Goal: Information Seeking & Learning: Learn about a topic

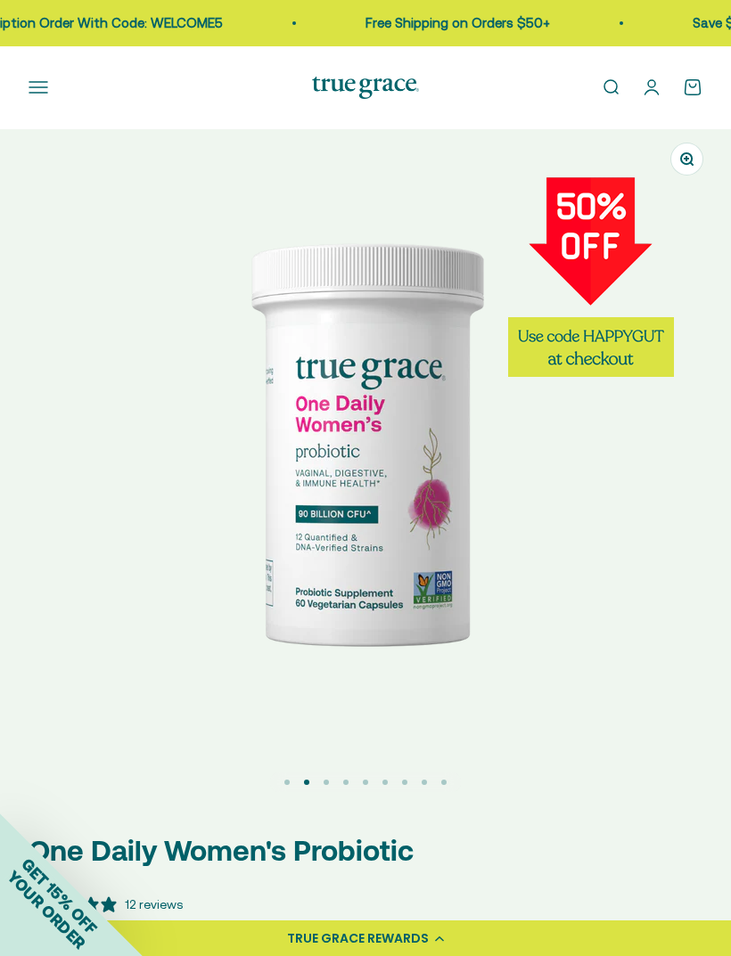
select select "3"
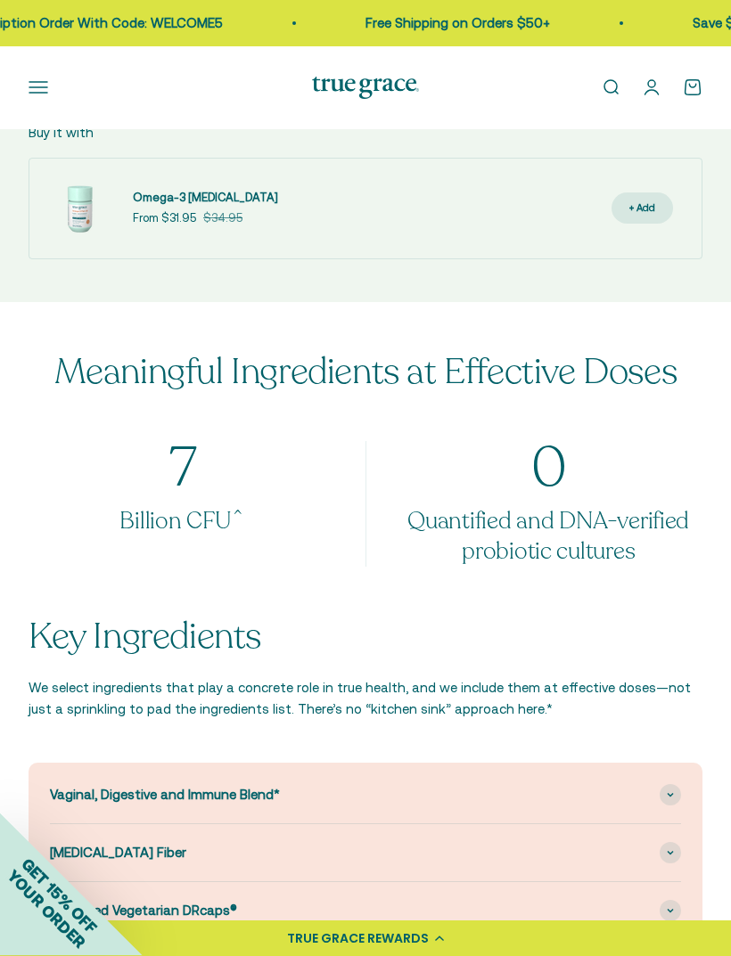
scroll to position [1826, 0]
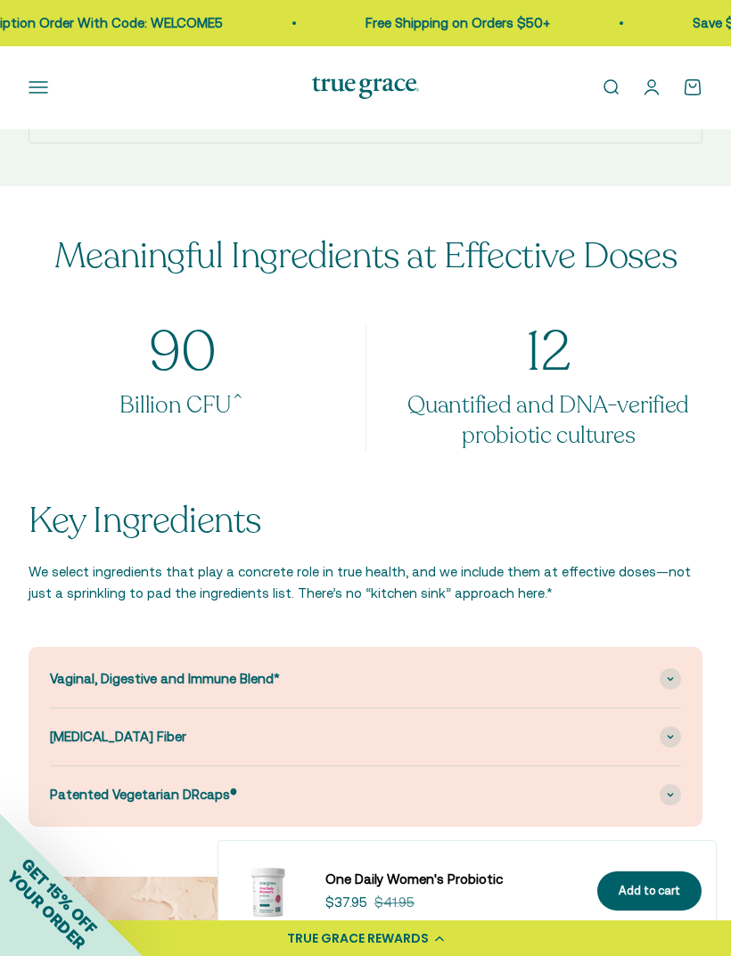
click at [659, 683] on div "Vaginal, Digestive and Immune Blend*" at bounding box center [365, 678] width 631 height 57
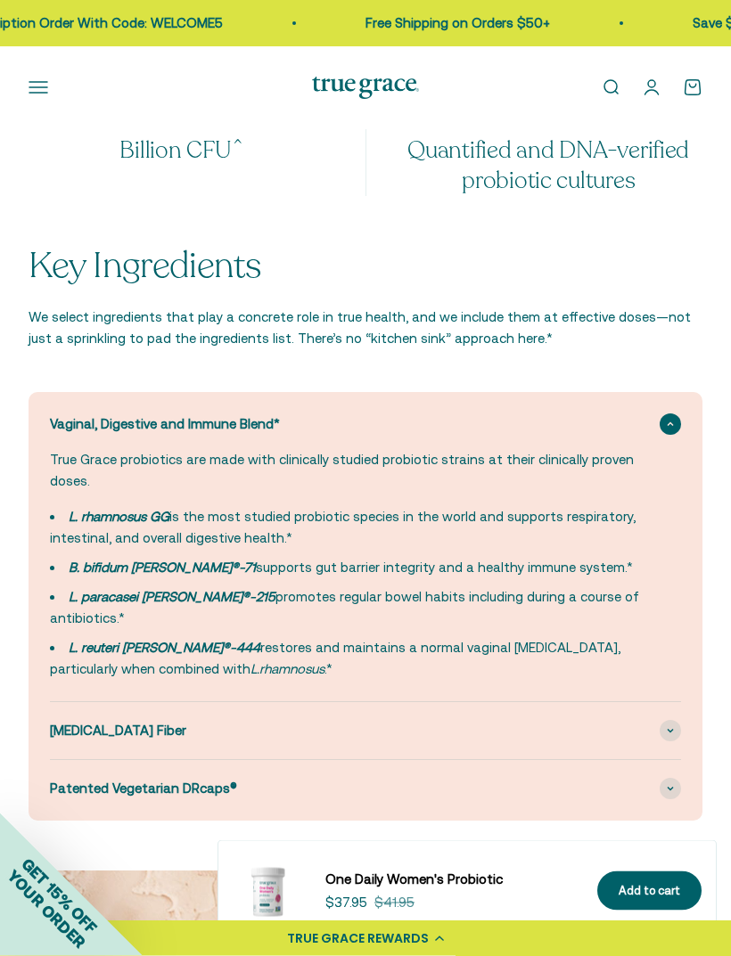
scroll to position [2080, 0]
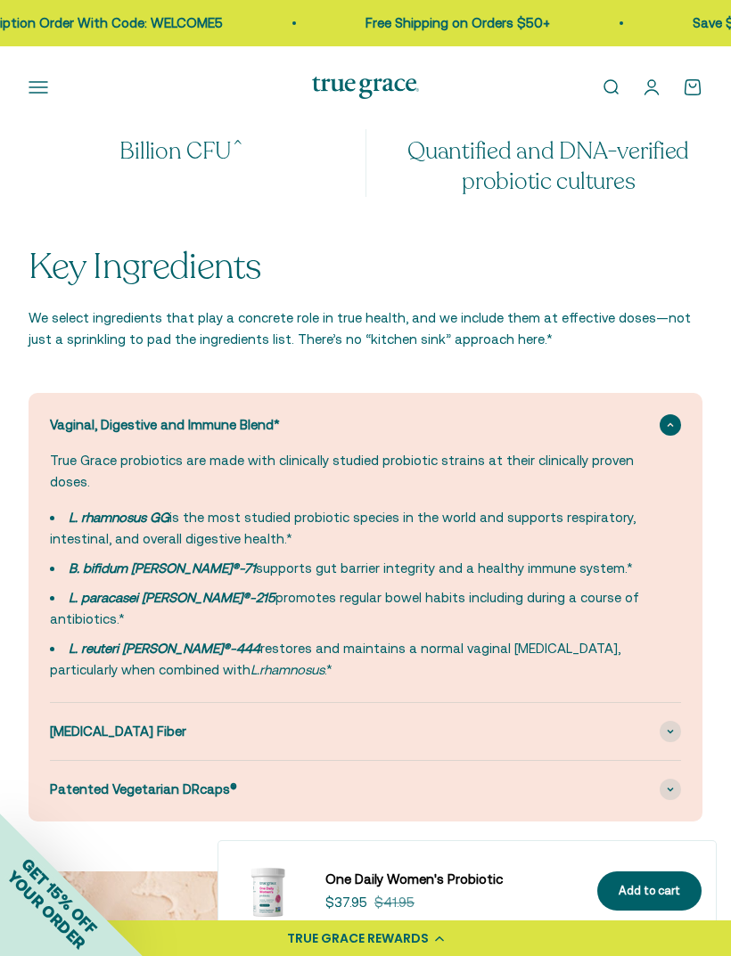
click at [667, 730] on icon at bounding box center [669, 731] width 5 height 3
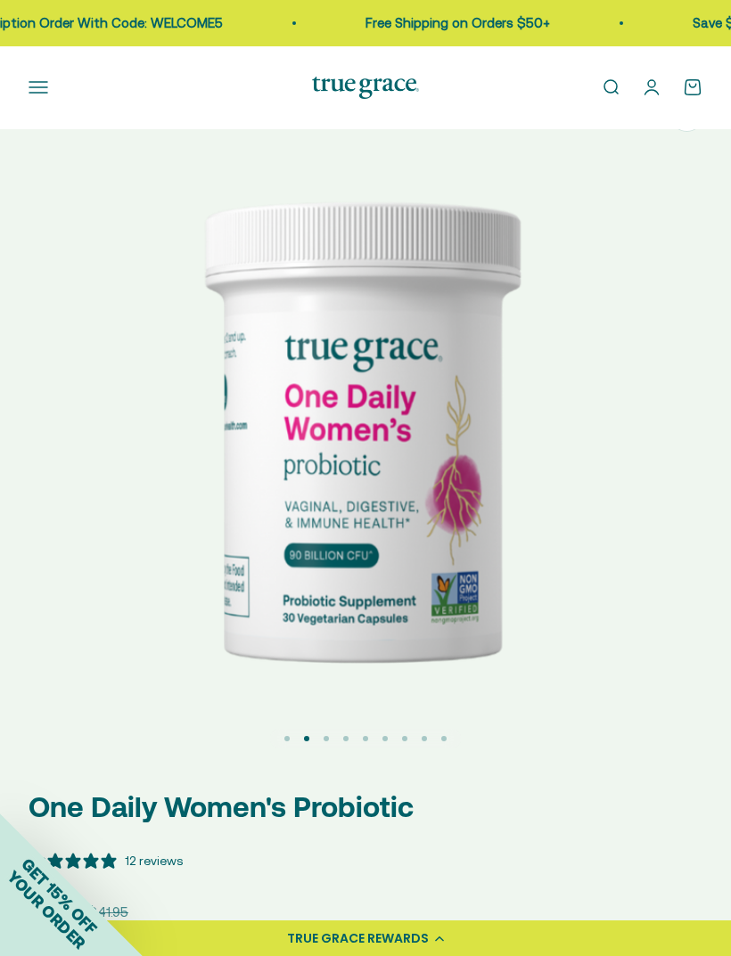
scroll to position [0, 0]
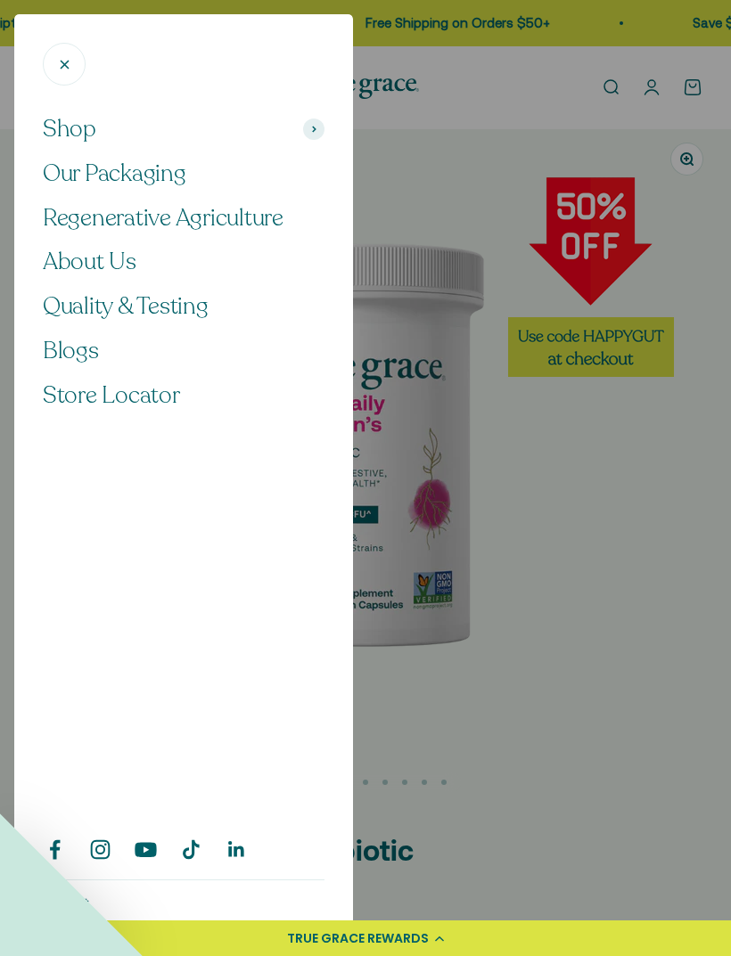
scroll to position [0, 732]
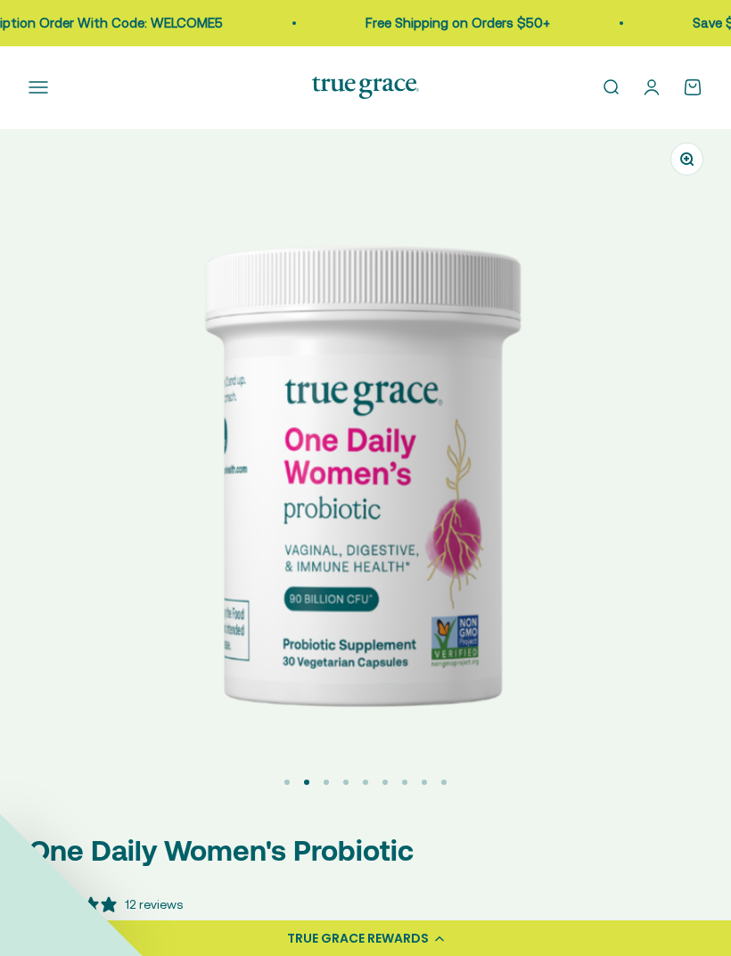
select select "3"
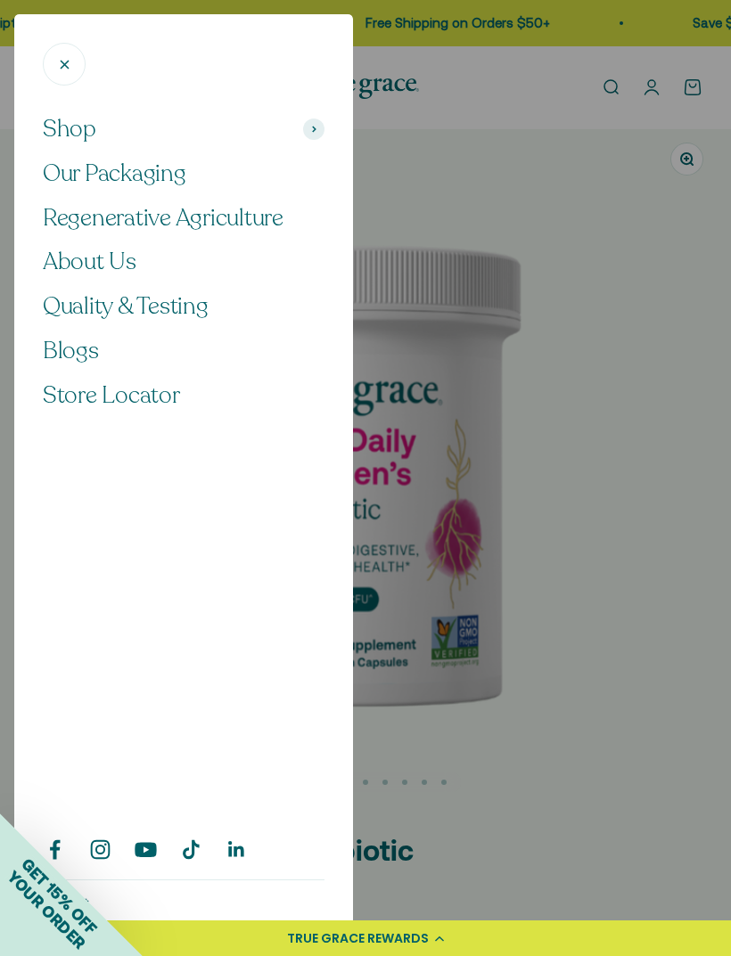
click at [316, 131] on span at bounding box center [313, 129] width 21 height 21
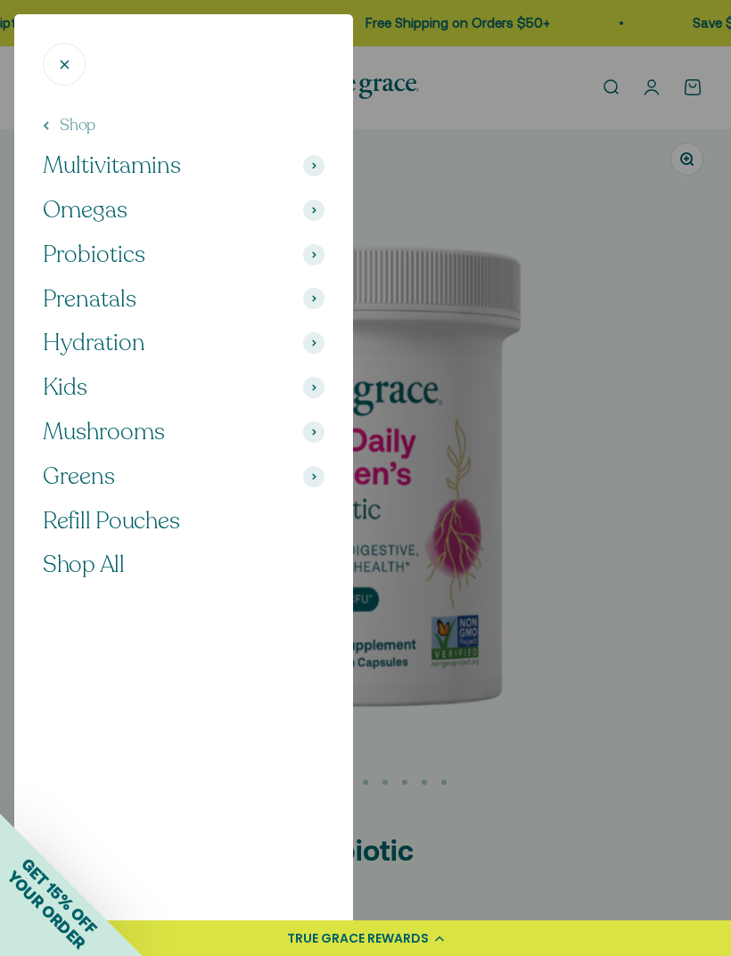
click at [307, 257] on span at bounding box center [313, 254] width 21 height 21
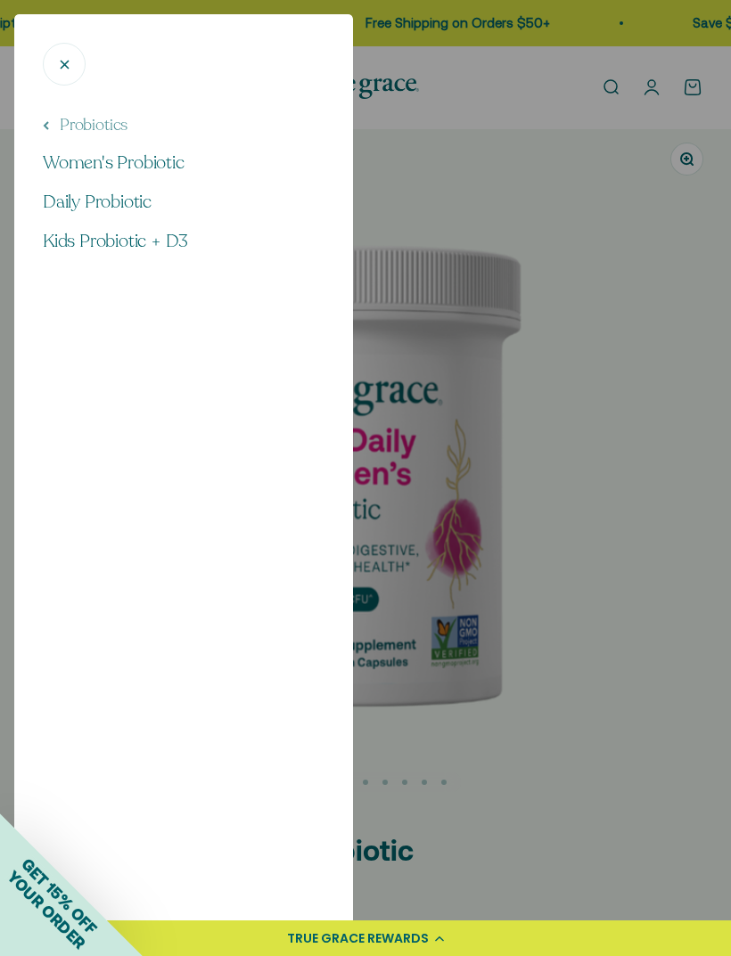
click at [142, 202] on span "Daily Probiotic" at bounding box center [97, 202] width 109 height 24
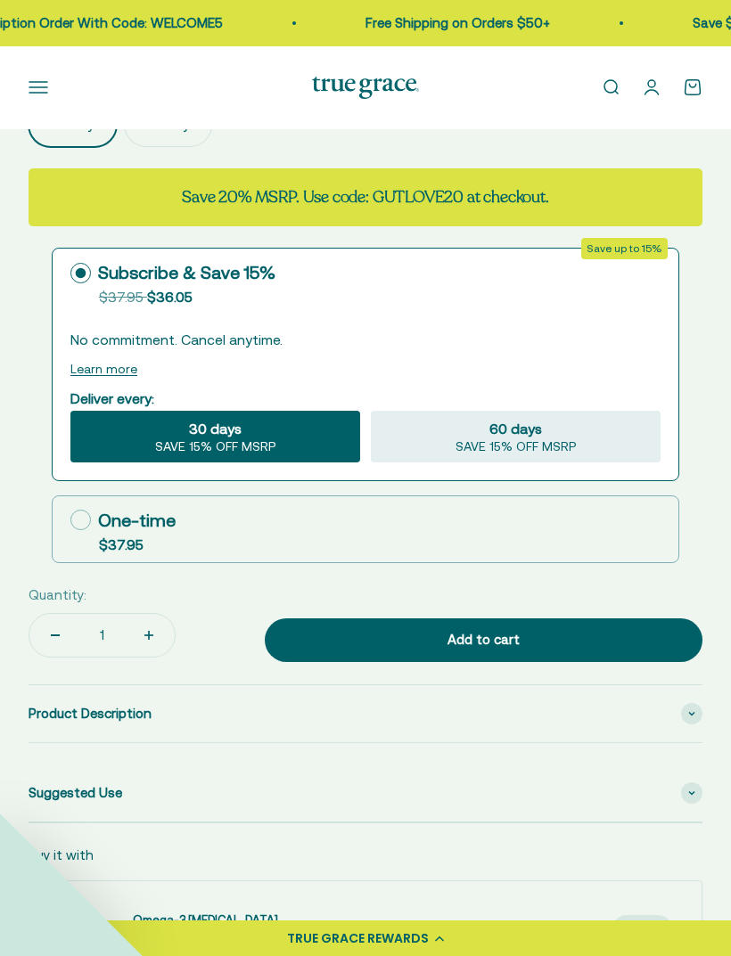
select select "3"
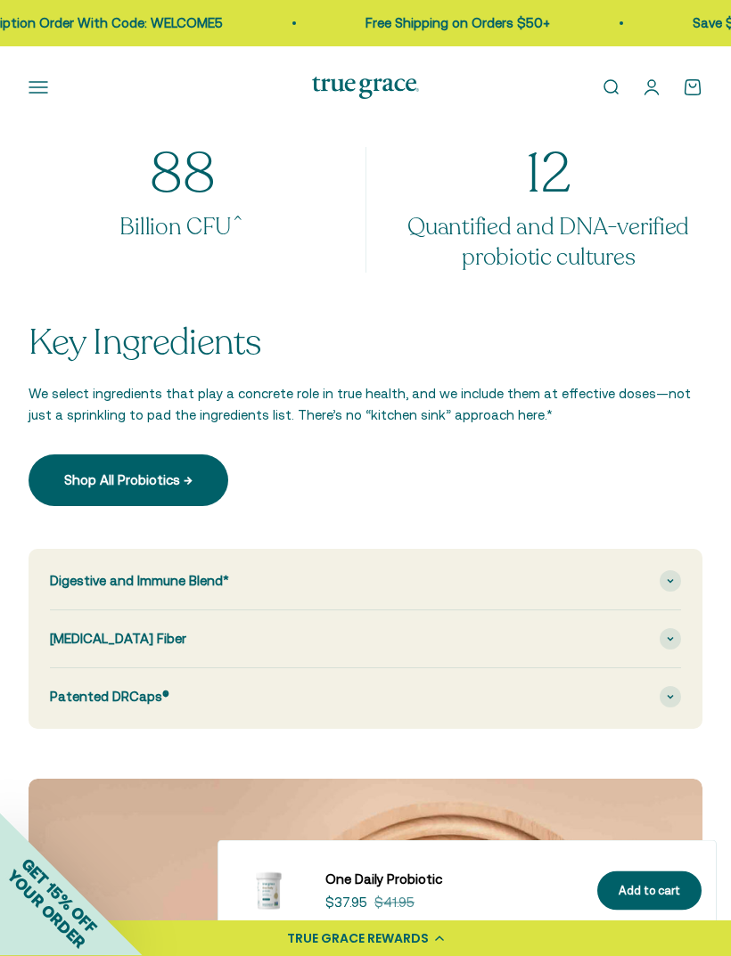
scroll to position [2181, 0]
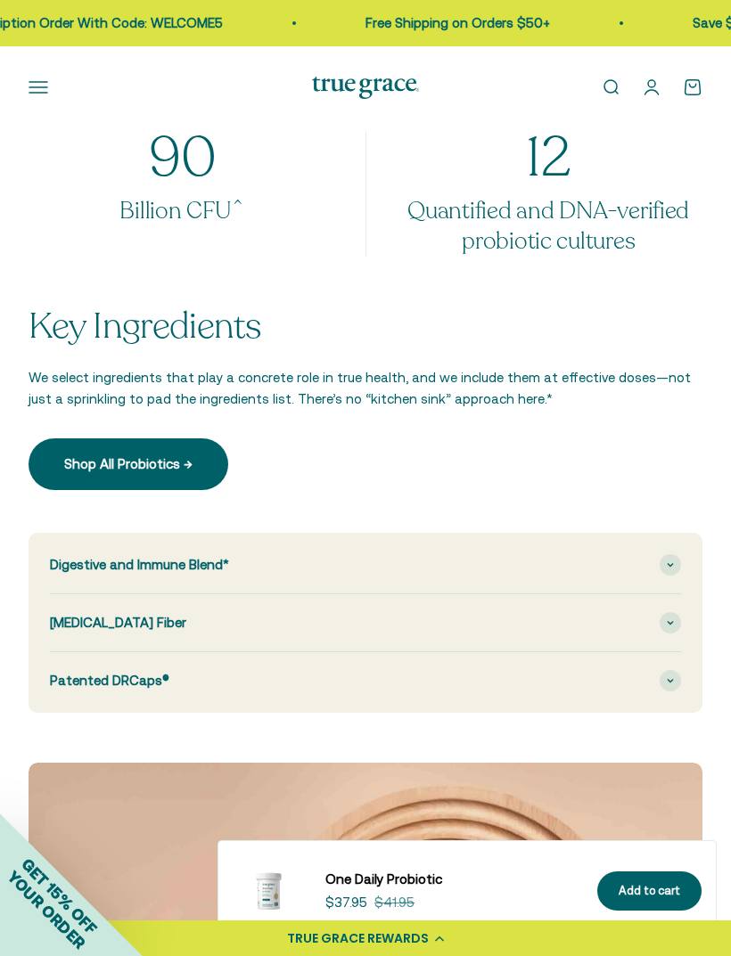
click at [660, 564] on span at bounding box center [669, 564] width 21 height 21
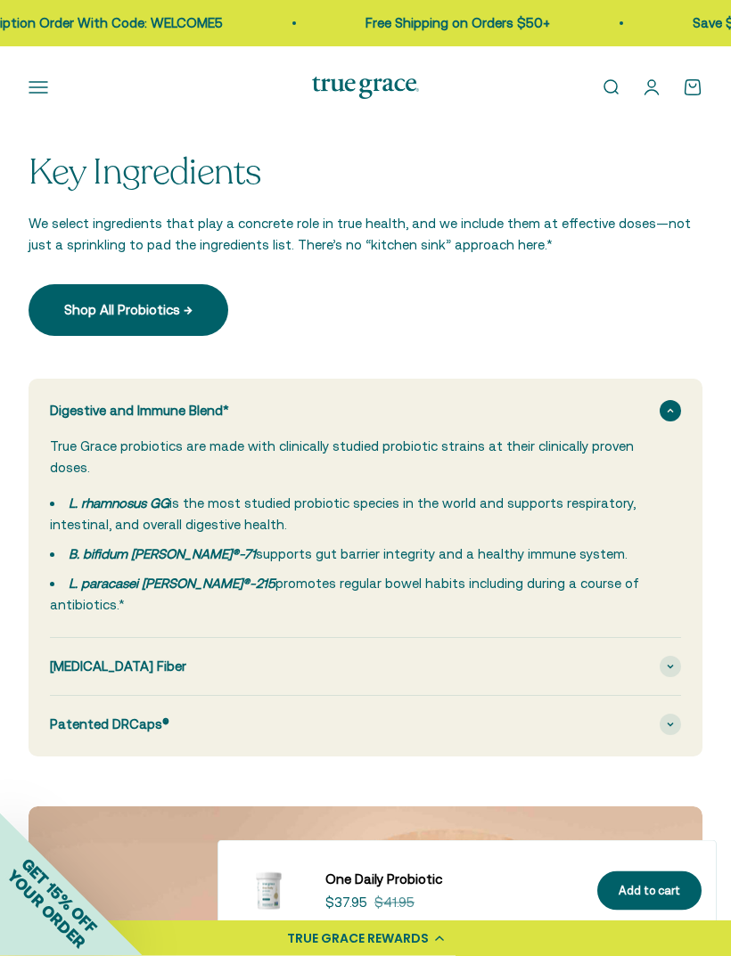
scroll to position [2406, 0]
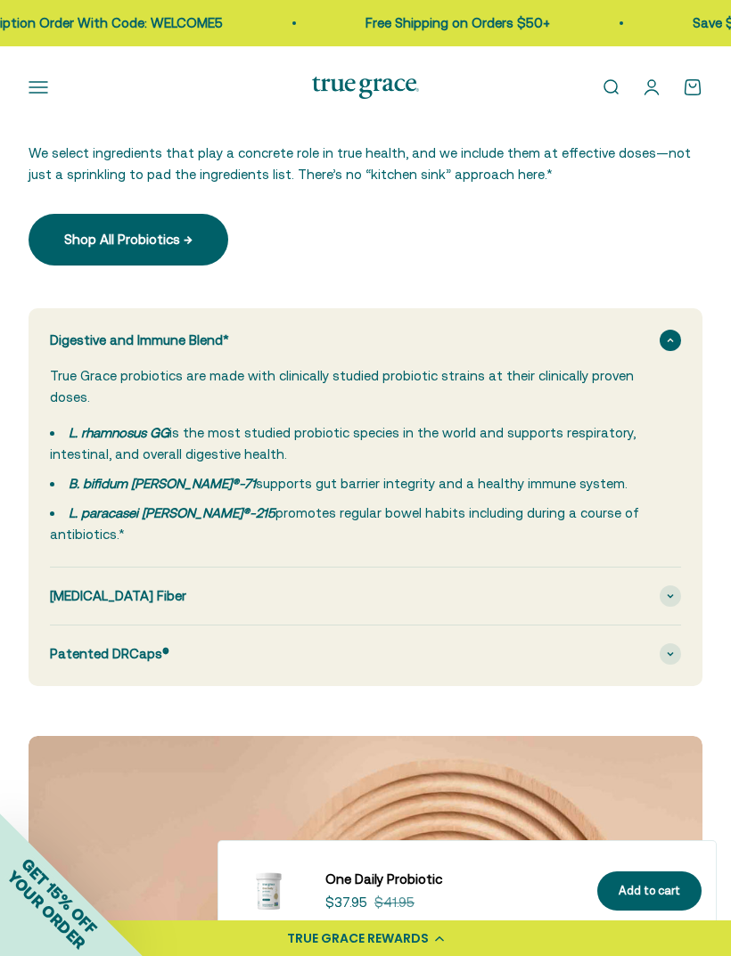
click at [658, 568] on div "Prebiotic Fiber" at bounding box center [365, 596] width 631 height 57
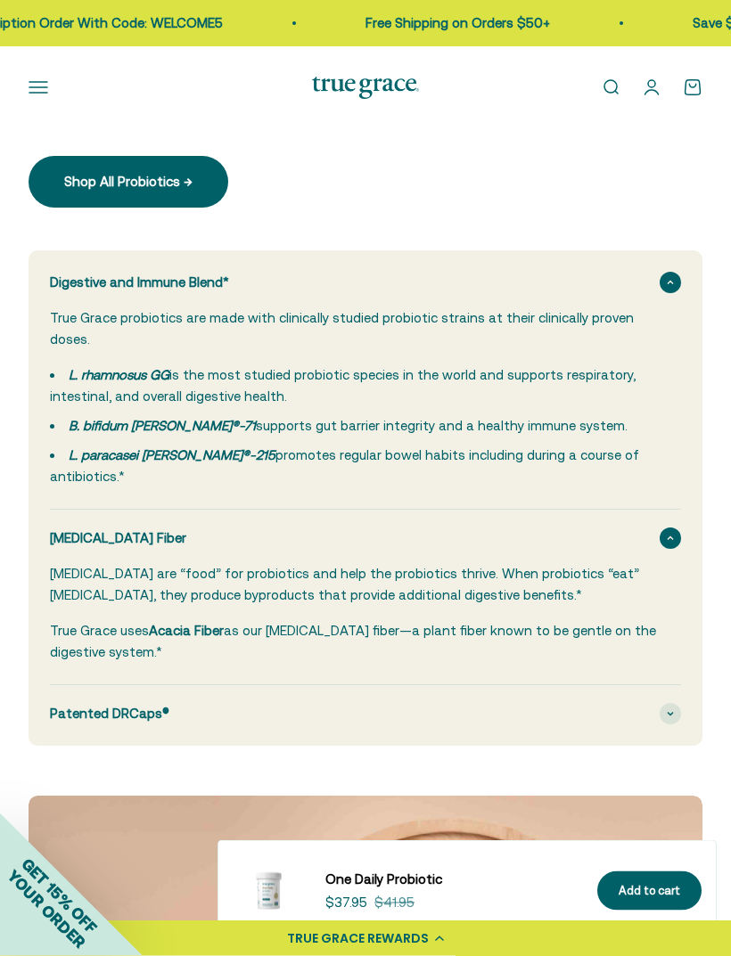
scroll to position [2467, 0]
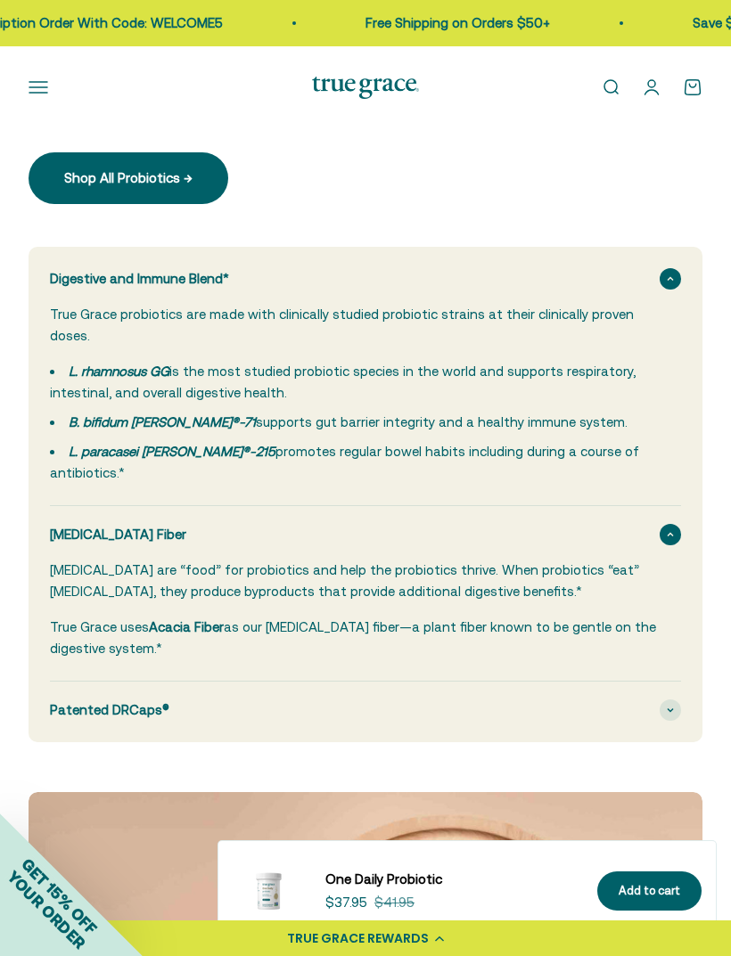
click at [670, 709] on icon at bounding box center [669, 710] width 5 height 3
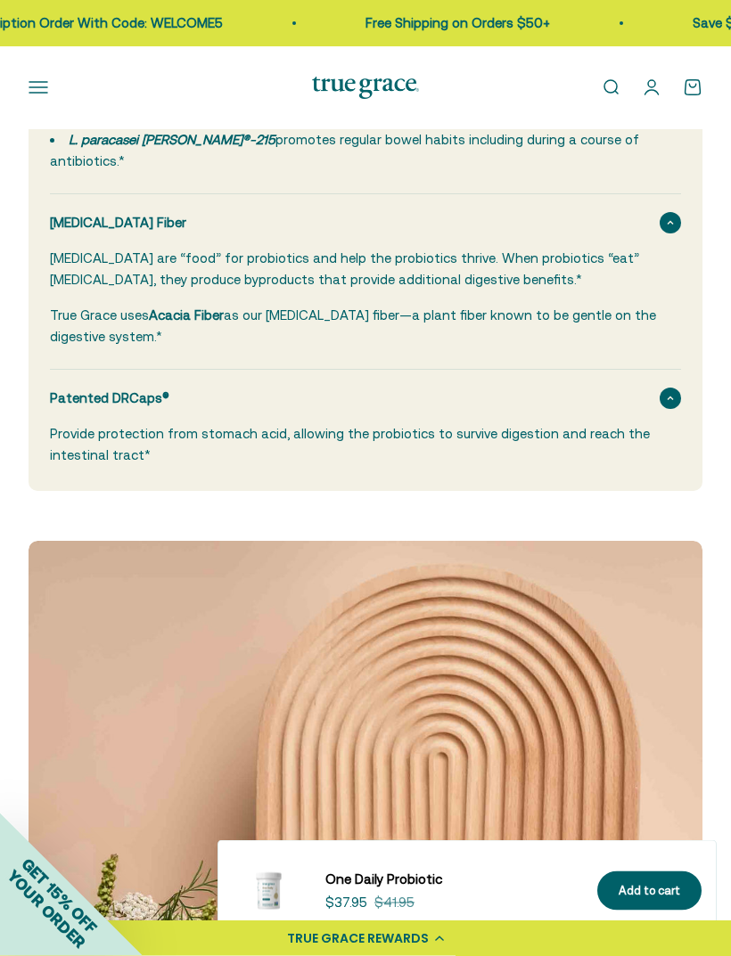
scroll to position [2709, 0]
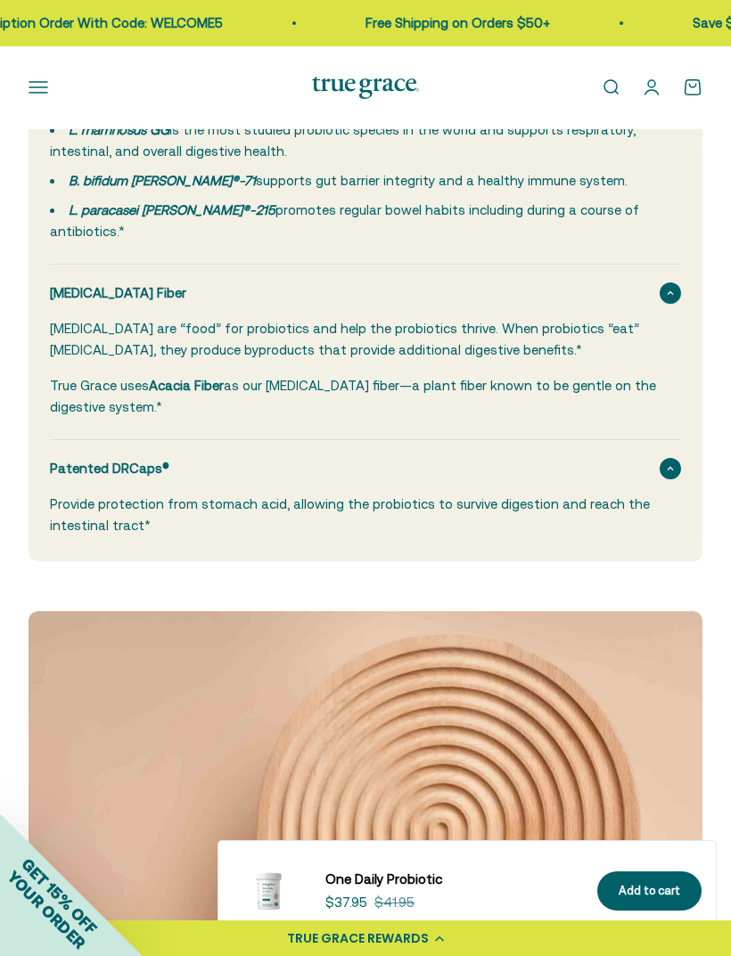
click at [40, 84] on button "Open navigation menu" at bounding box center [39, 88] width 20 height 20
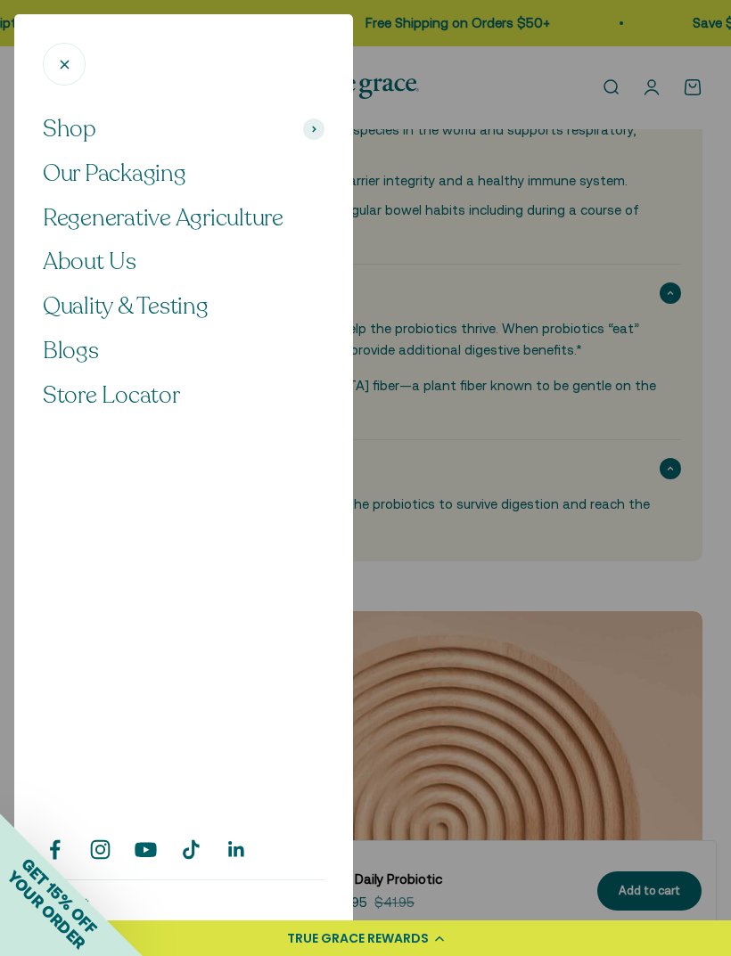
click at [307, 125] on span at bounding box center [313, 129] width 21 height 21
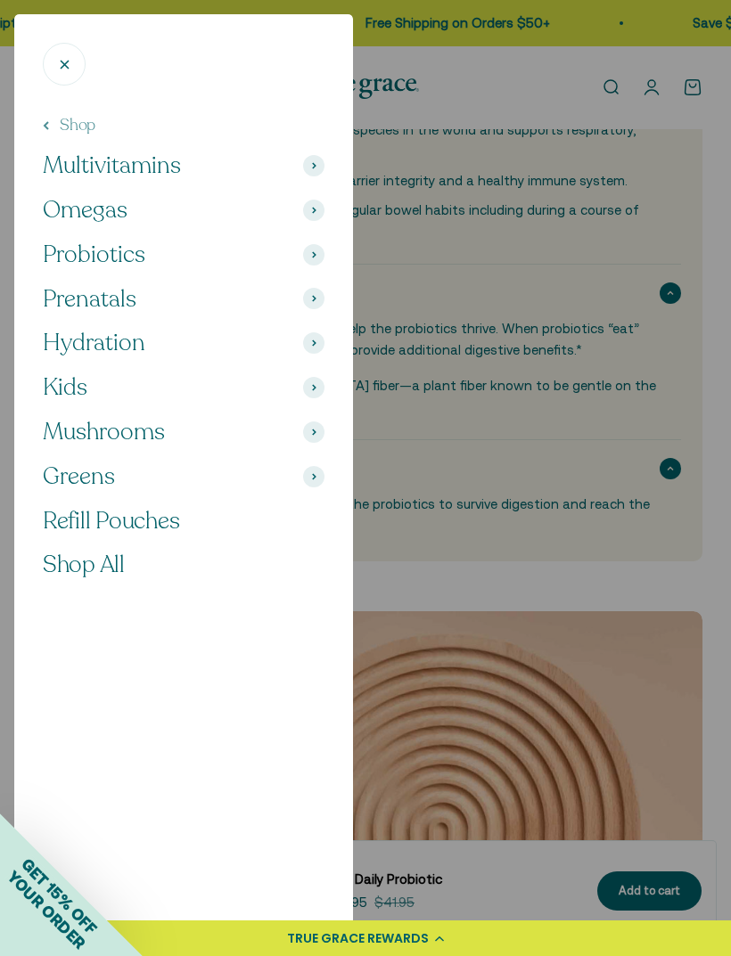
click at [313, 308] on button "Prenatals" at bounding box center [184, 299] width 282 height 30
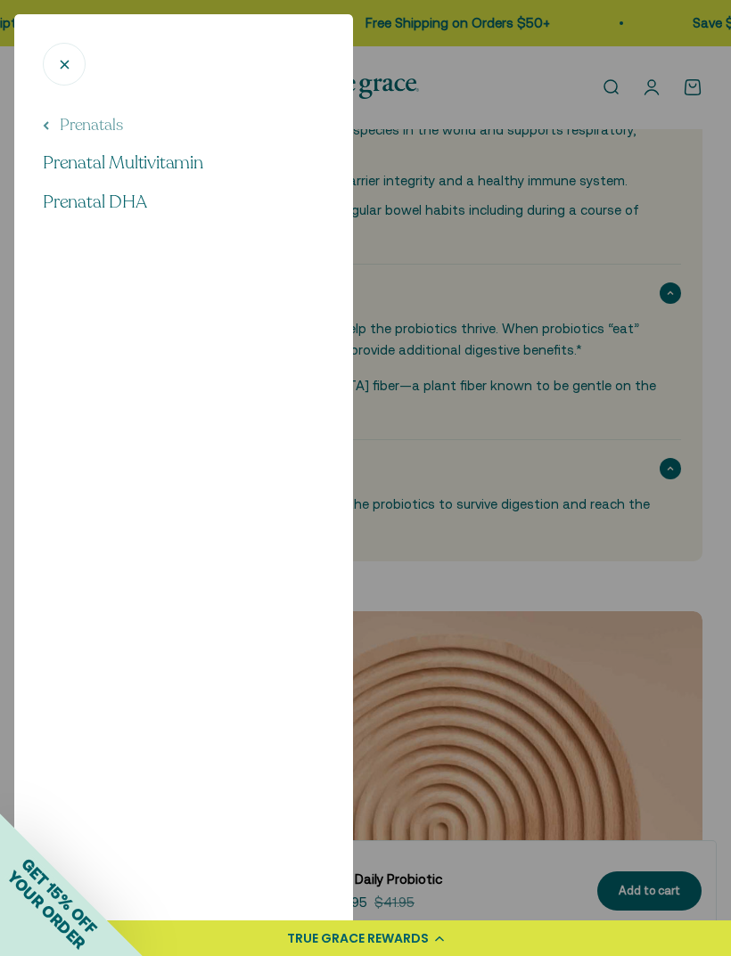
click at [209, 159] on link "Prenatal Multivitamin" at bounding box center [184, 163] width 282 height 25
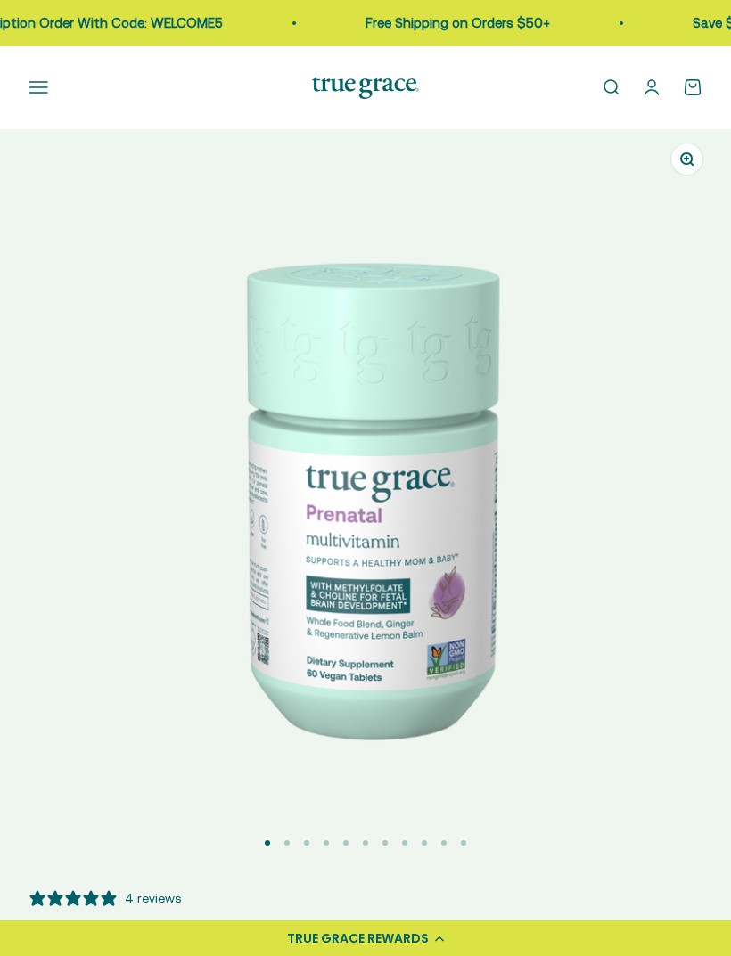
select select "3"
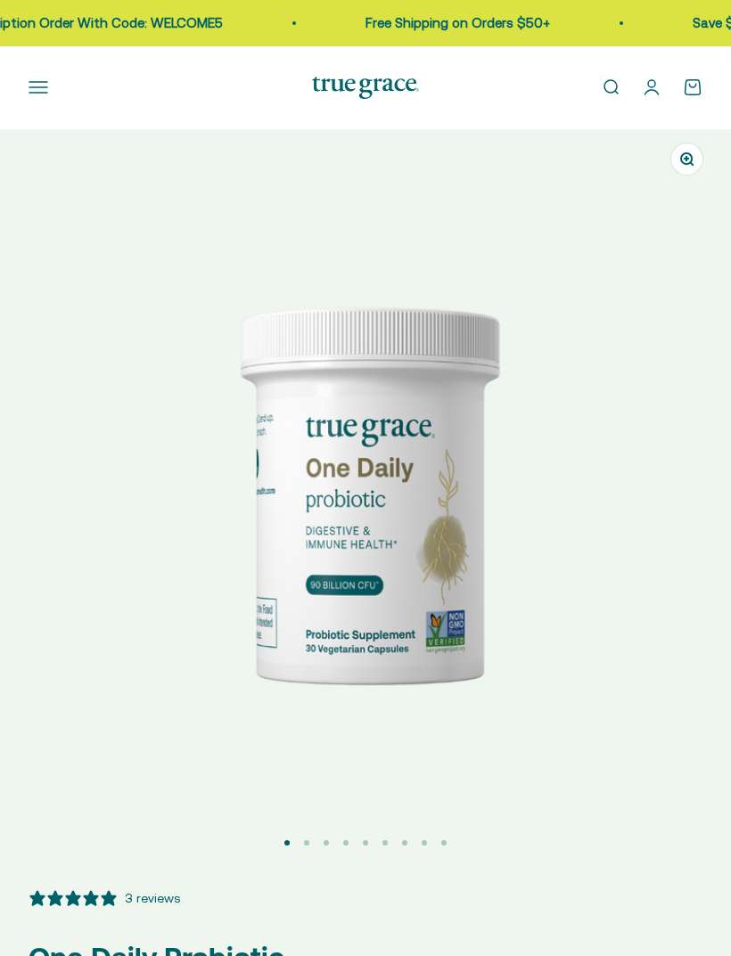
select select "3"
click at [31, 88] on button "Open navigation menu" at bounding box center [39, 88] width 20 height 20
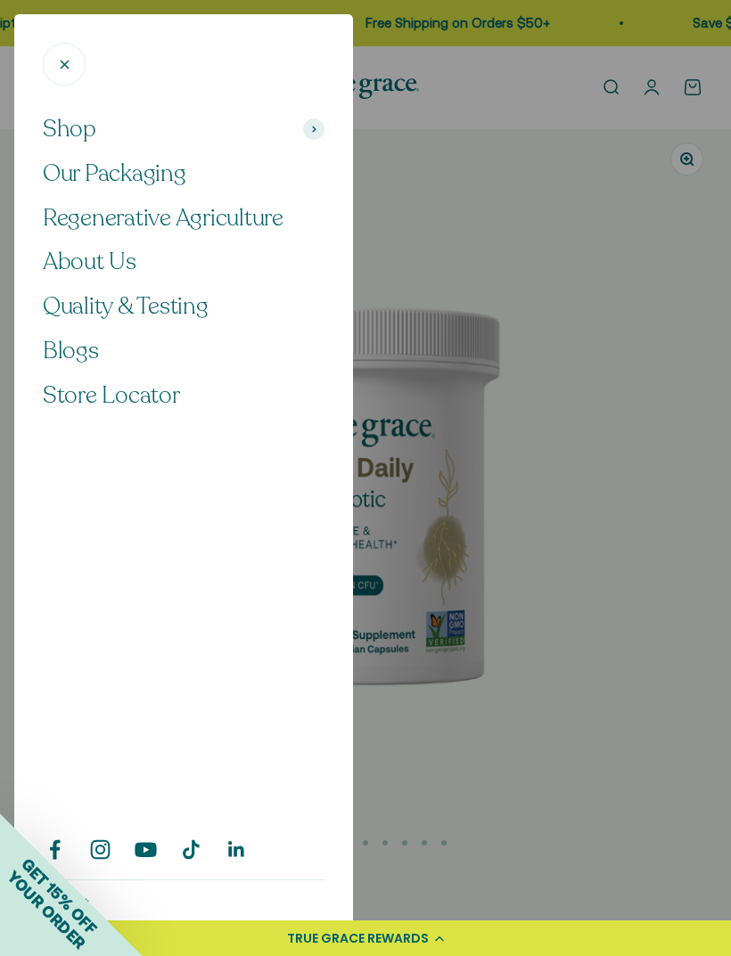
click at [317, 124] on span at bounding box center [313, 129] width 21 height 21
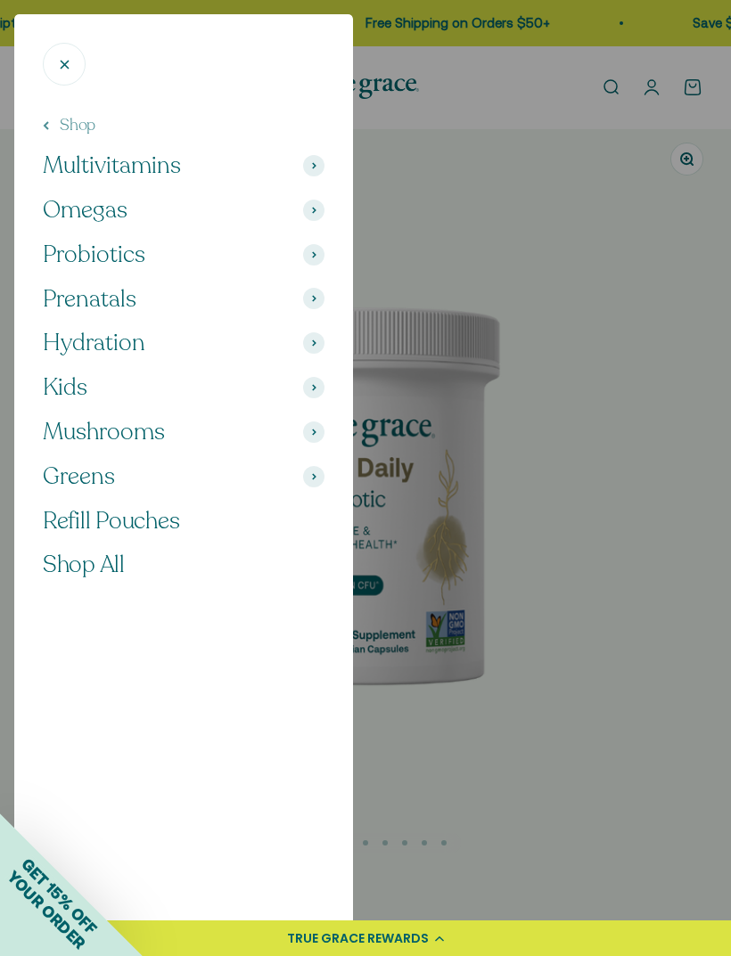
click at [312, 431] on span at bounding box center [313, 431] width 21 height 21
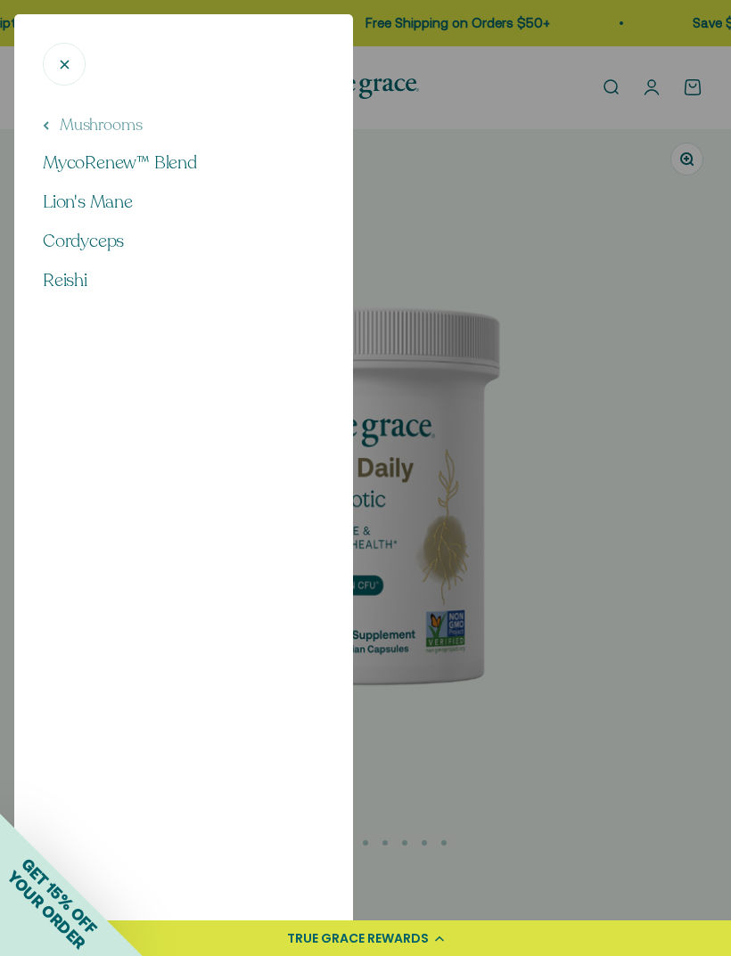
click at [193, 159] on span "MycoRenew™ Blend" at bounding box center [120, 163] width 154 height 24
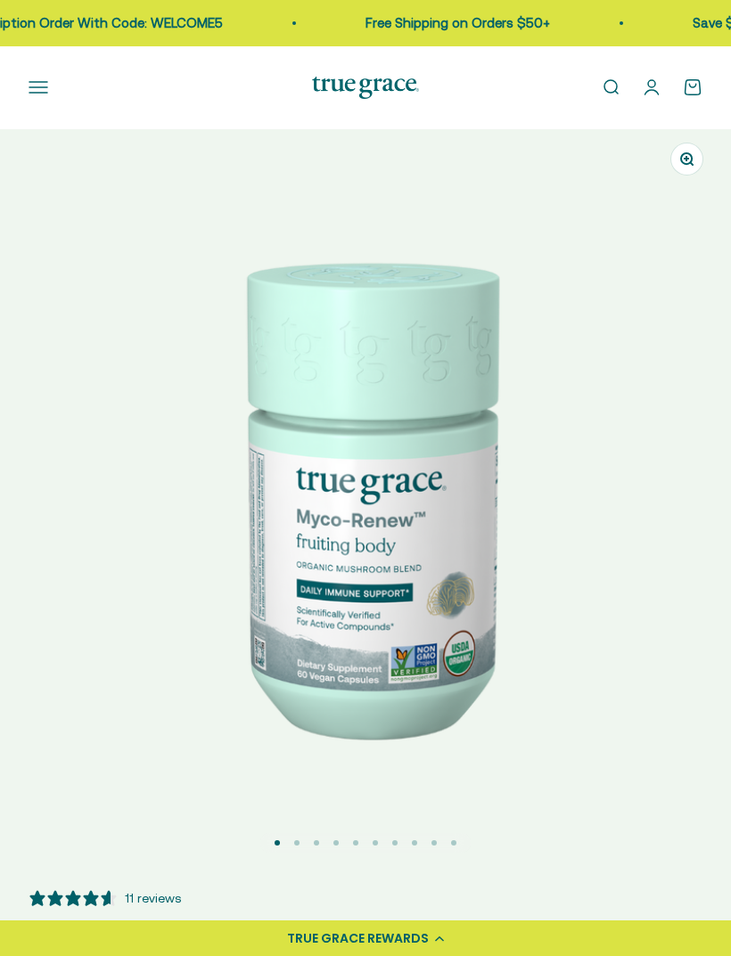
select select "3"
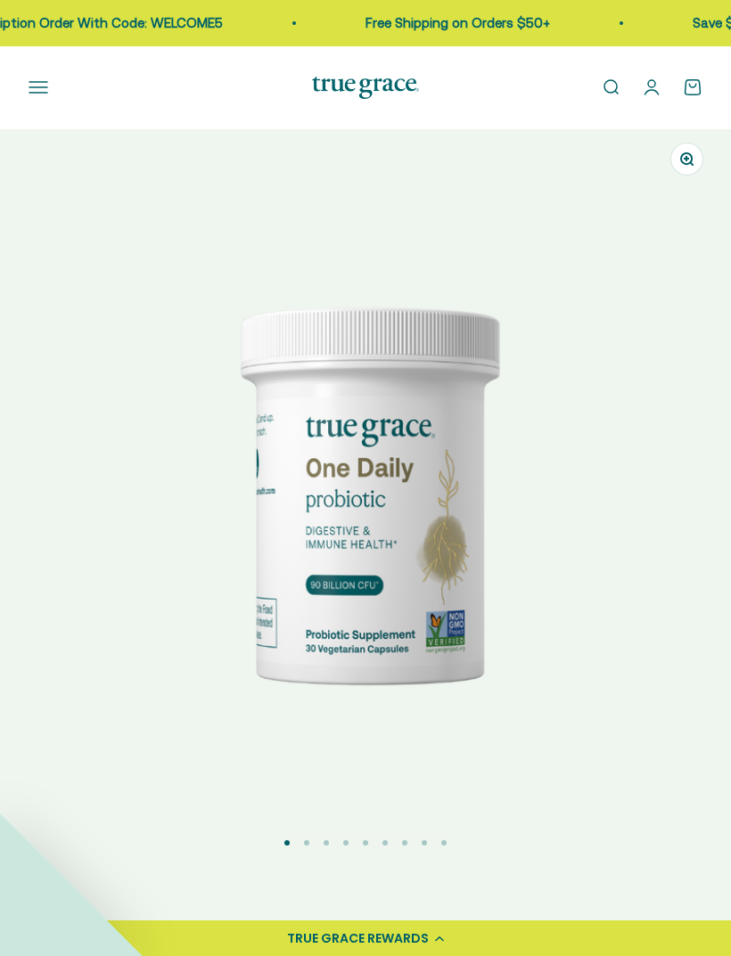
select select "3"
click at [31, 94] on button "Open navigation menu" at bounding box center [39, 88] width 20 height 20
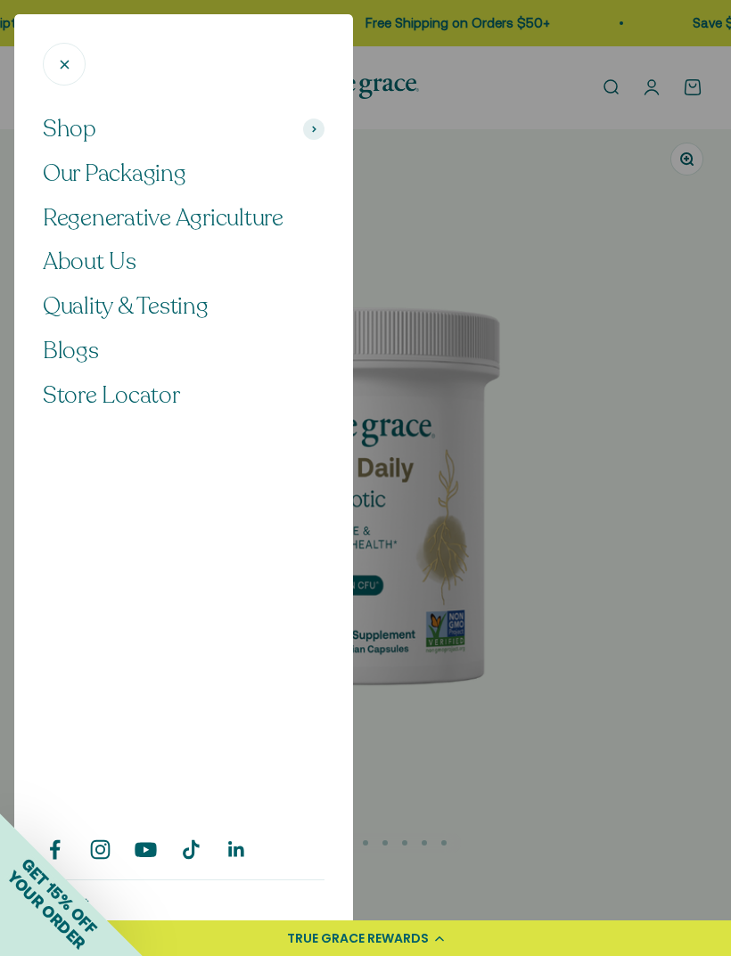
click at [312, 128] on icon at bounding box center [314, 129] width 4 height 7
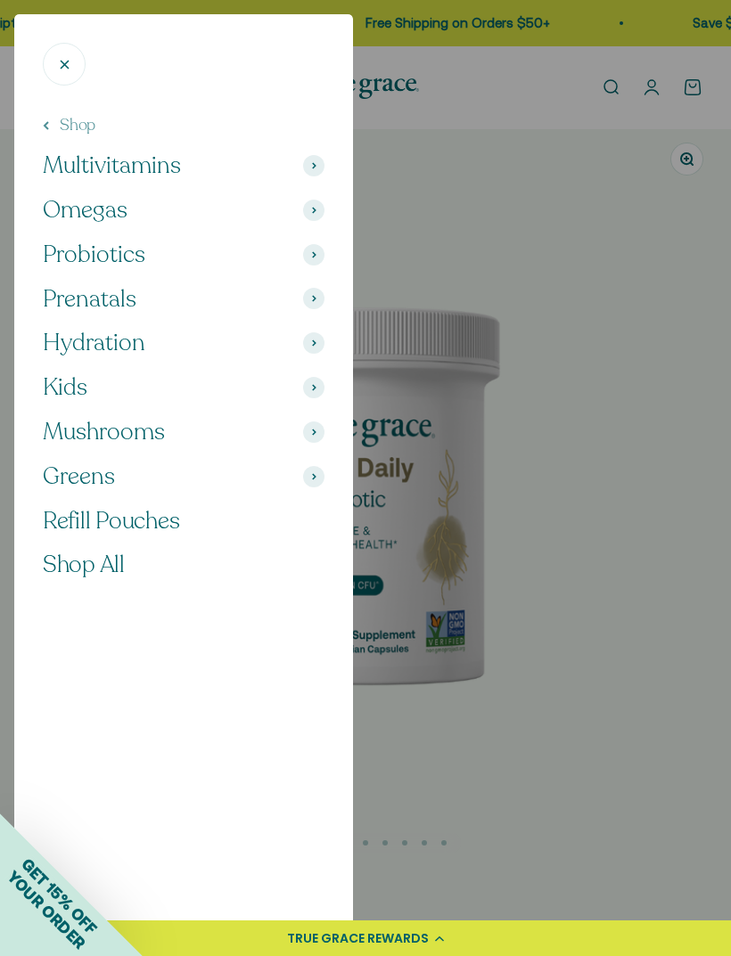
click at [307, 346] on span at bounding box center [313, 342] width 21 height 21
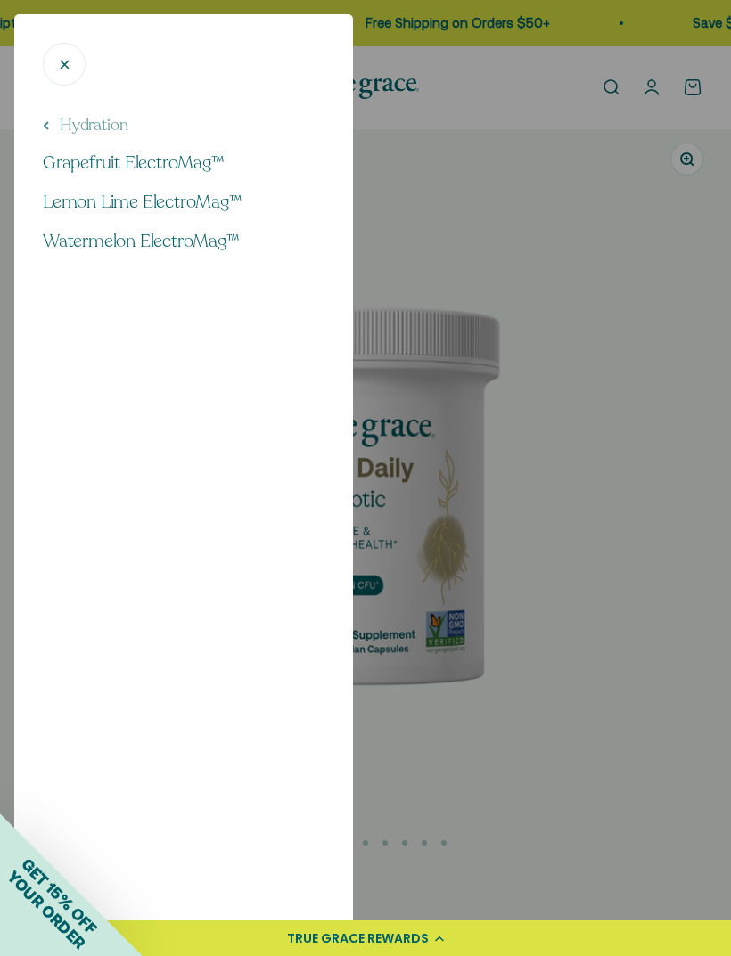
click at [192, 159] on span "Grapefruit ElectroMag™" at bounding box center [134, 163] width 182 height 24
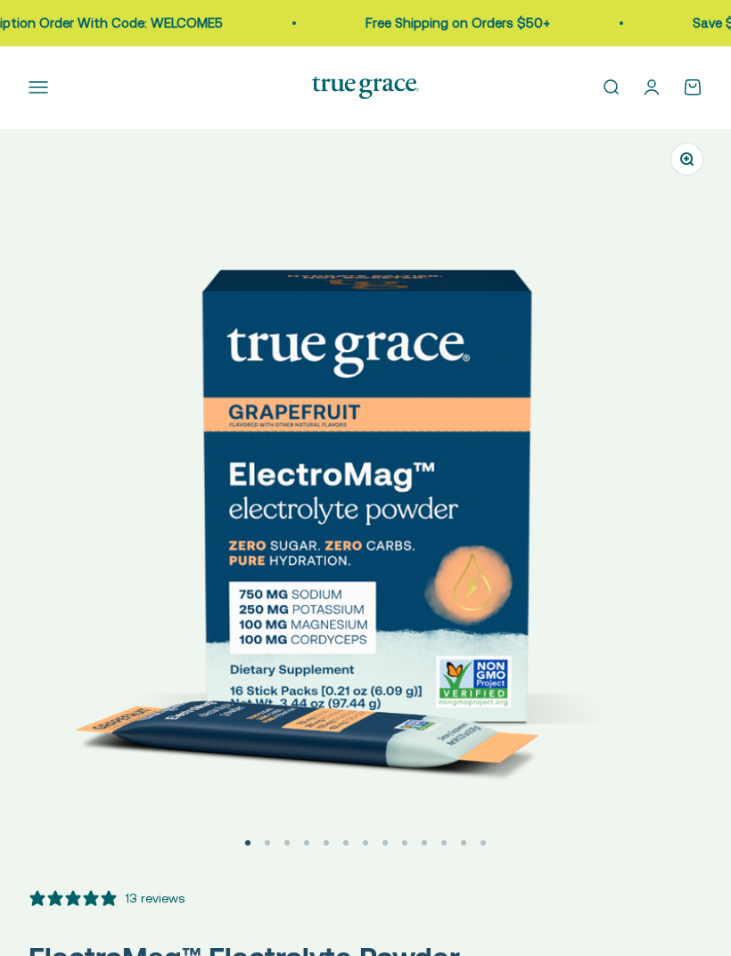
select select "3"
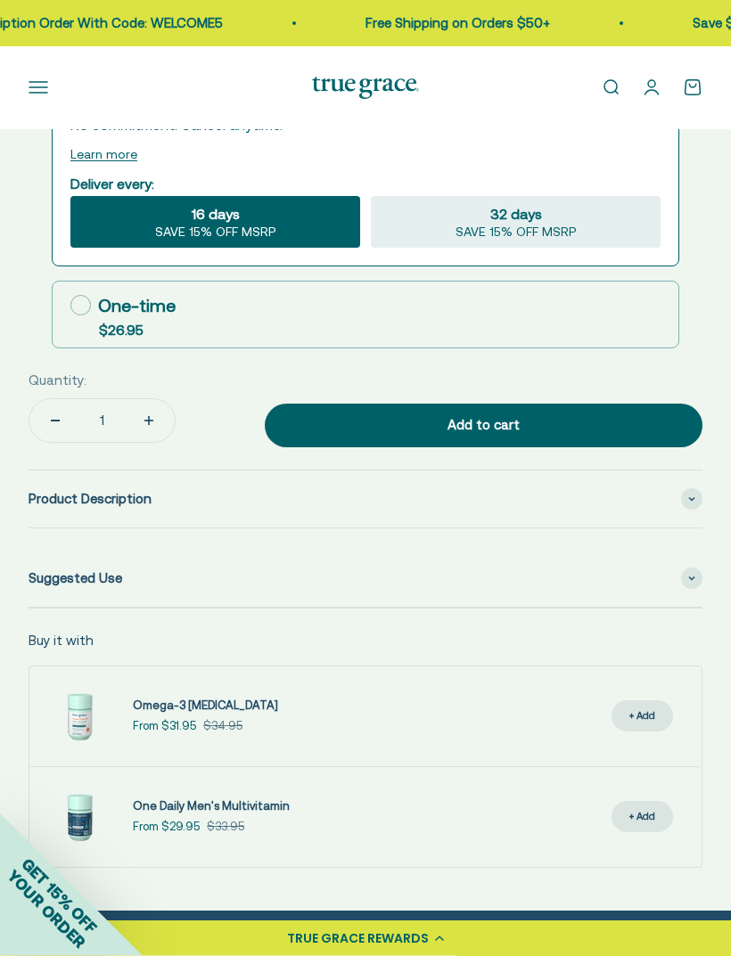
scroll to position [1357, 0]
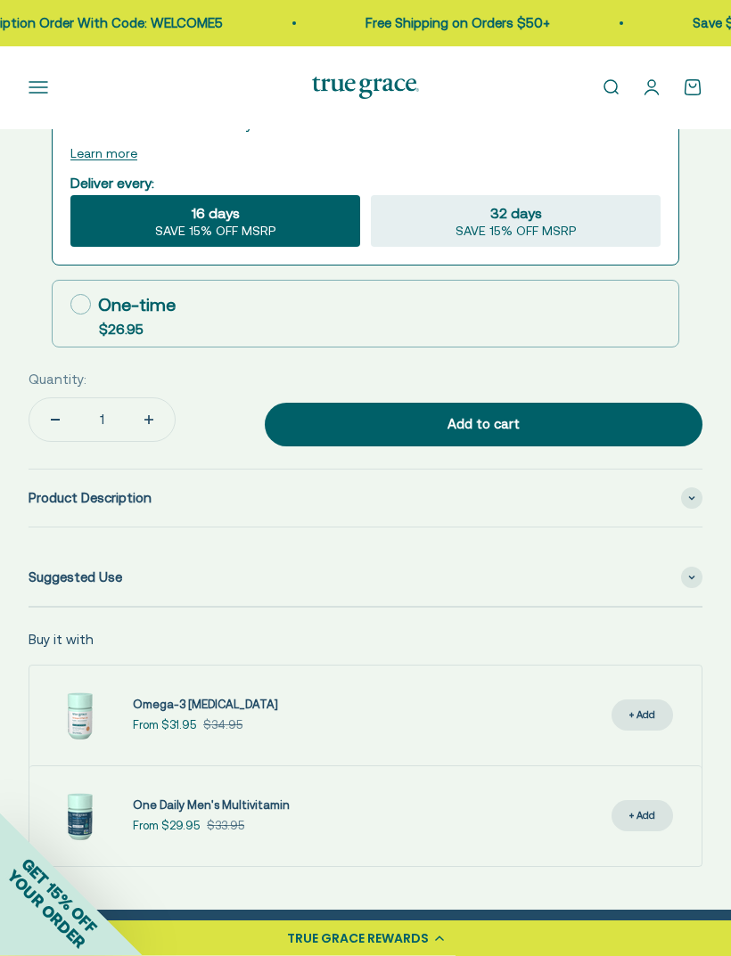
click at [107, 693] on img at bounding box center [79, 716] width 71 height 71
click at [213, 707] on span "Omega-3 [MEDICAL_DATA]" at bounding box center [205, 705] width 145 height 13
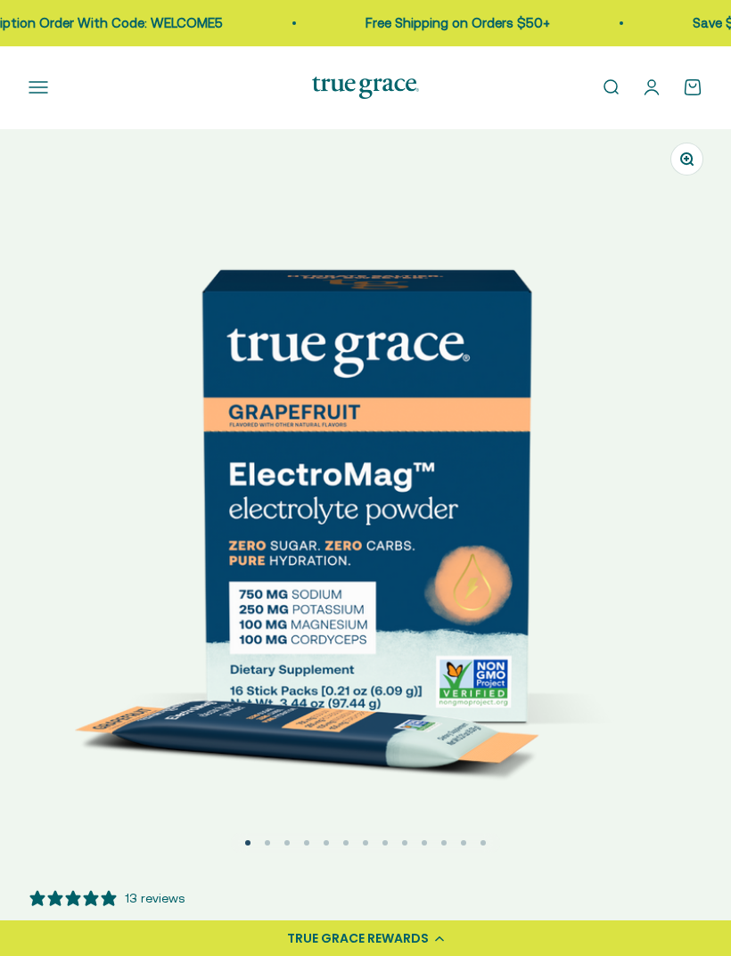
select select "3"
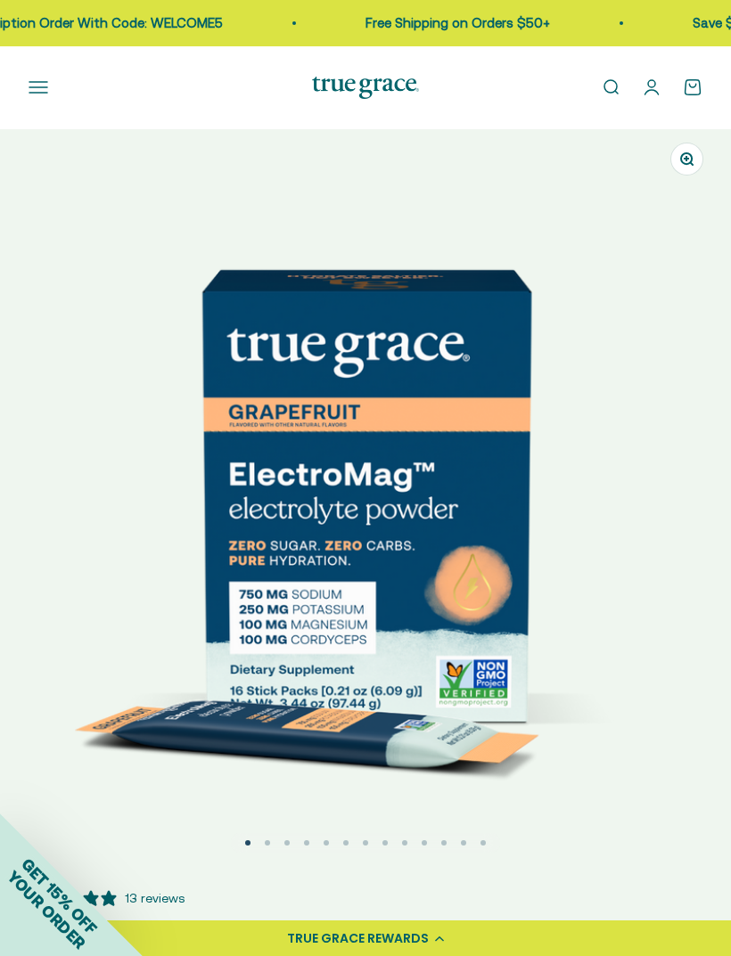
click at [43, 97] on button "Open navigation menu" at bounding box center [39, 88] width 20 height 20
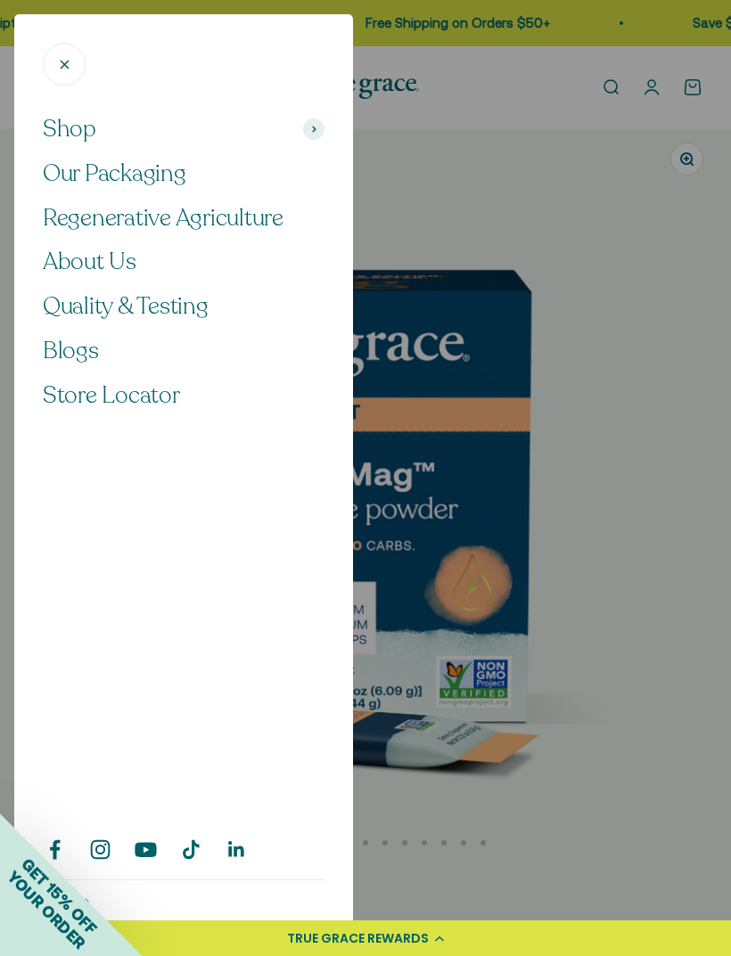
click at [310, 127] on span at bounding box center [313, 129] width 21 height 21
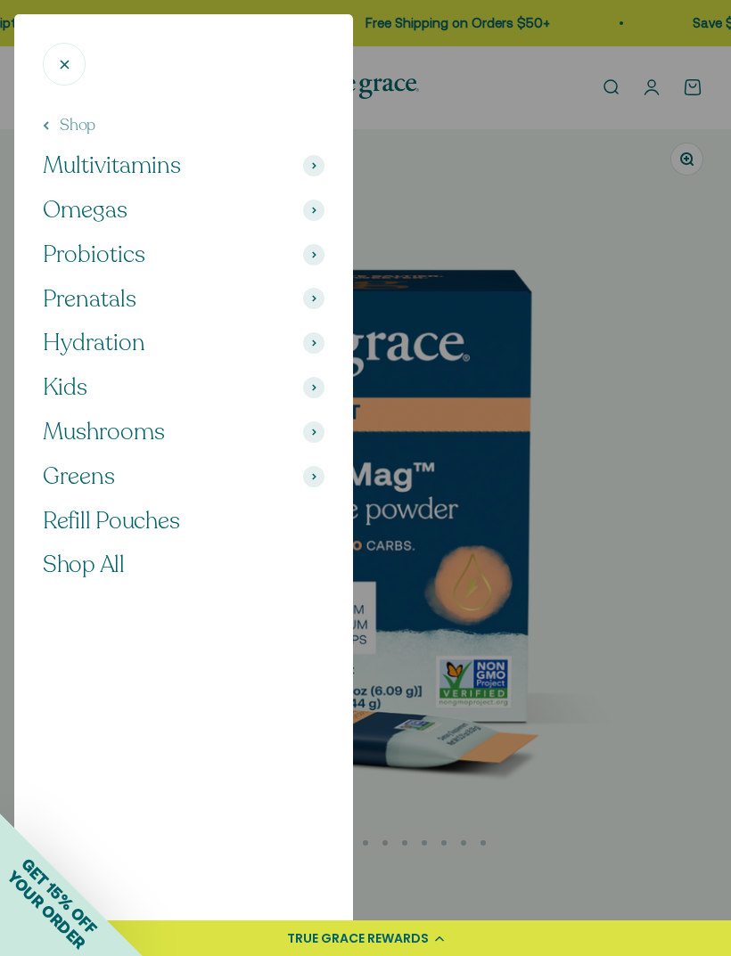
click at [309, 166] on span at bounding box center [313, 165] width 21 height 21
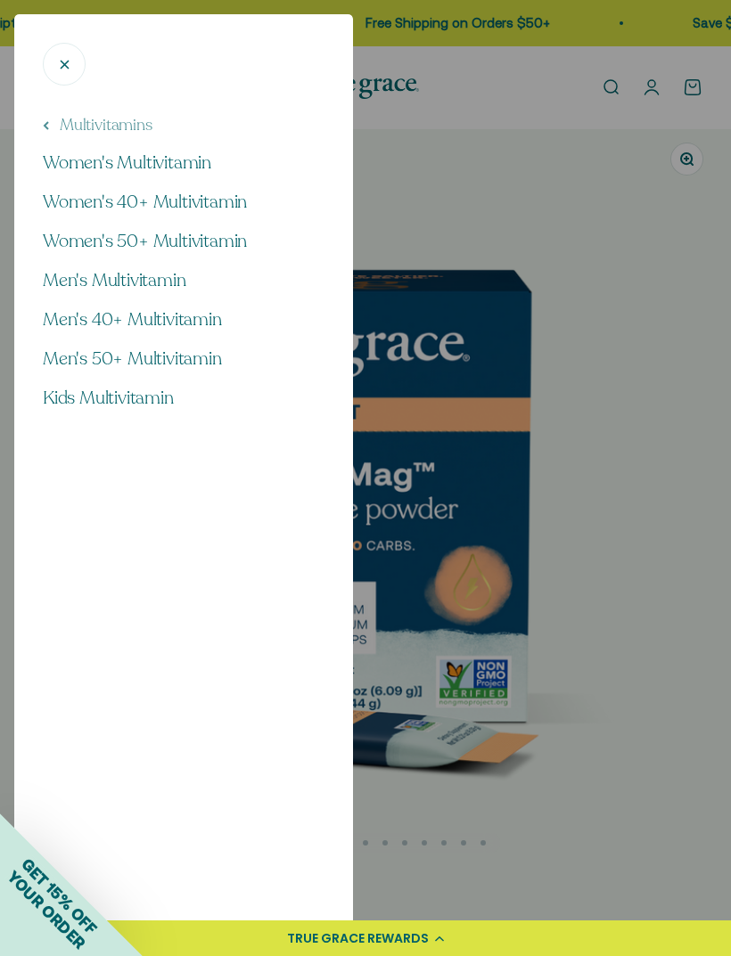
click at [191, 313] on span "Men's 40+ Multivitamin" at bounding box center [132, 319] width 179 height 24
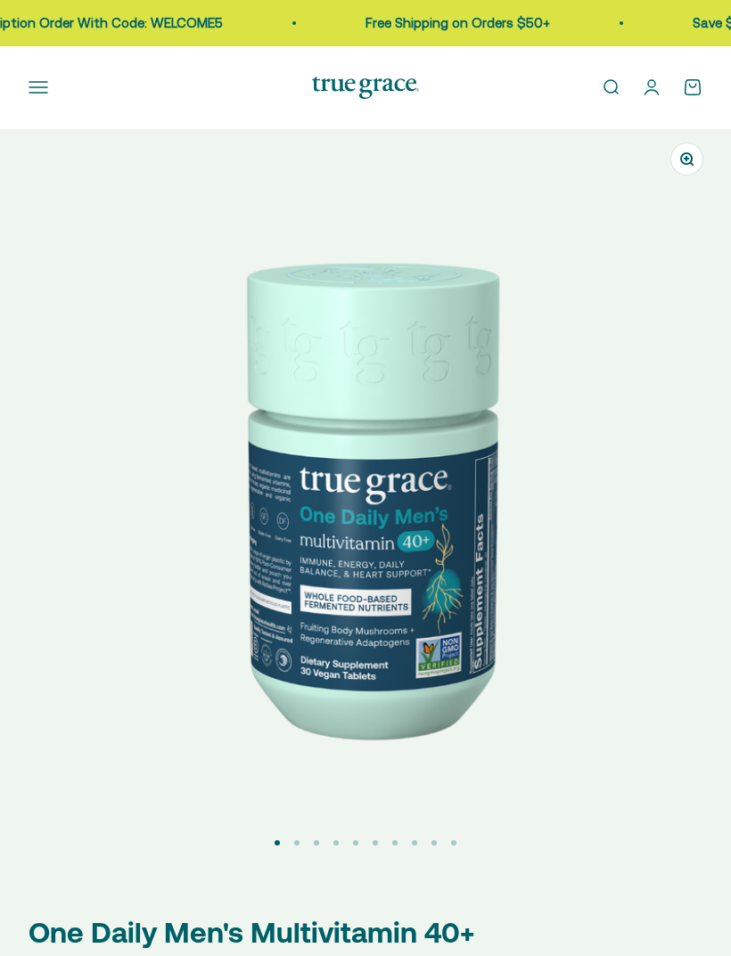
select select "3"
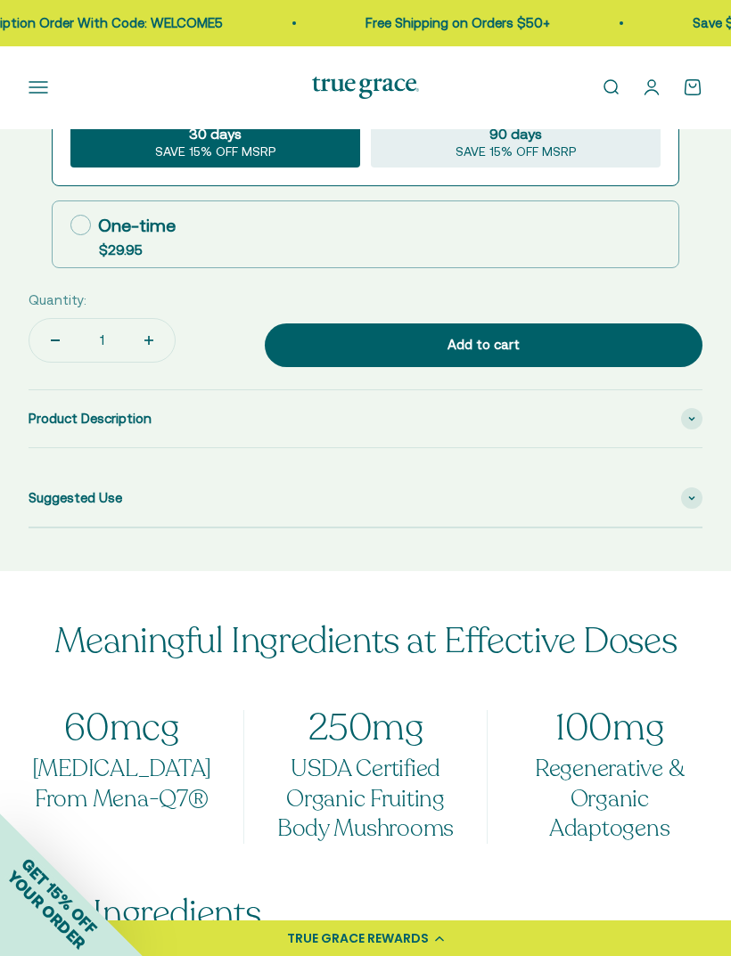
scroll to position [1339, 0]
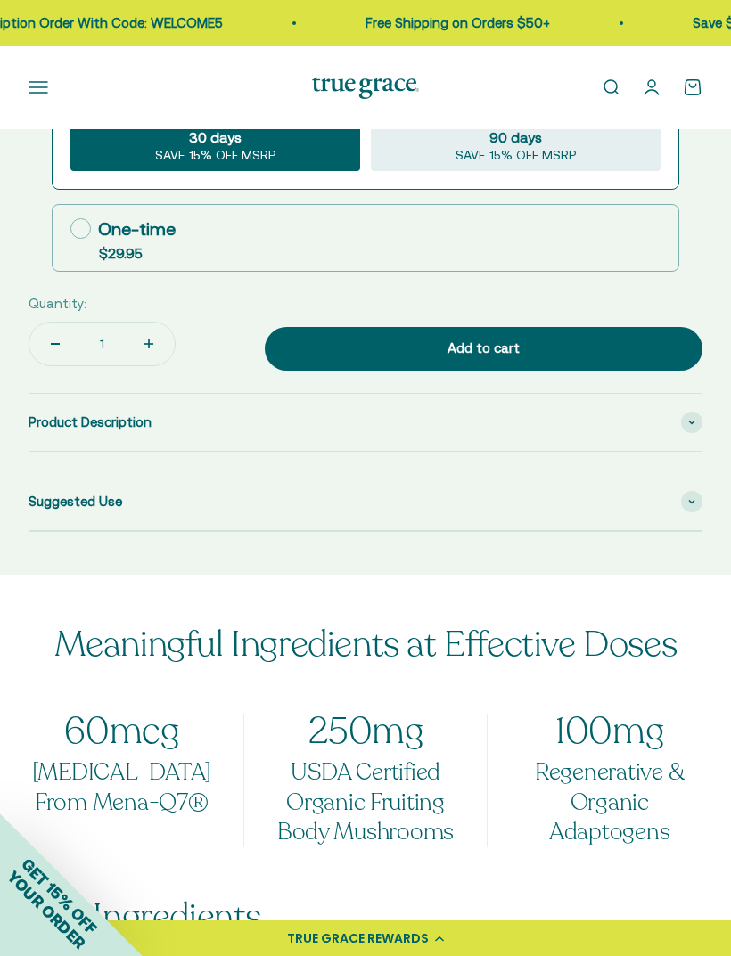
click at [687, 417] on span at bounding box center [691, 422] width 21 height 21
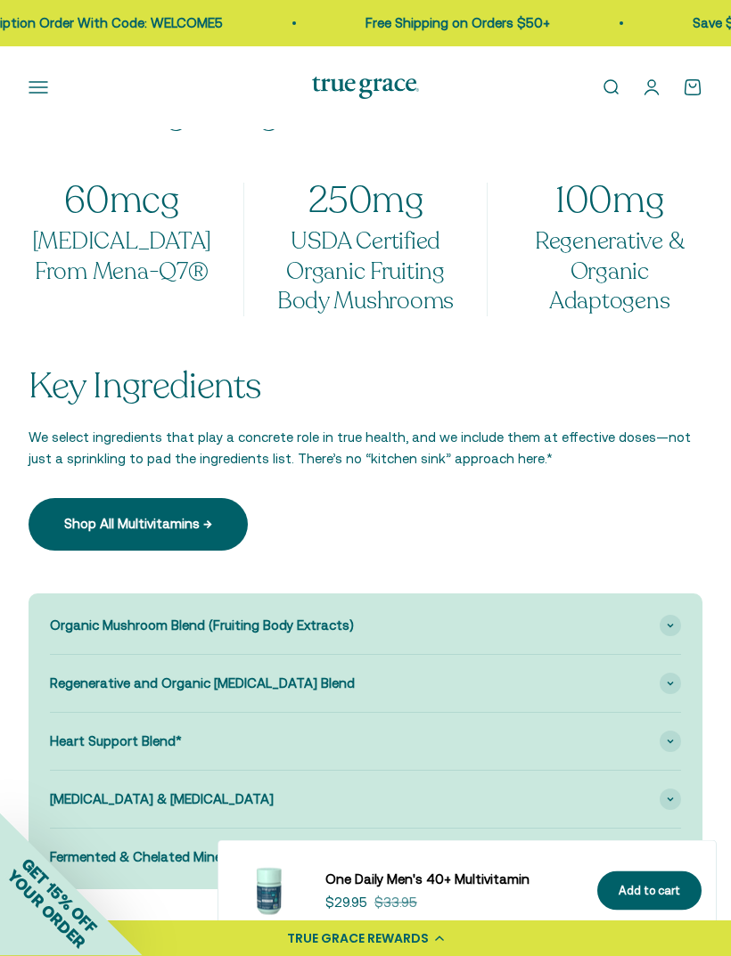
scroll to position [2180, 0]
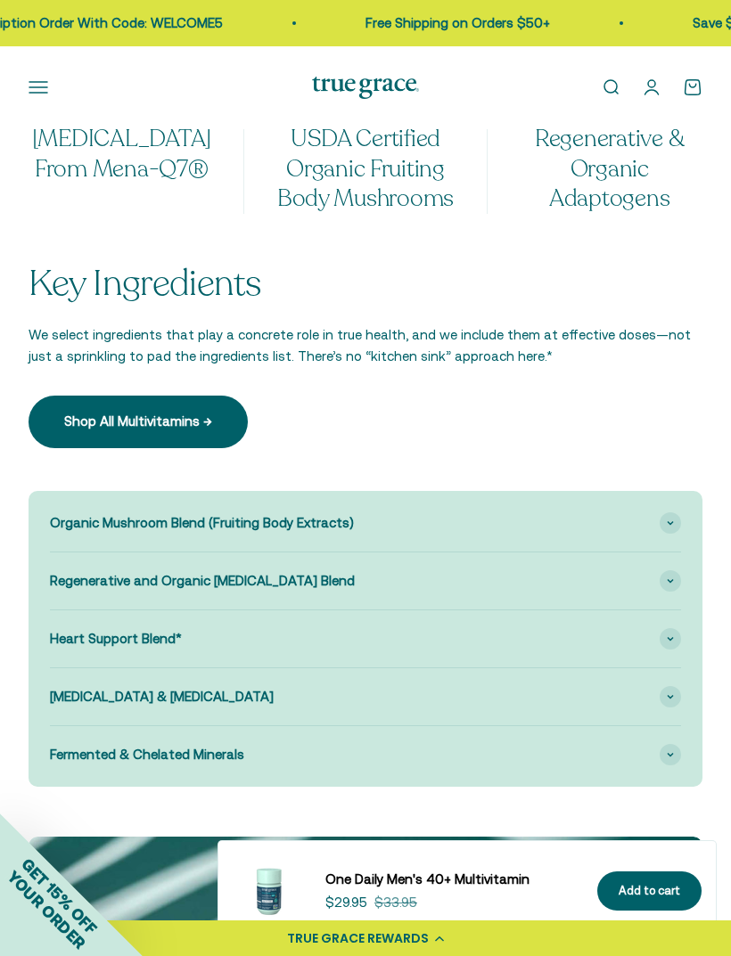
click at [664, 744] on span at bounding box center [669, 754] width 21 height 21
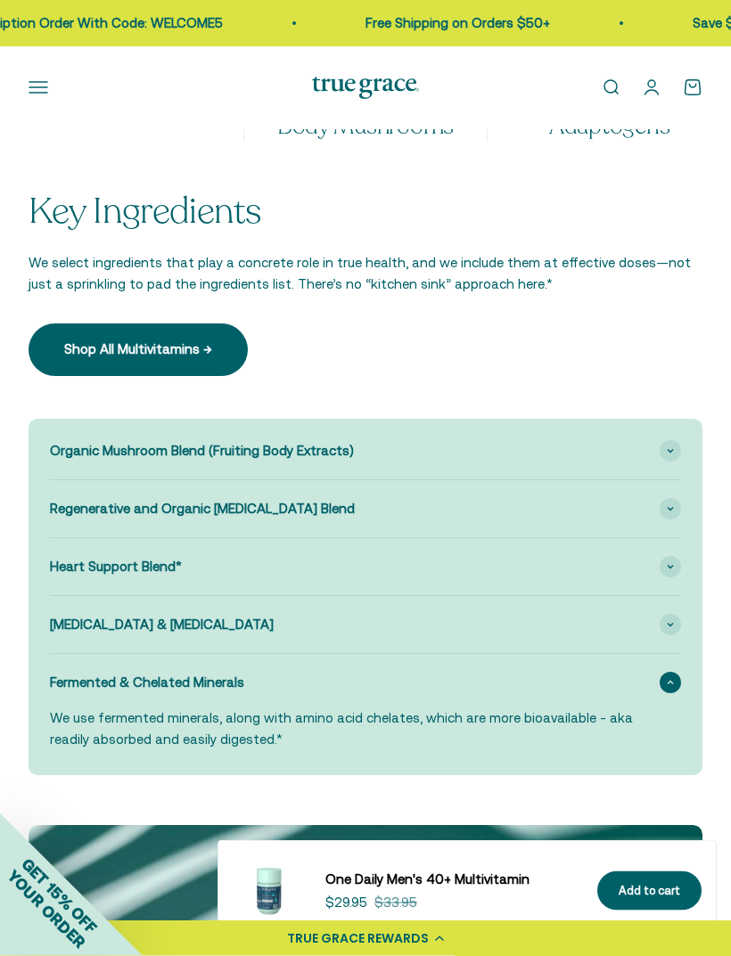
scroll to position [2263, 0]
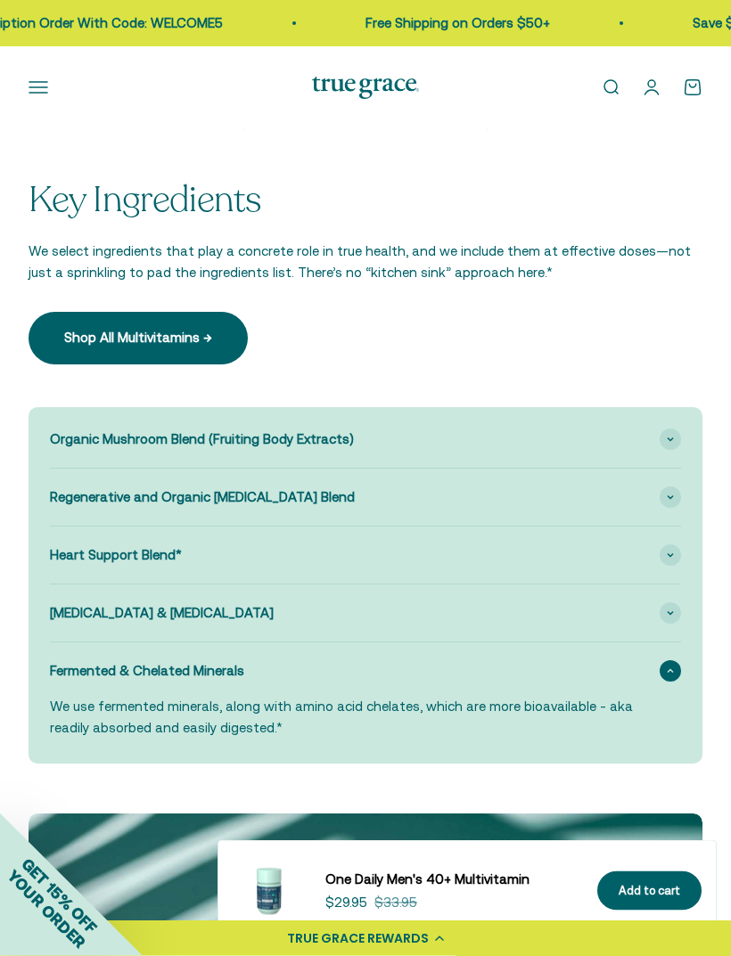
click at [665, 545] on span at bounding box center [669, 555] width 21 height 21
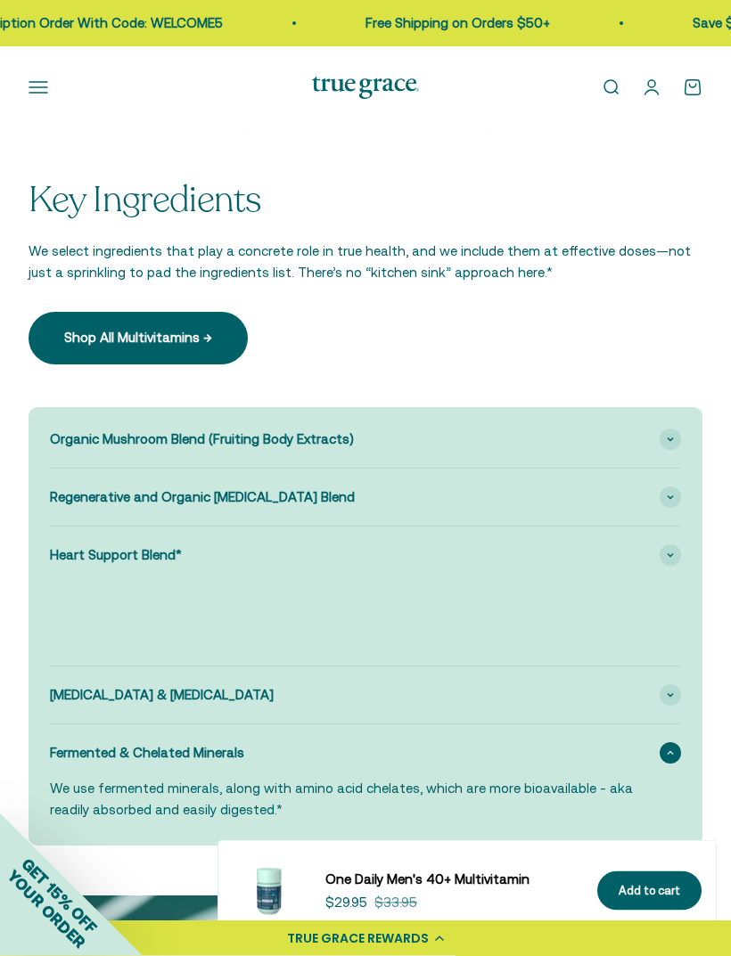
scroll to position [2264, 0]
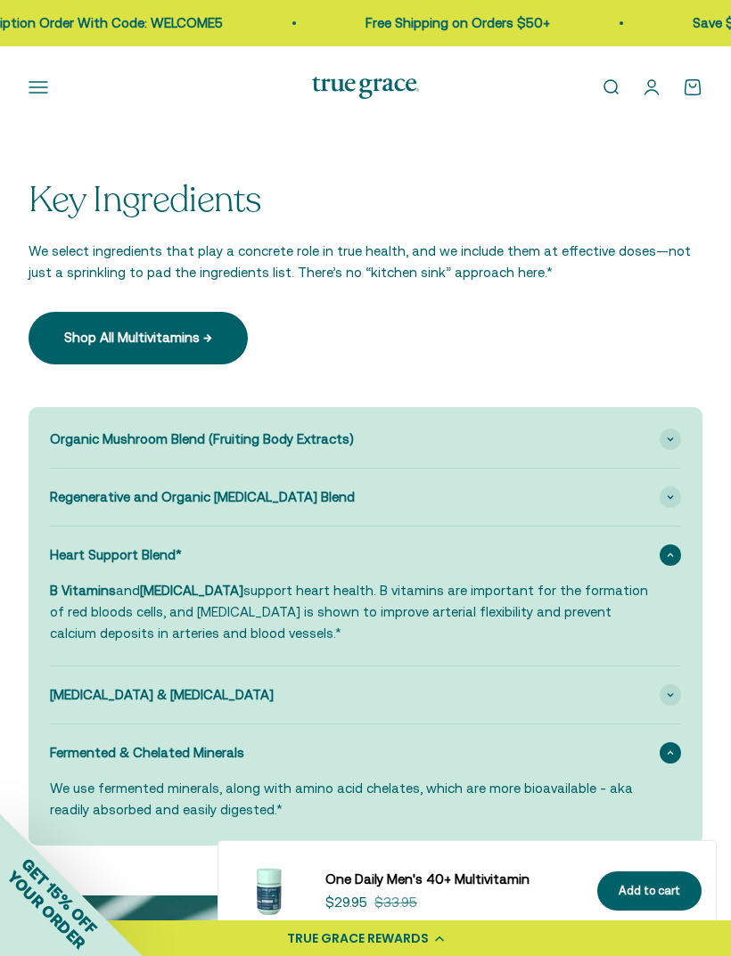
click at [662, 481] on div "Regenerative and Organic [MEDICAL_DATA] Blend" at bounding box center [365, 497] width 631 height 57
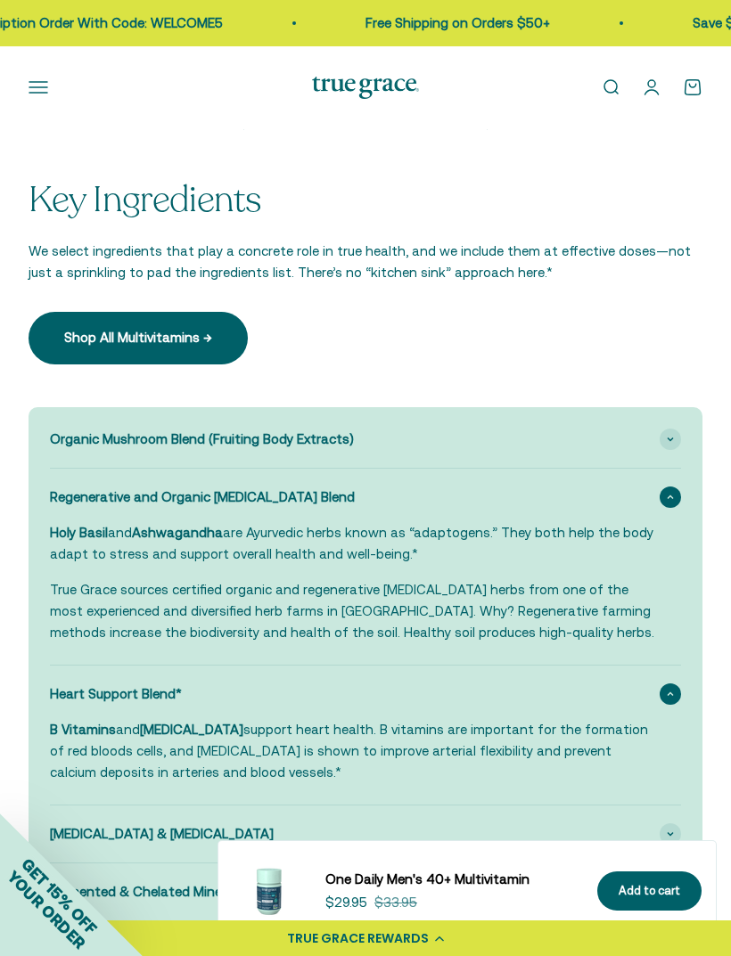
click at [665, 424] on div "Organic Mushroom Blend (Fruiting Body Extracts)" at bounding box center [365, 439] width 631 height 57
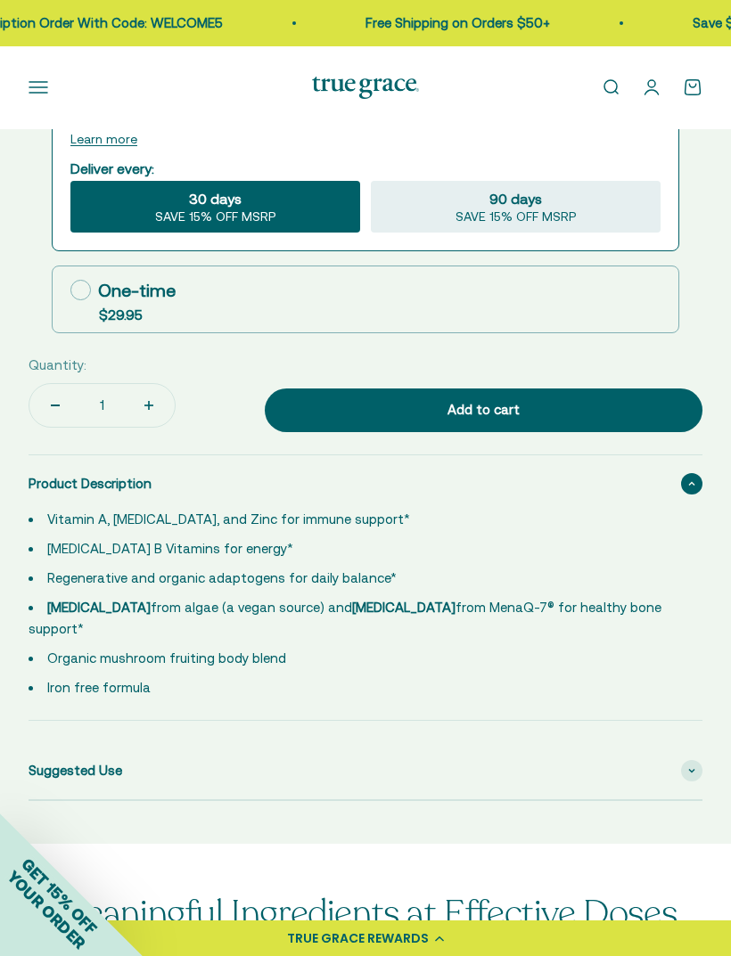
scroll to position [1279, 0]
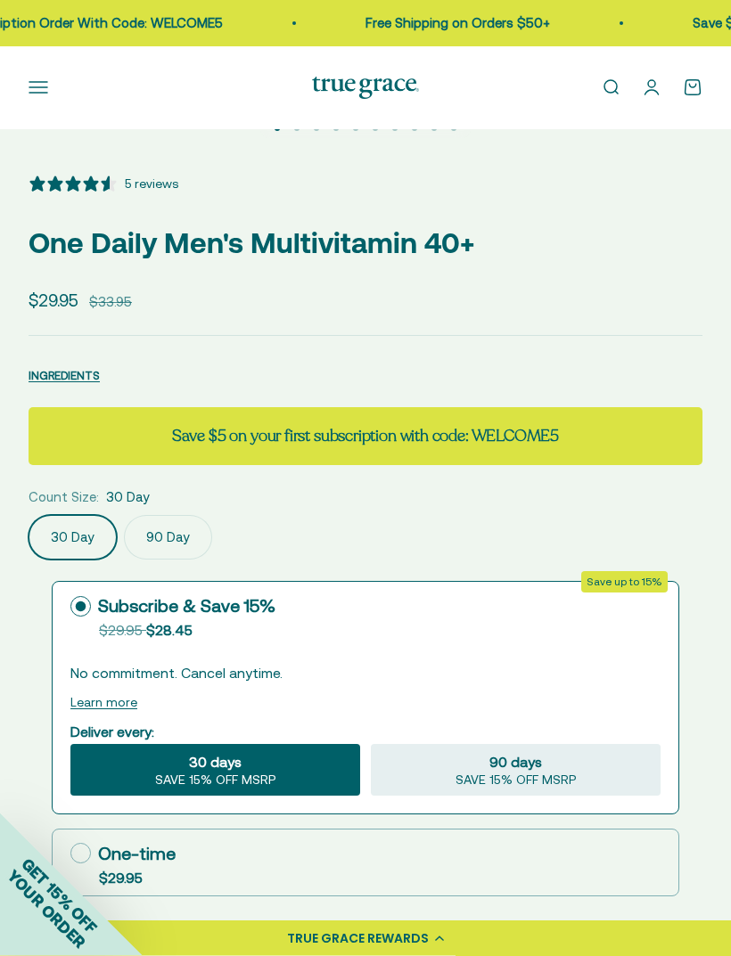
click at [61, 365] on button "INGREDIENTS" at bounding box center [64, 375] width 71 height 21
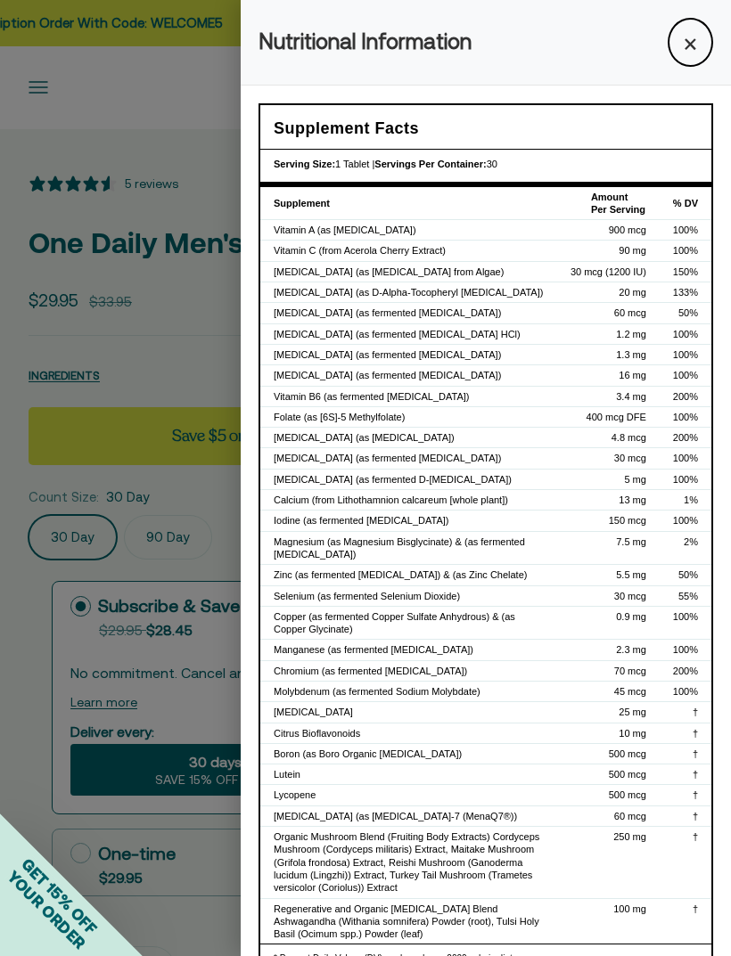
scroll to position [0, 0]
click at [687, 42] on button "×" at bounding box center [689, 42] width 45 height 49
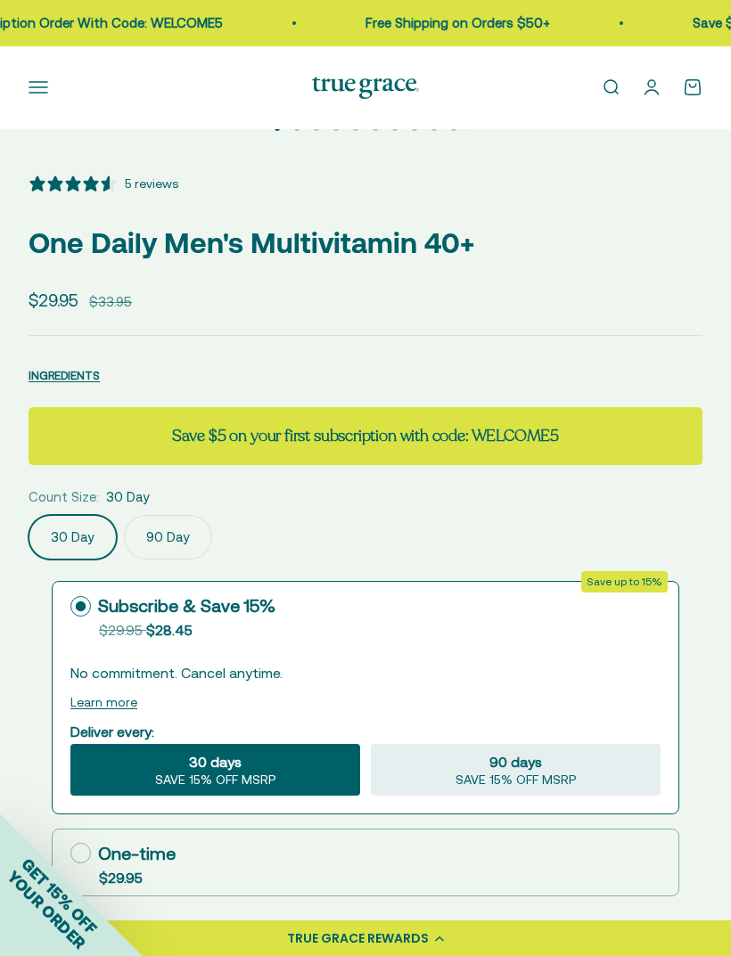
click at [43, 92] on button "Open navigation menu" at bounding box center [39, 88] width 20 height 20
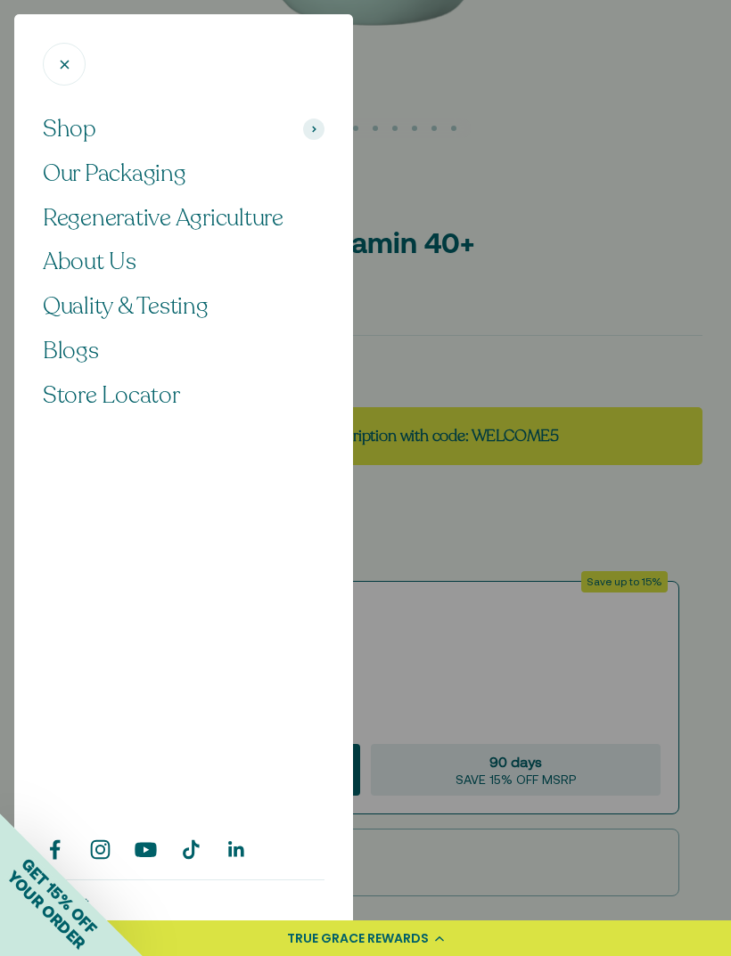
click at [318, 119] on span at bounding box center [313, 129] width 21 height 21
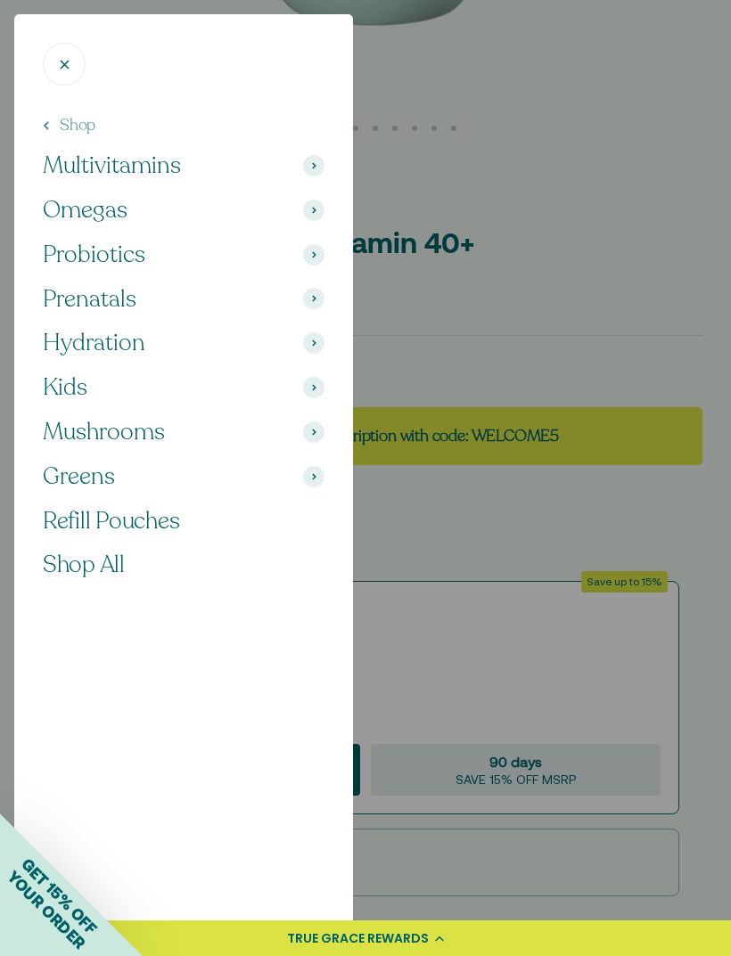
click at [309, 162] on span at bounding box center [313, 165] width 21 height 21
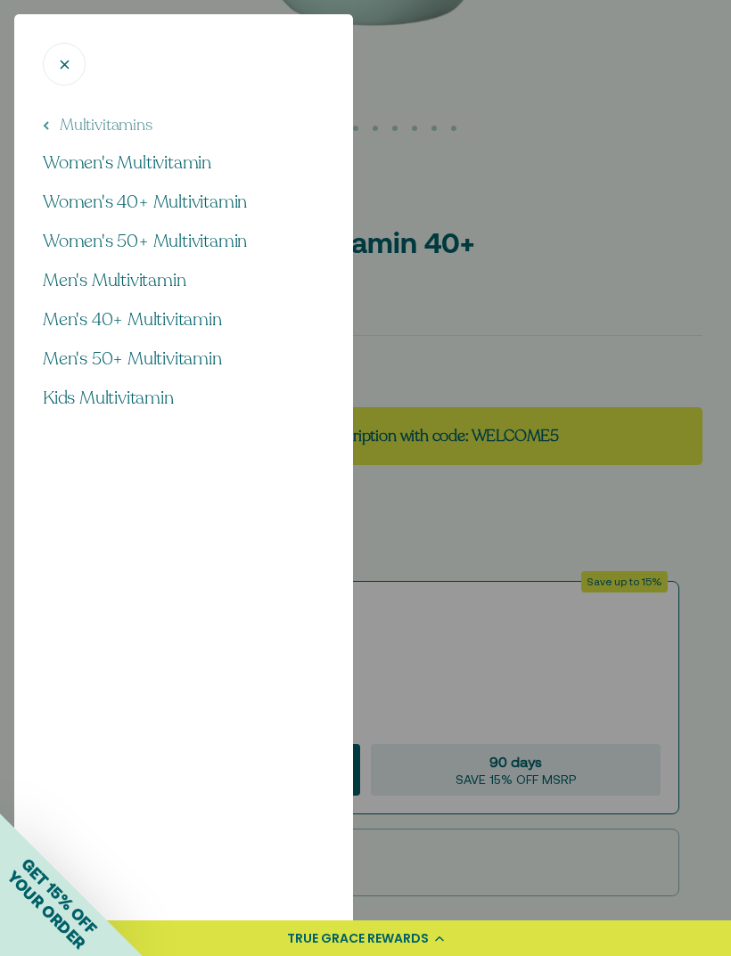
click at [180, 157] on span "Women's Multivitamin" at bounding box center [127, 163] width 168 height 24
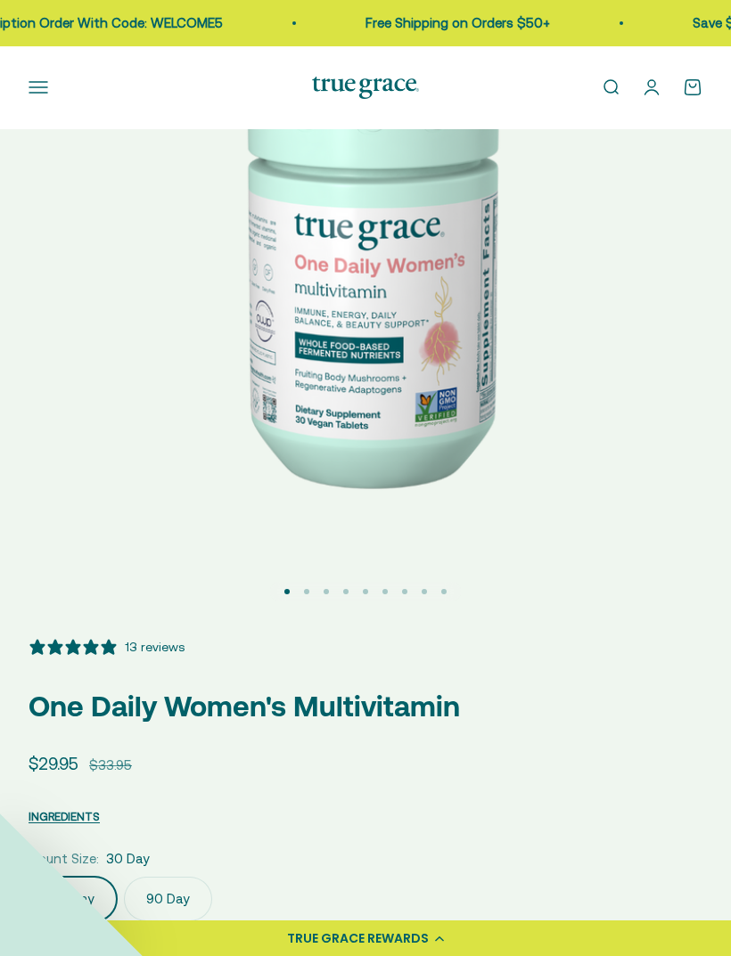
select select "3"
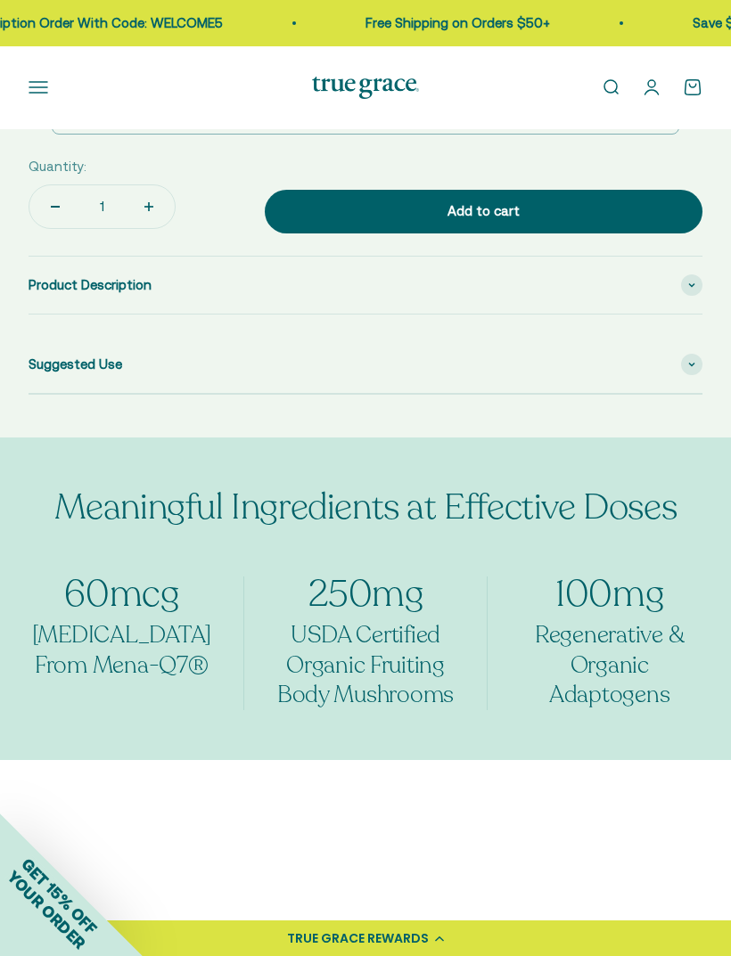
scroll to position [1393, 0]
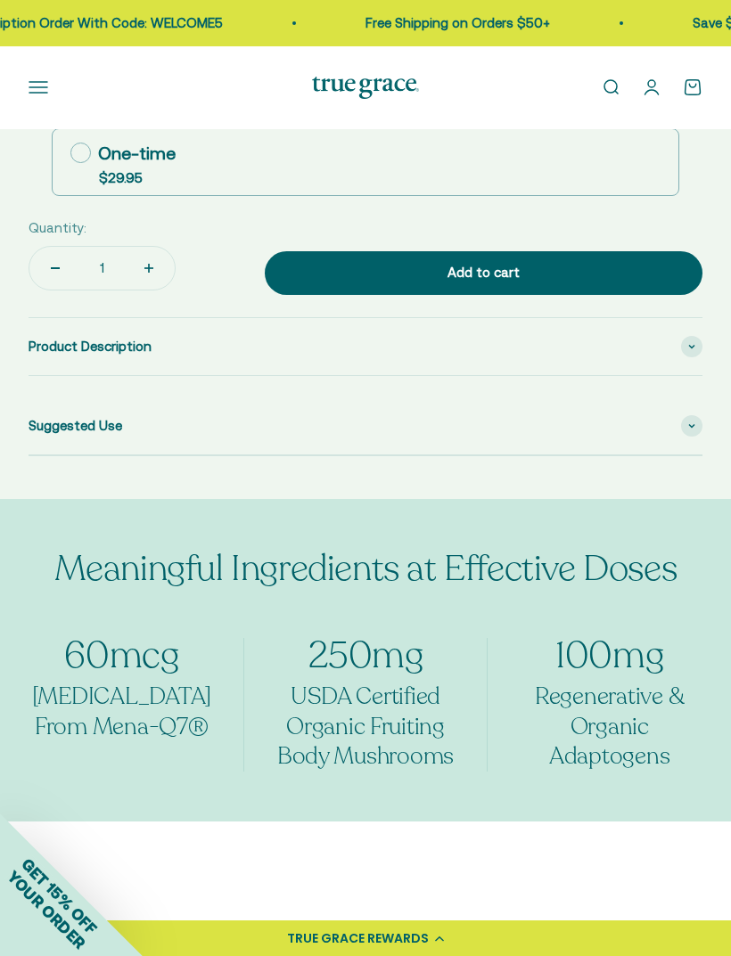
click at [686, 354] on span at bounding box center [691, 346] width 21 height 21
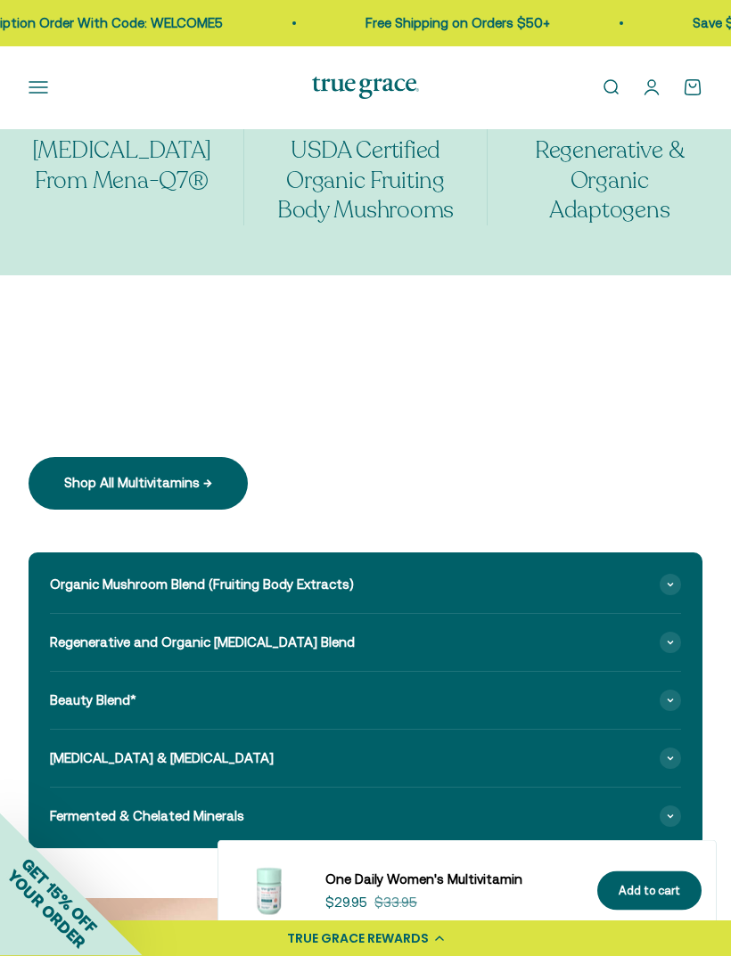
scroll to position [2329, 0]
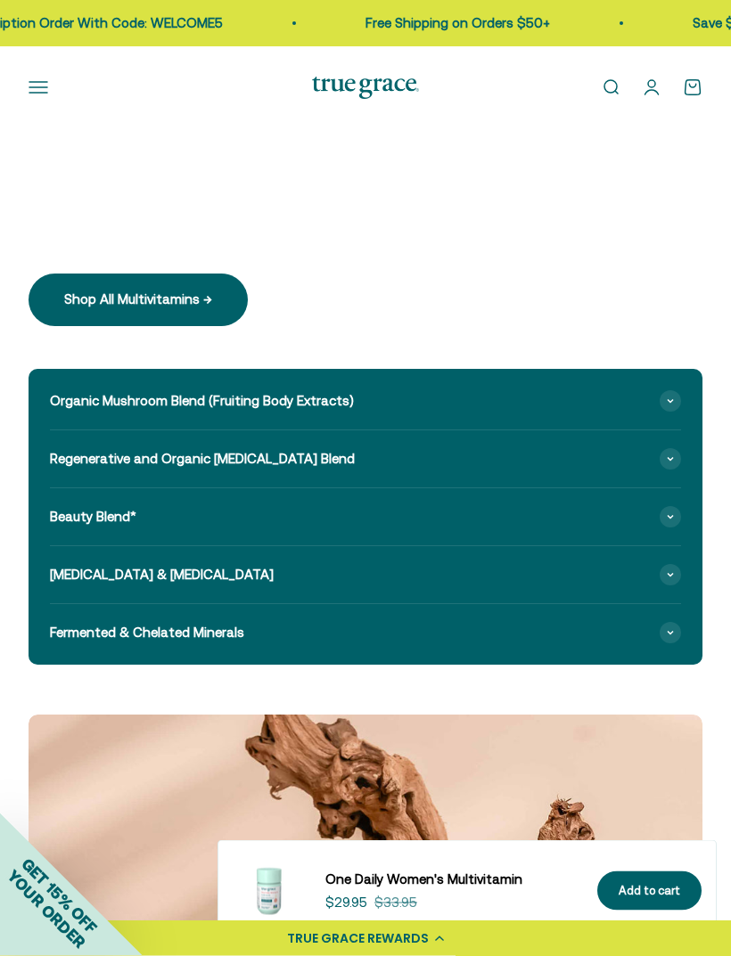
click at [674, 391] on span at bounding box center [669, 401] width 21 height 21
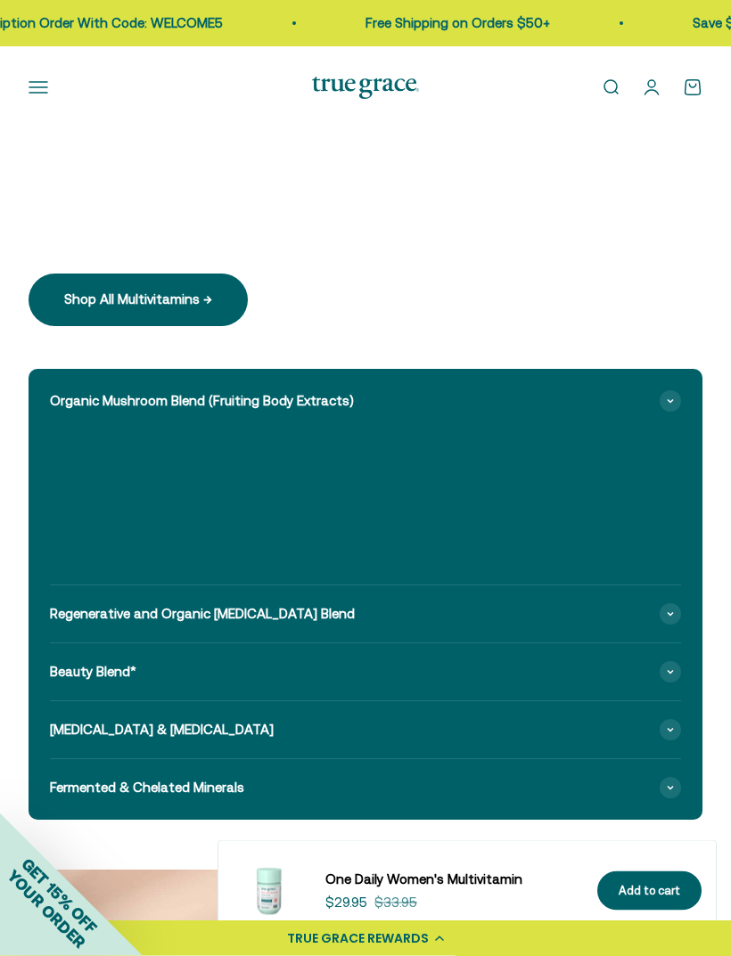
scroll to position [2330, 0]
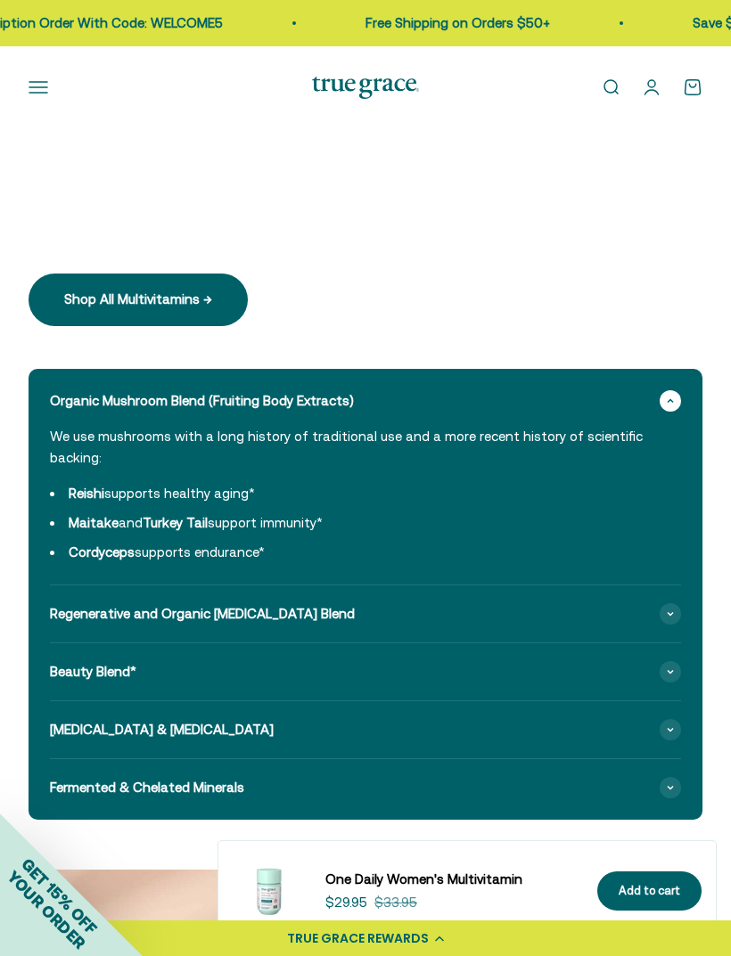
click at [659, 594] on div "Regenerative and Organic Adaptogen Blend" at bounding box center [365, 613] width 631 height 57
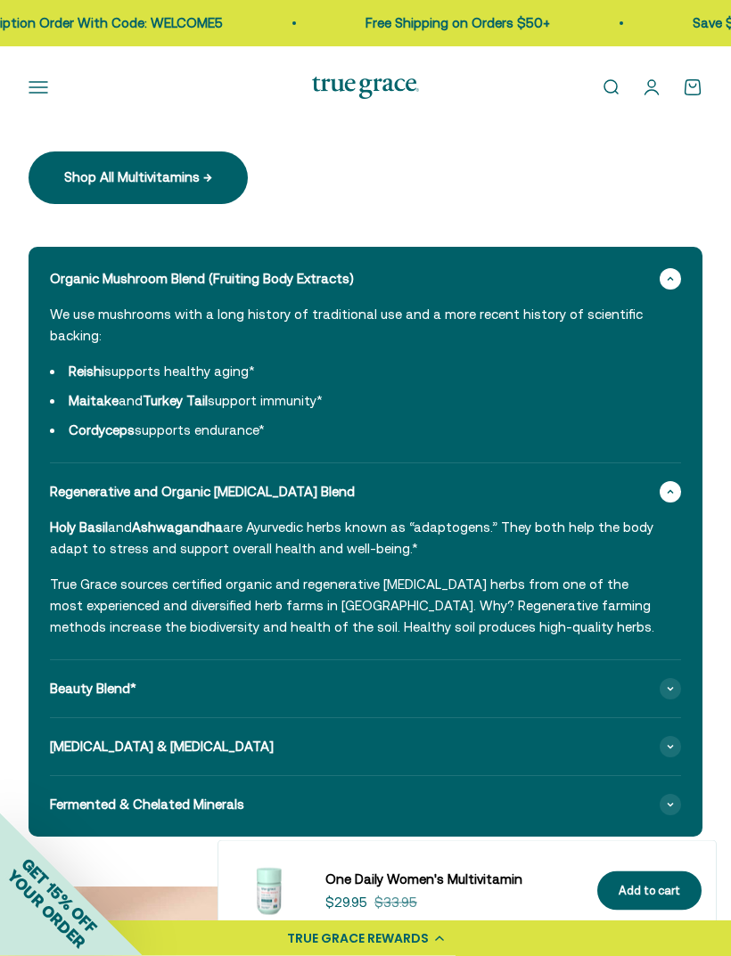
scroll to position [2452, 0]
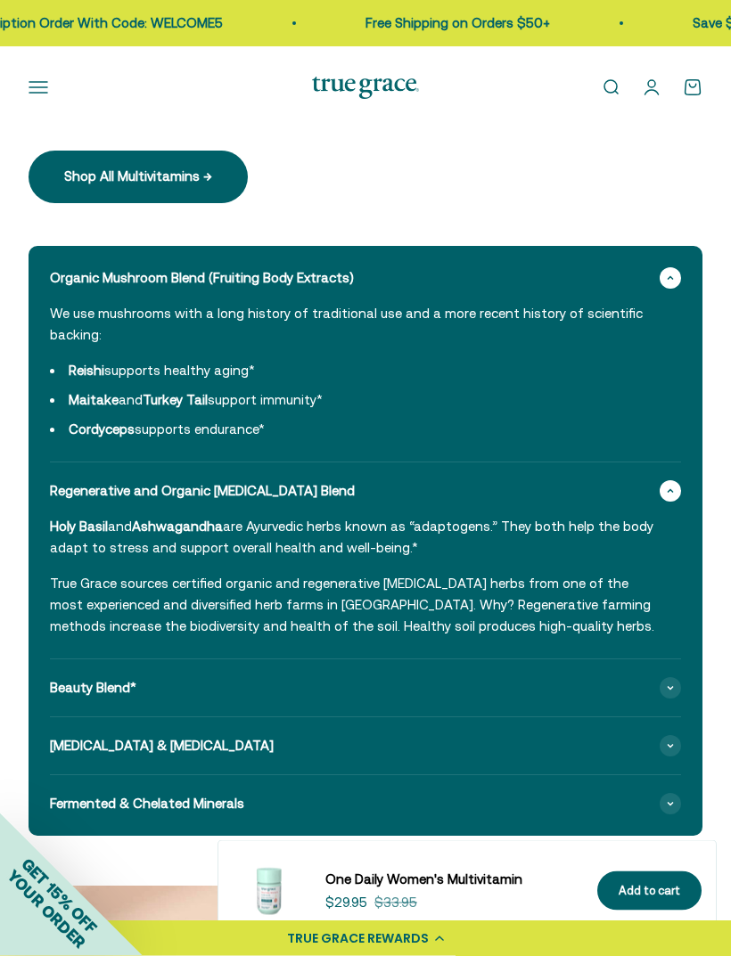
click at [658, 665] on div "Beauty Blend*" at bounding box center [365, 688] width 631 height 57
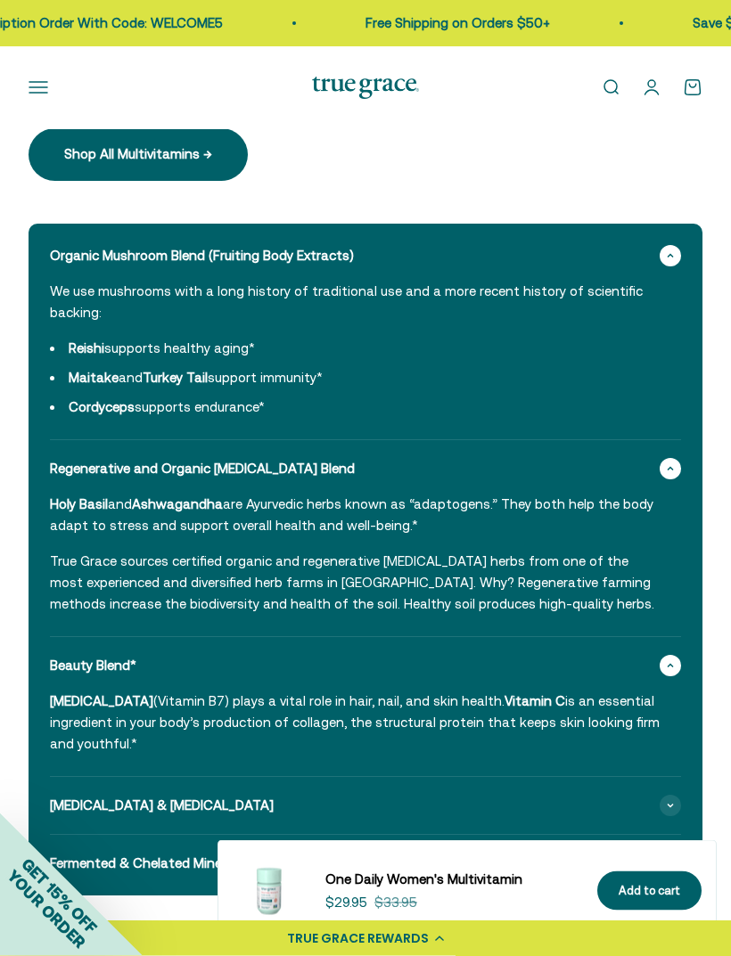
scroll to position [2637, 0]
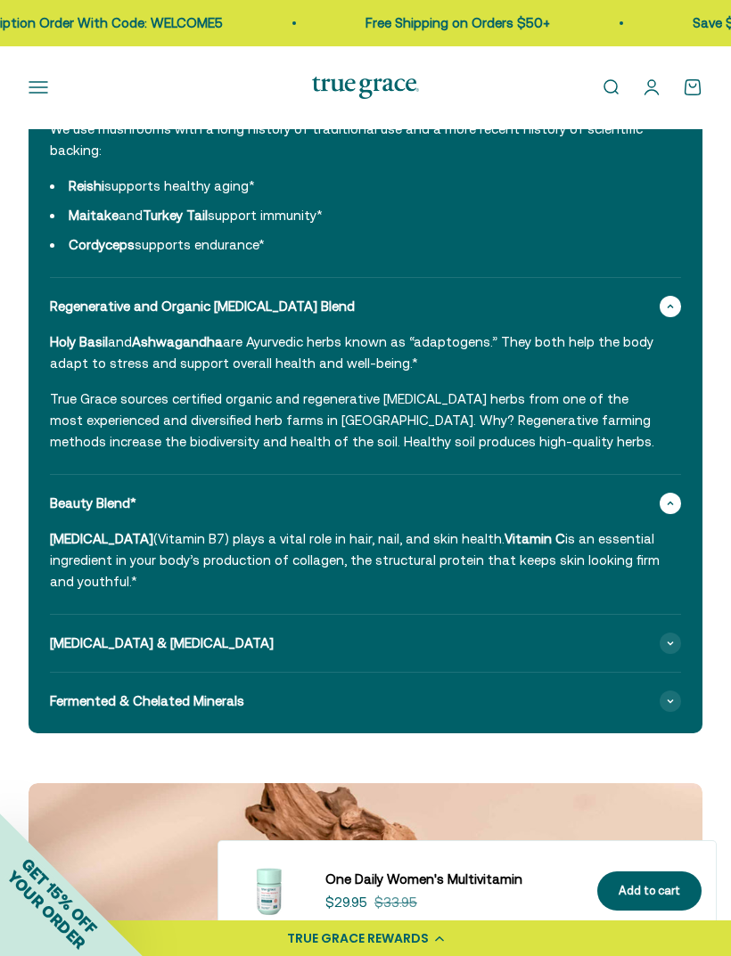
click at [670, 633] on span at bounding box center [669, 643] width 21 height 21
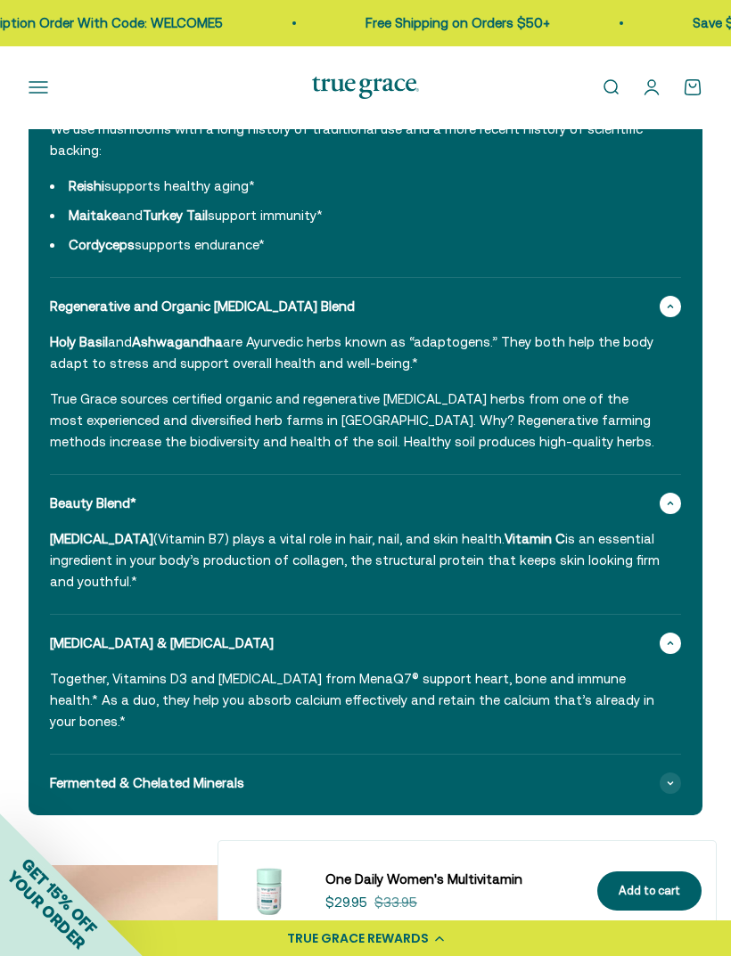
click at [656, 755] on div "Fermented & Chelated Minerals" at bounding box center [365, 783] width 631 height 57
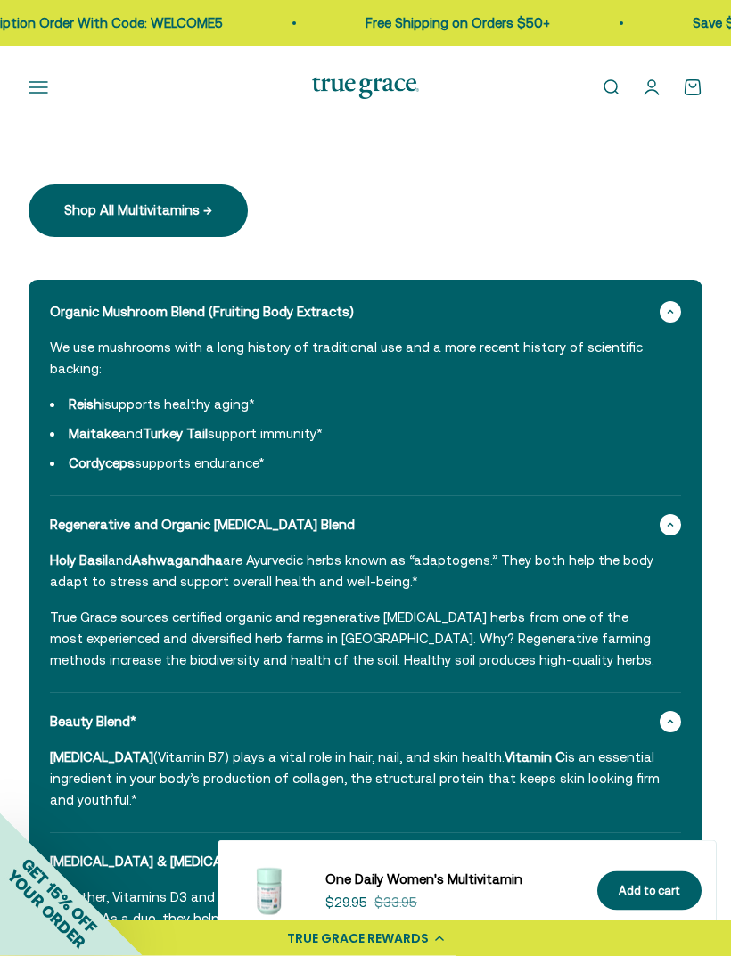
click at [37, 97] on button "Open navigation menu" at bounding box center [39, 88] width 20 height 20
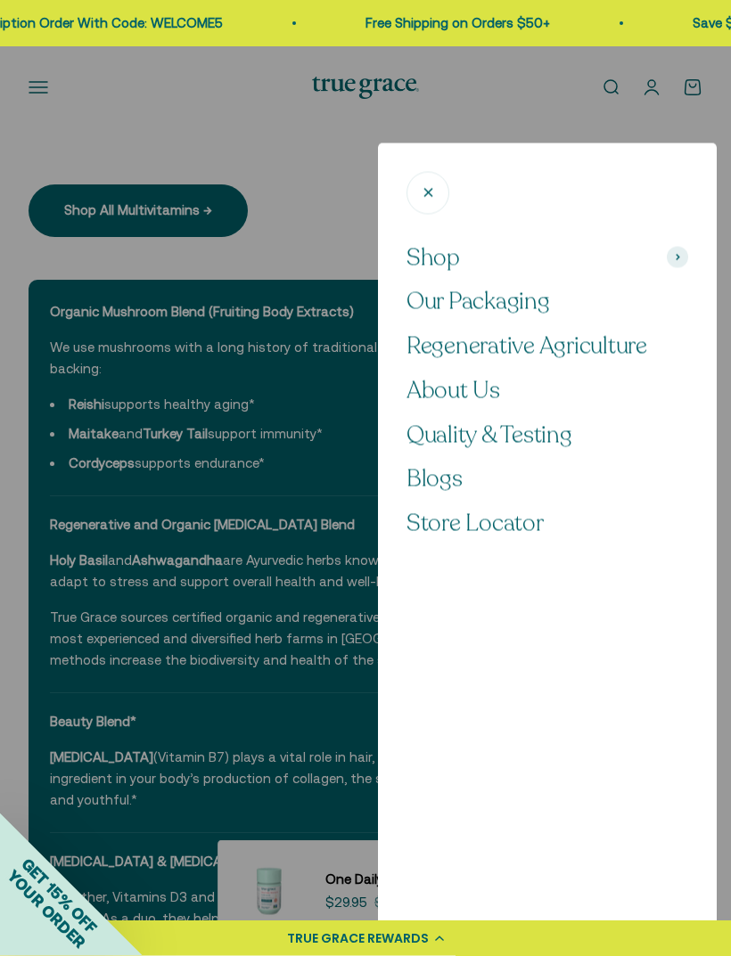
scroll to position [2419, 0]
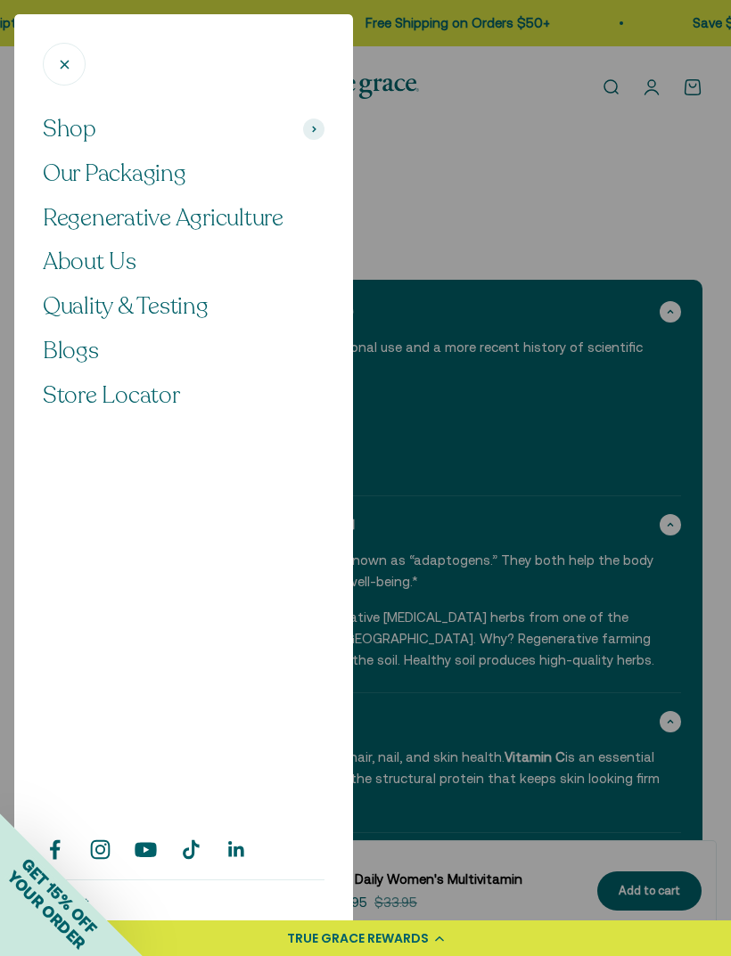
click at [313, 124] on span at bounding box center [313, 129] width 21 height 21
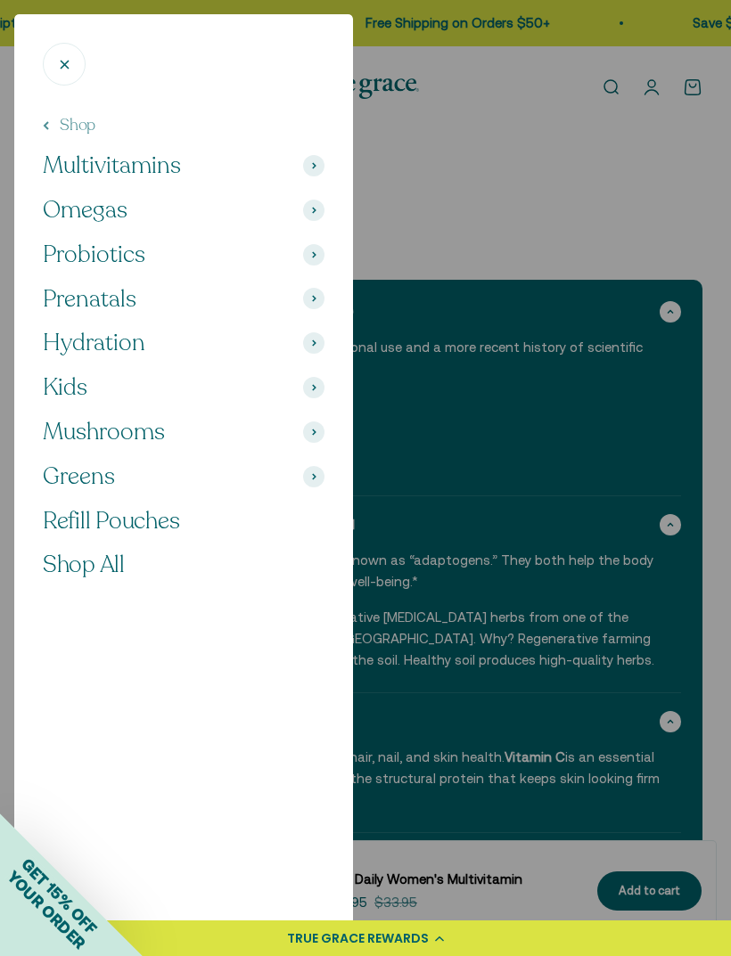
click at [307, 164] on span at bounding box center [313, 165] width 21 height 21
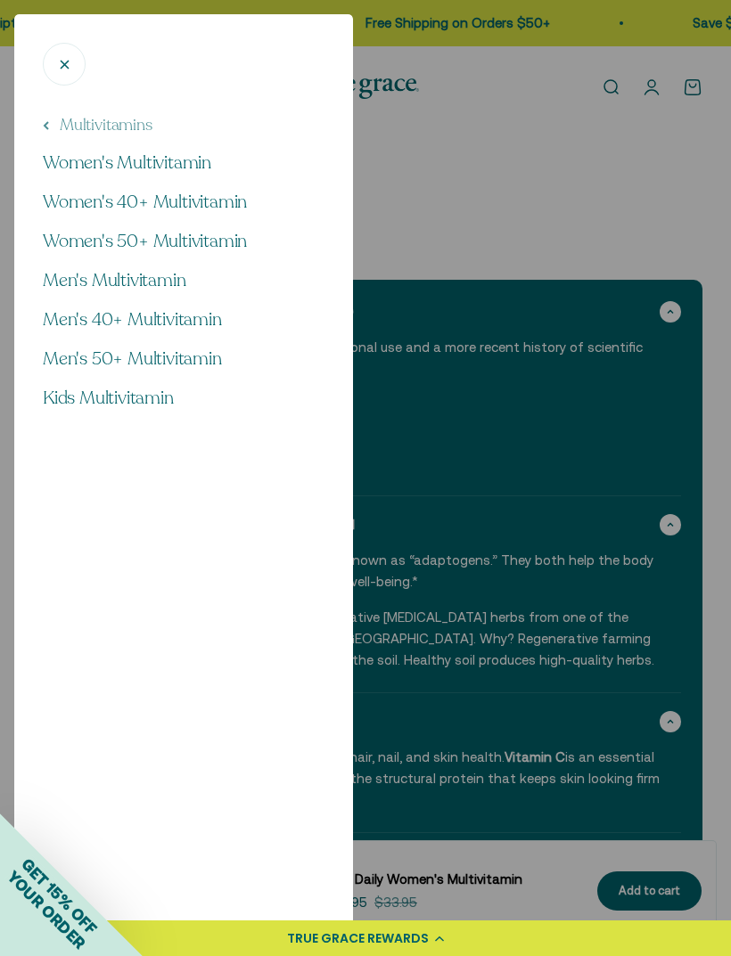
click at [166, 273] on span "Men's Multivitamin" at bounding box center [114, 280] width 143 height 24
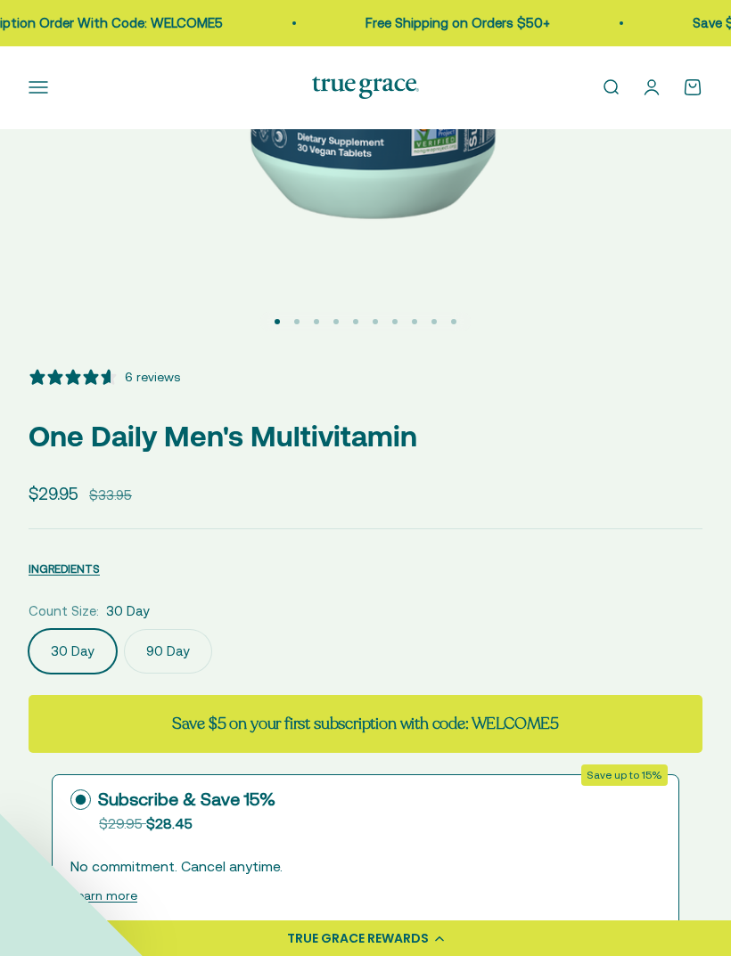
select select "3"
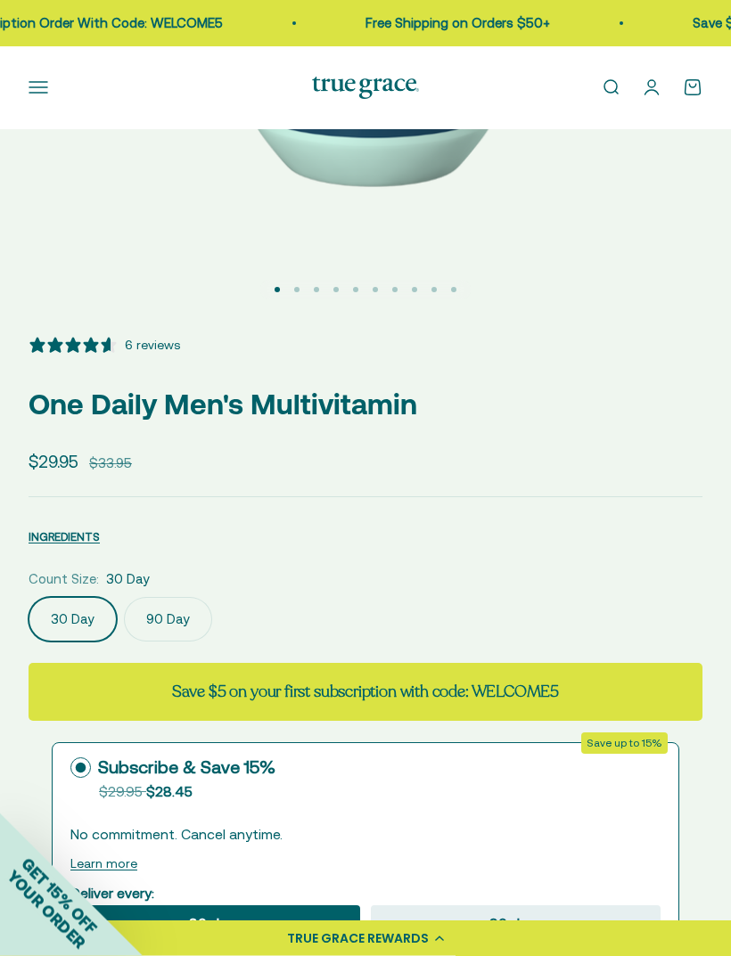
click at [77, 533] on span "INGREDIENTS" at bounding box center [64, 537] width 71 height 13
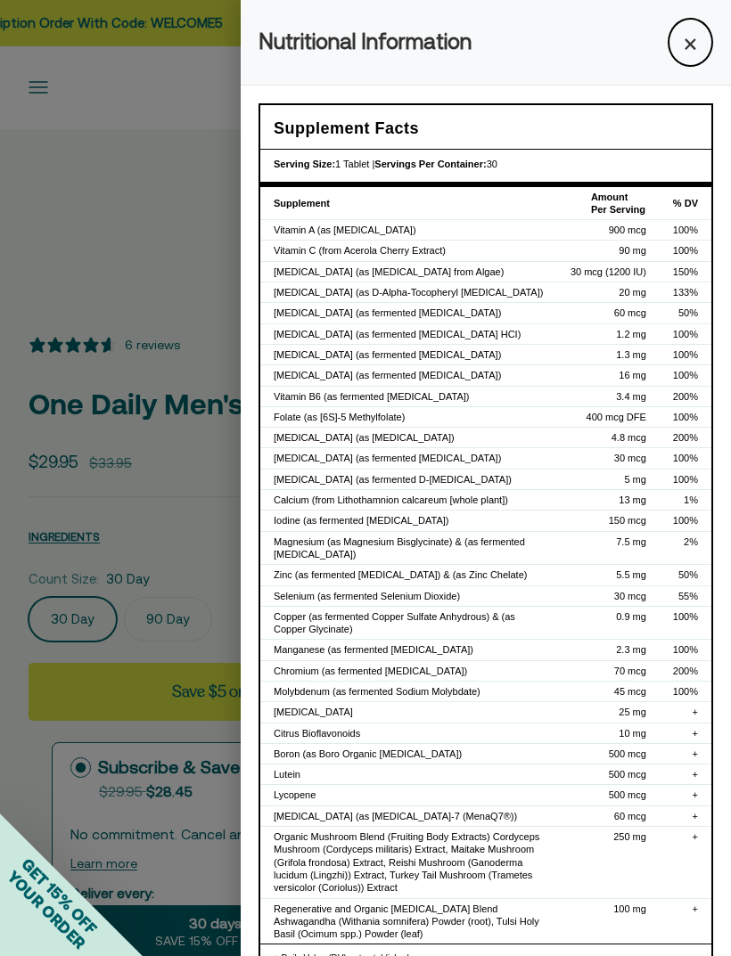
scroll to position [0, 0]
click at [699, 52] on button "×" at bounding box center [689, 42] width 45 height 49
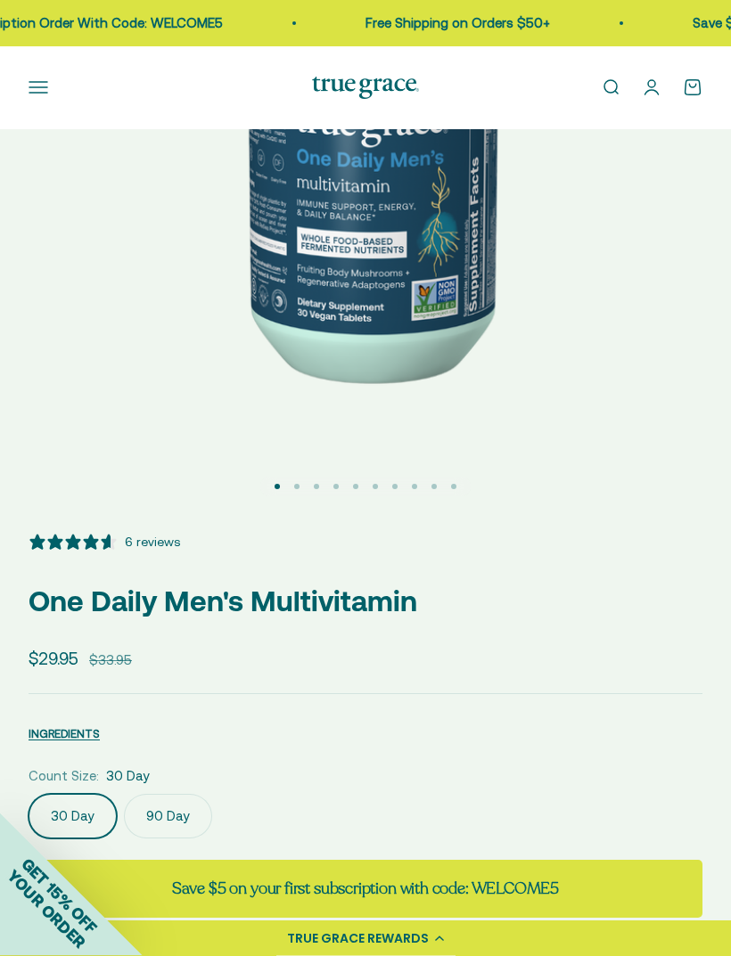
click at [39, 93] on button "Open navigation menu" at bounding box center [39, 88] width 20 height 20
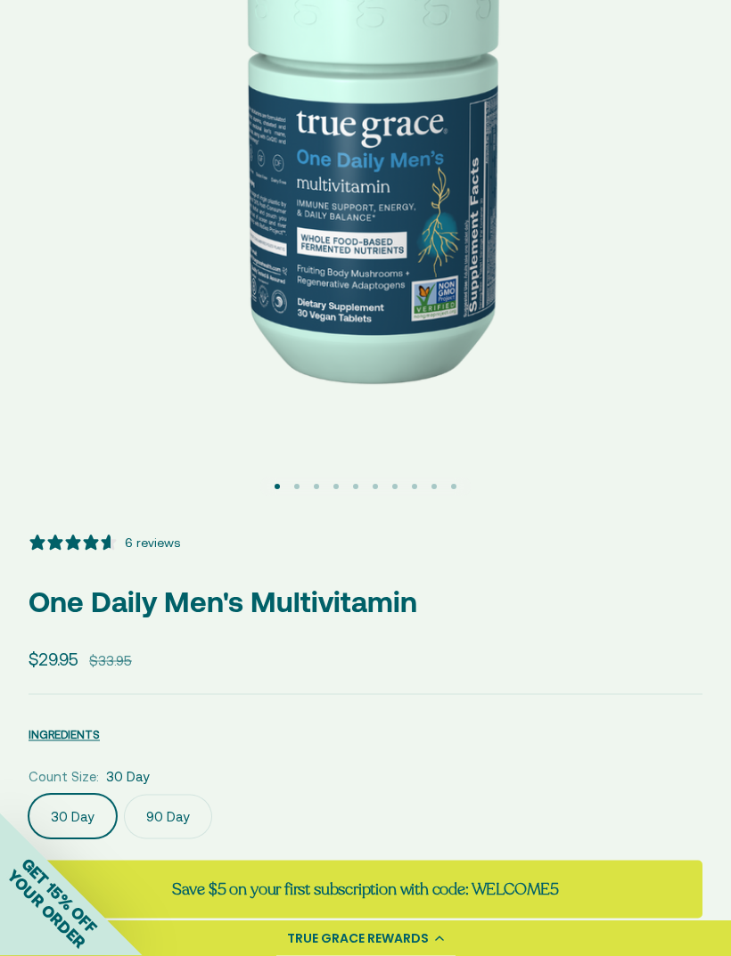
scroll to position [356, 0]
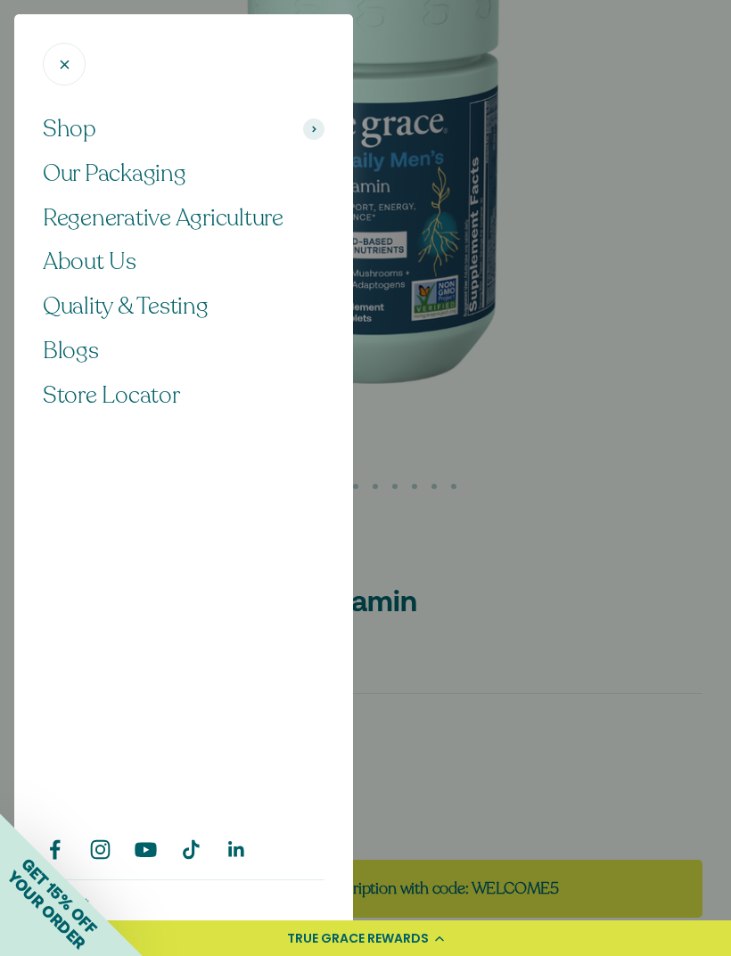
click at [323, 124] on span at bounding box center [313, 129] width 21 height 21
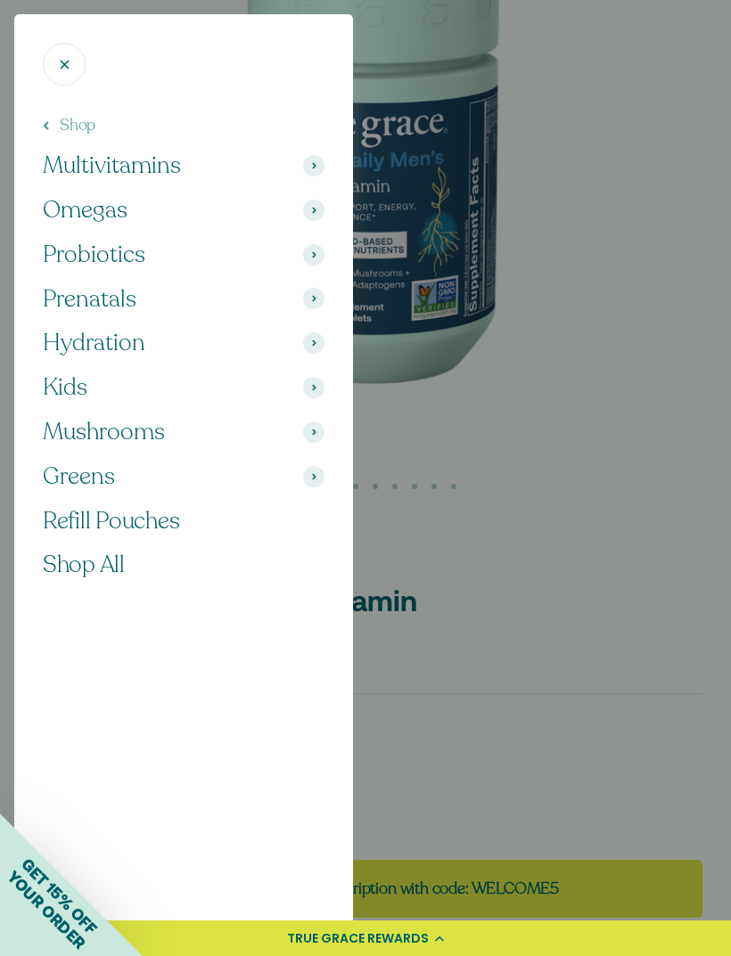
click at [309, 161] on span at bounding box center [313, 165] width 21 height 21
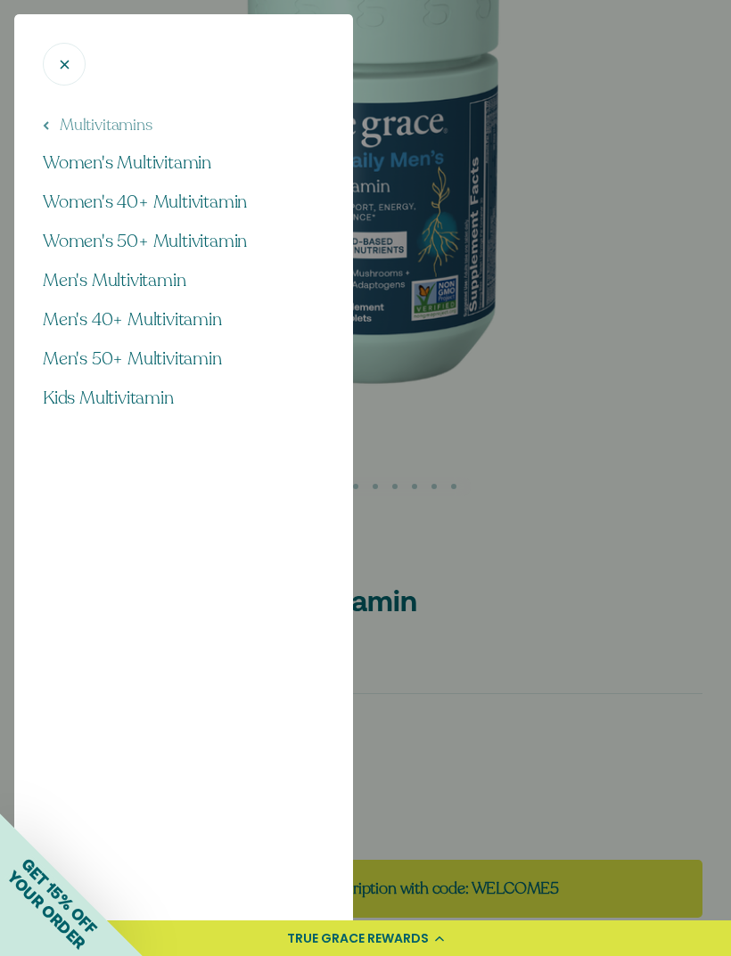
click at [206, 358] on span "Men's 50+ Multivitamin" at bounding box center [132, 359] width 179 height 24
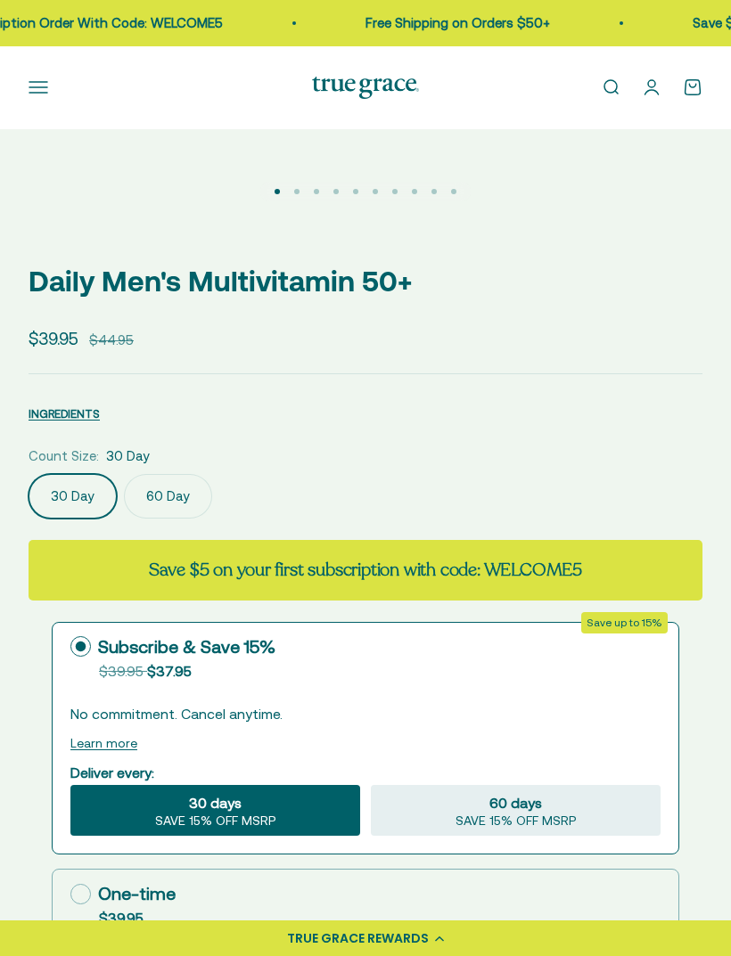
select select "3"
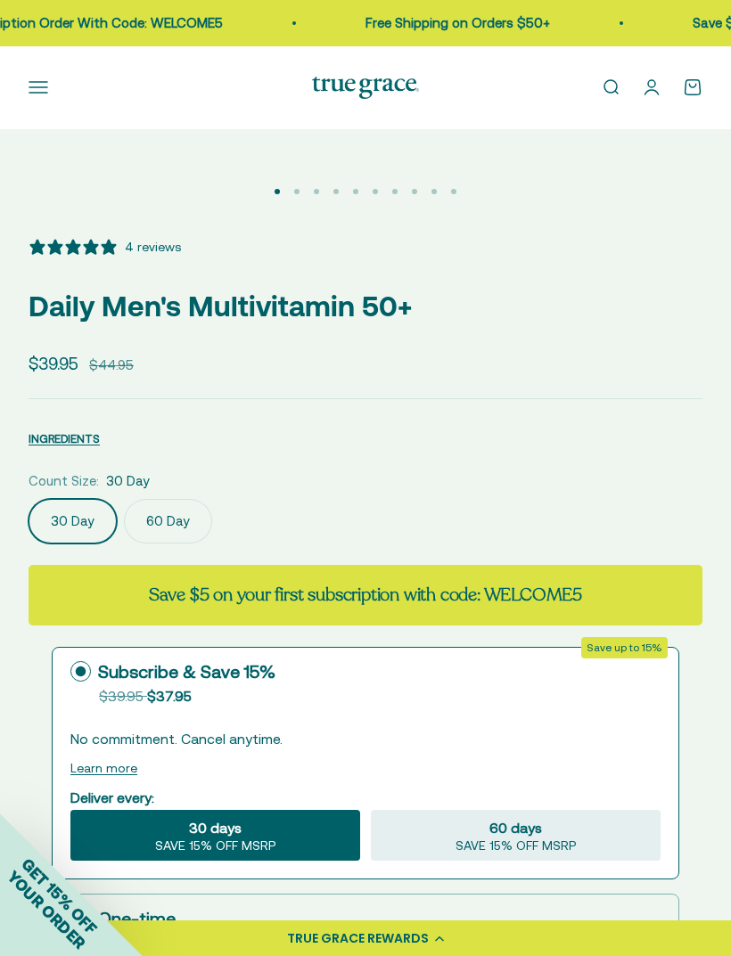
click at [69, 443] on span "INGREDIENTS" at bounding box center [64, 438] width 71 height 13
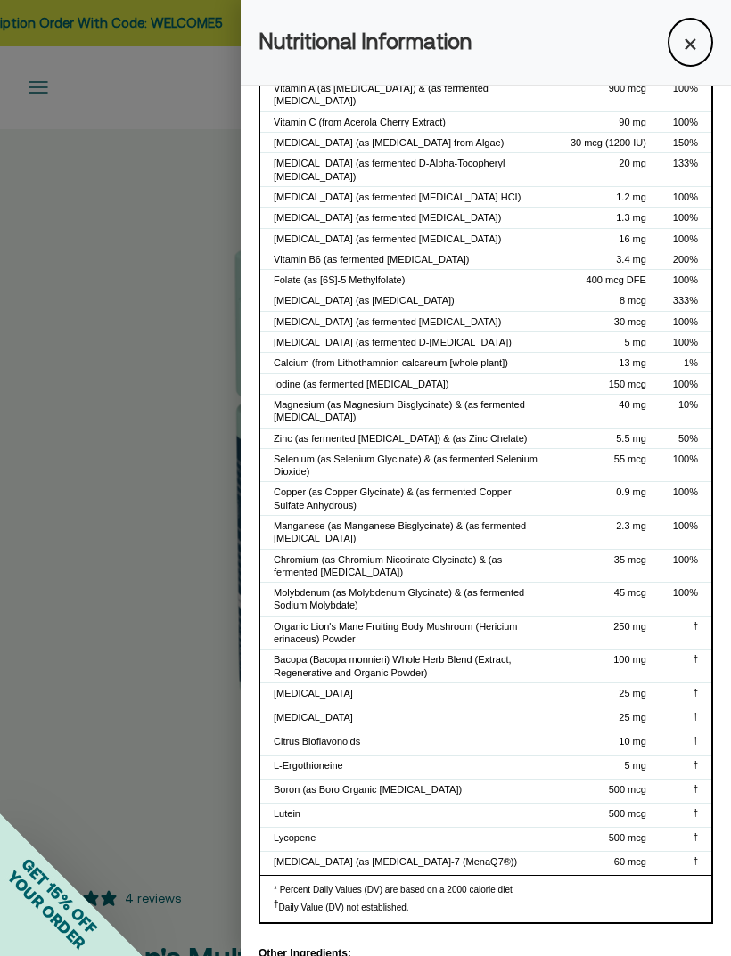
click at [702, 23] on button "×" at bounding box center [689, 42] width 45 height 49
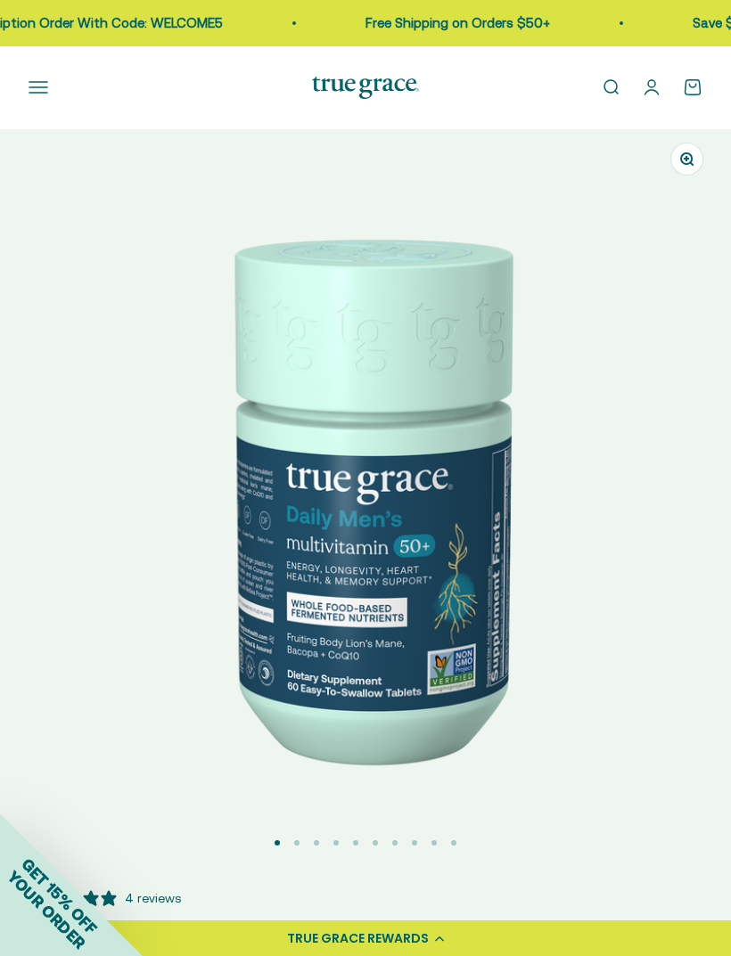
click at [39, 81] on button "Open navigation menu" at bounding box center [39, 88] width 20 height 20
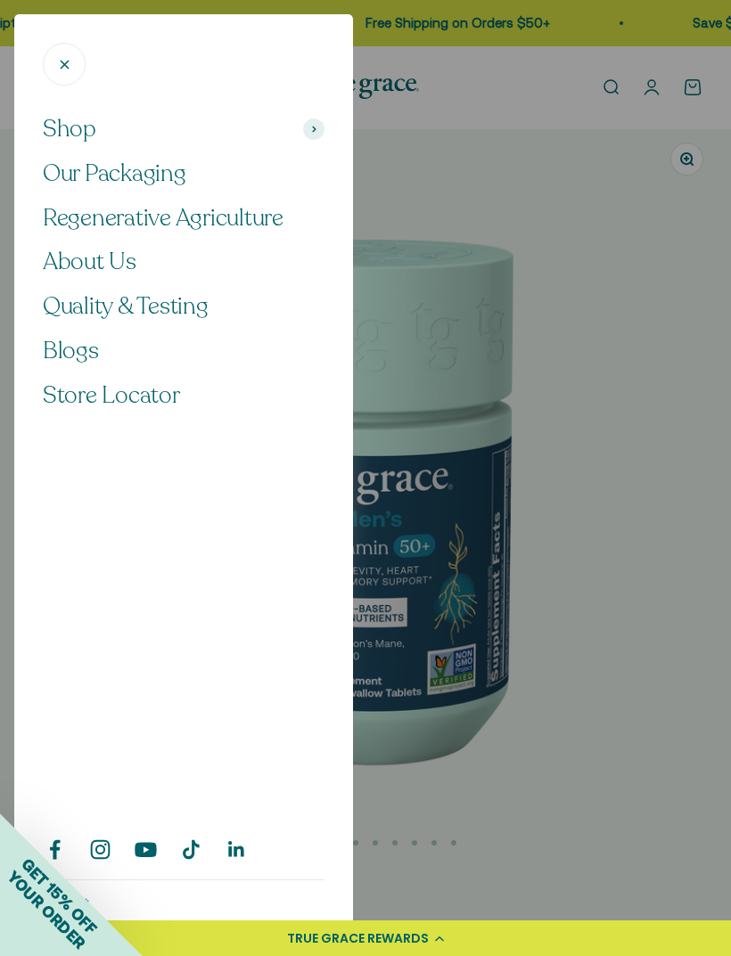
click at [305, 118] on button "Shop" at bounding box center [184, 129] width 282 height 30
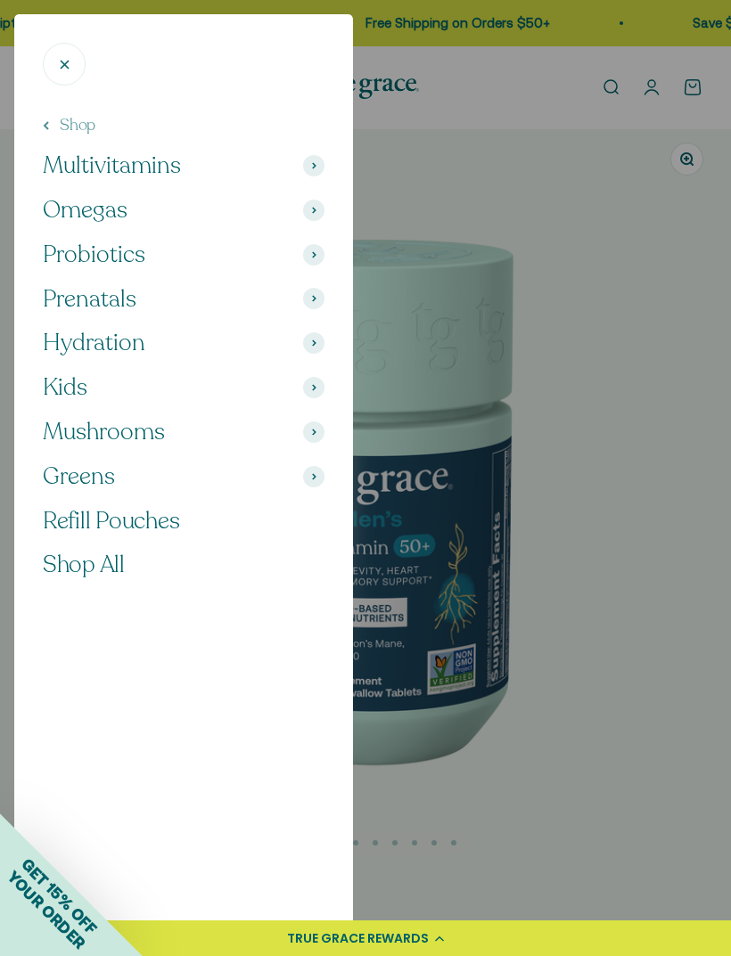
click at [313, 157] on span at bounding box center [313, 165] width 21 height 21
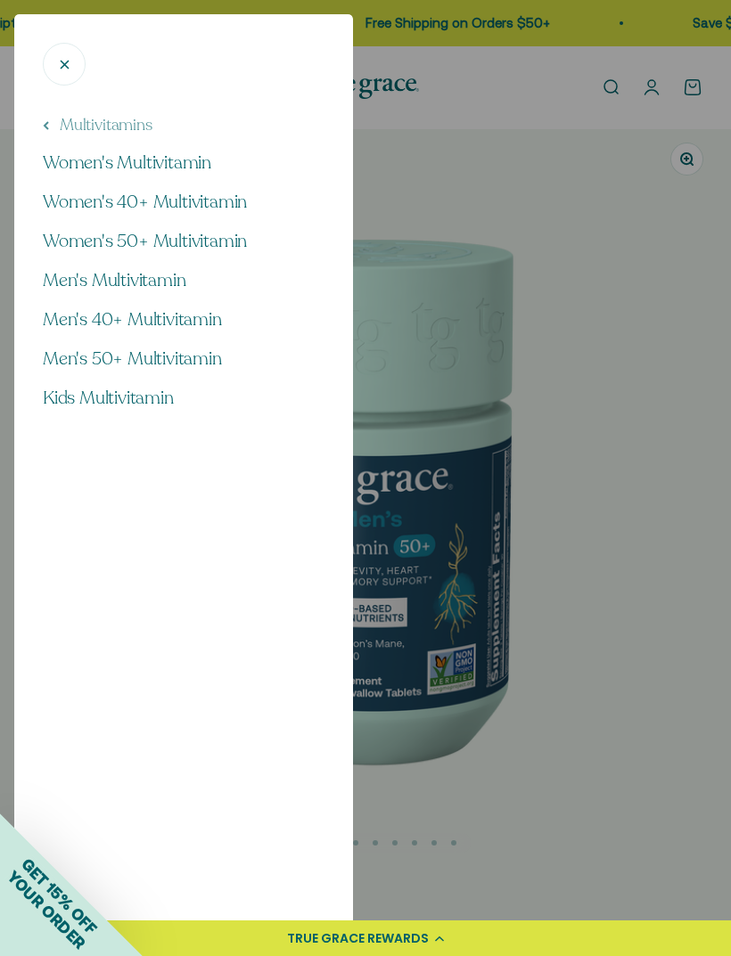
click at [160, 273] on span "Men's Multivitamin" at bounding box center [114, 280] width 143 height 24
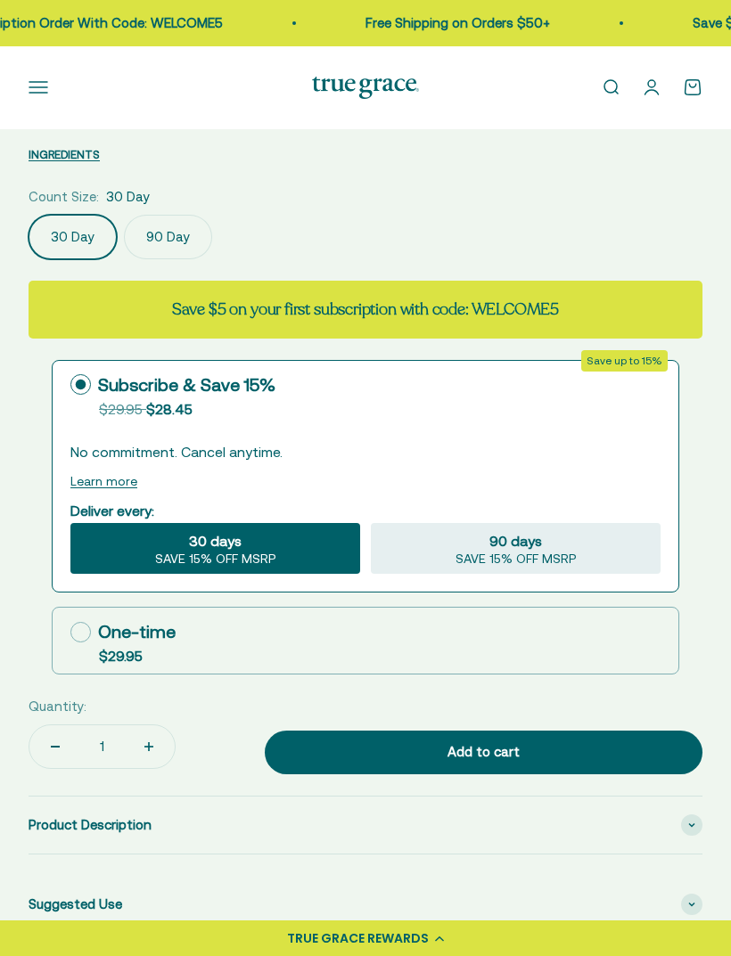
select select "3"
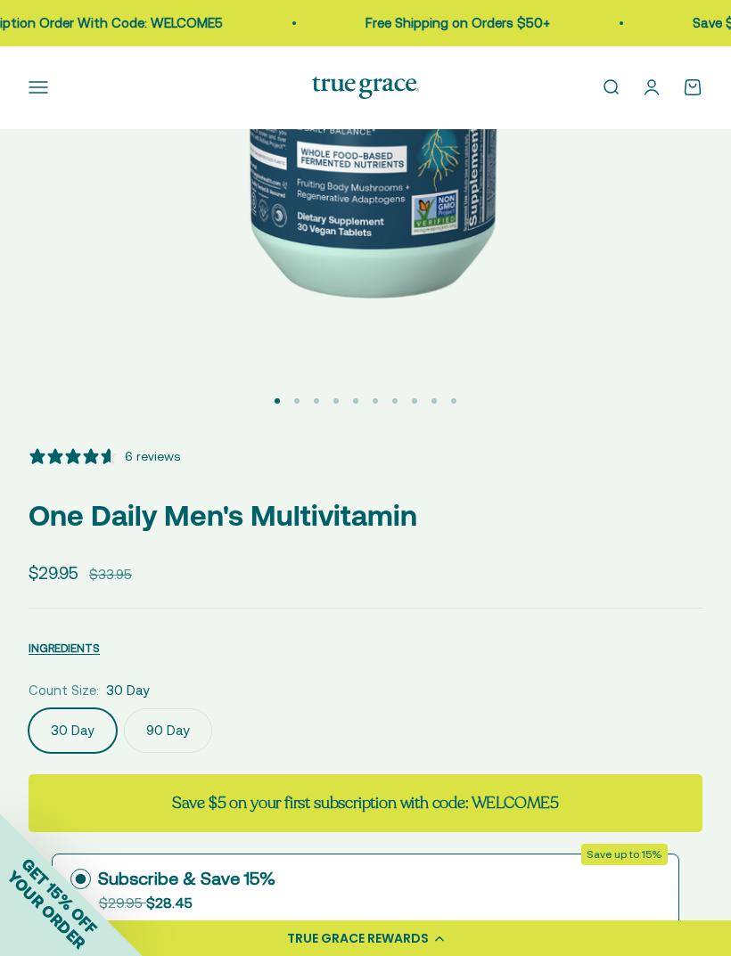
scroll to position [441, 0]
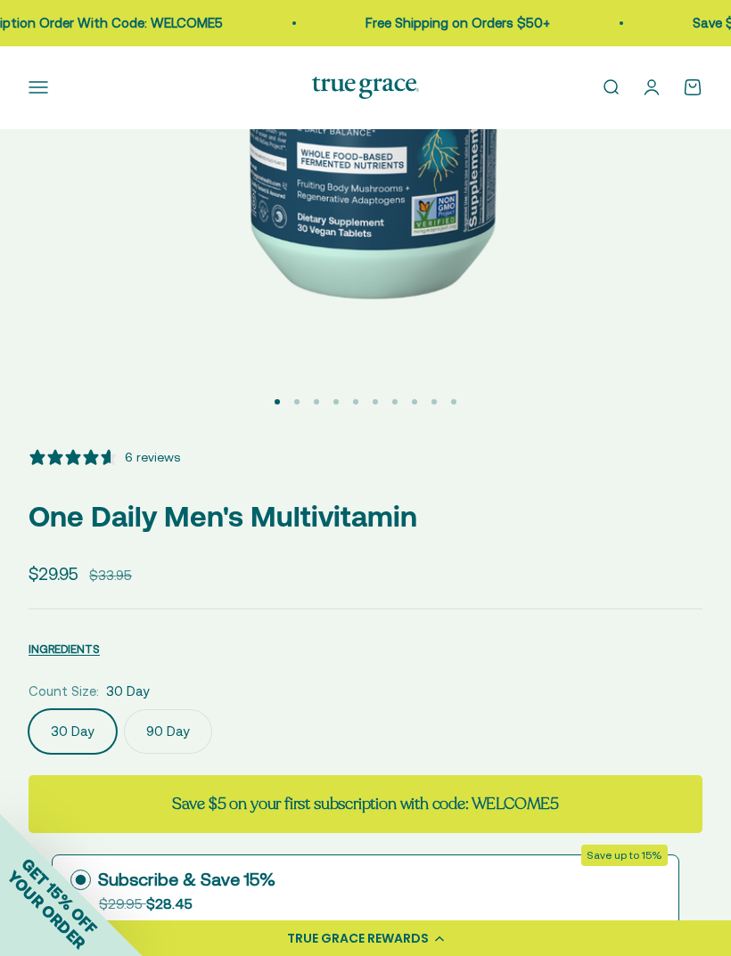
click at [75, 640] on button "INGREDIENTS" at bounding box center [64, 648] width 71 height 21
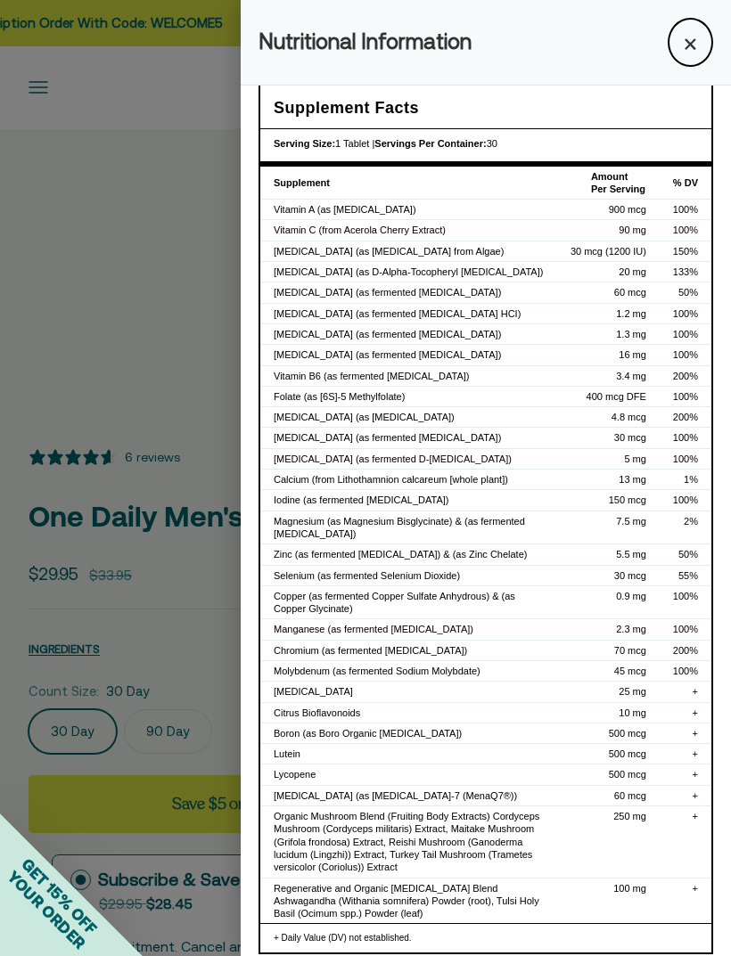
scroll to position [21, 0]
click at [682, 41] on button "×" at bounding box center [689, 42] width 45 height 49
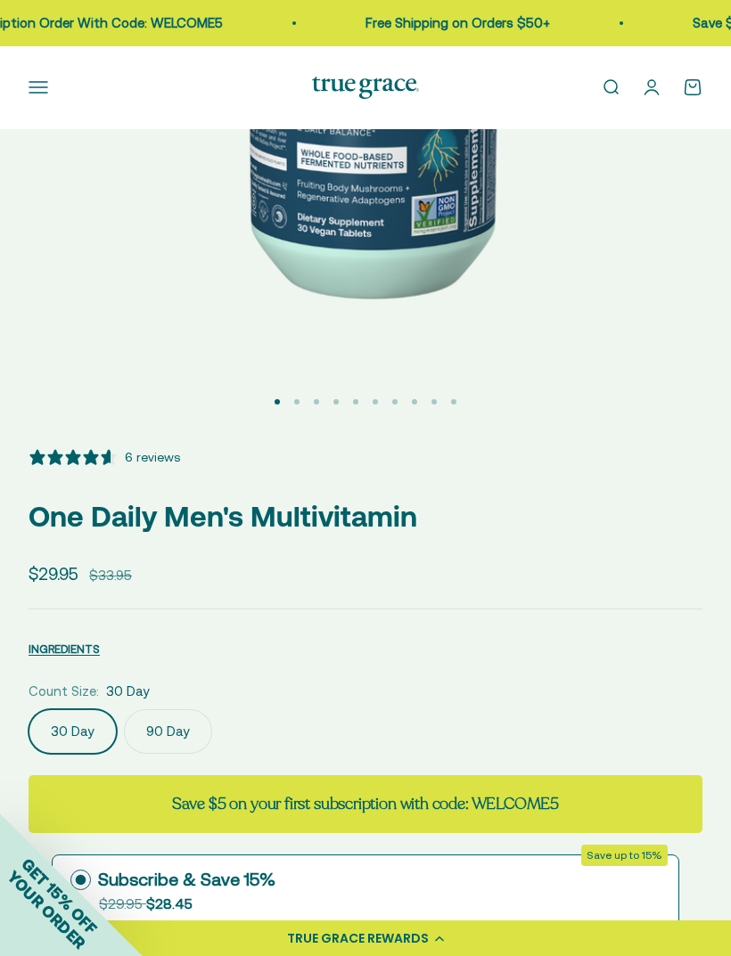
click at [29, 89] on button "Open navigation menu" at bounding box center [39, 88] width 20 height 20
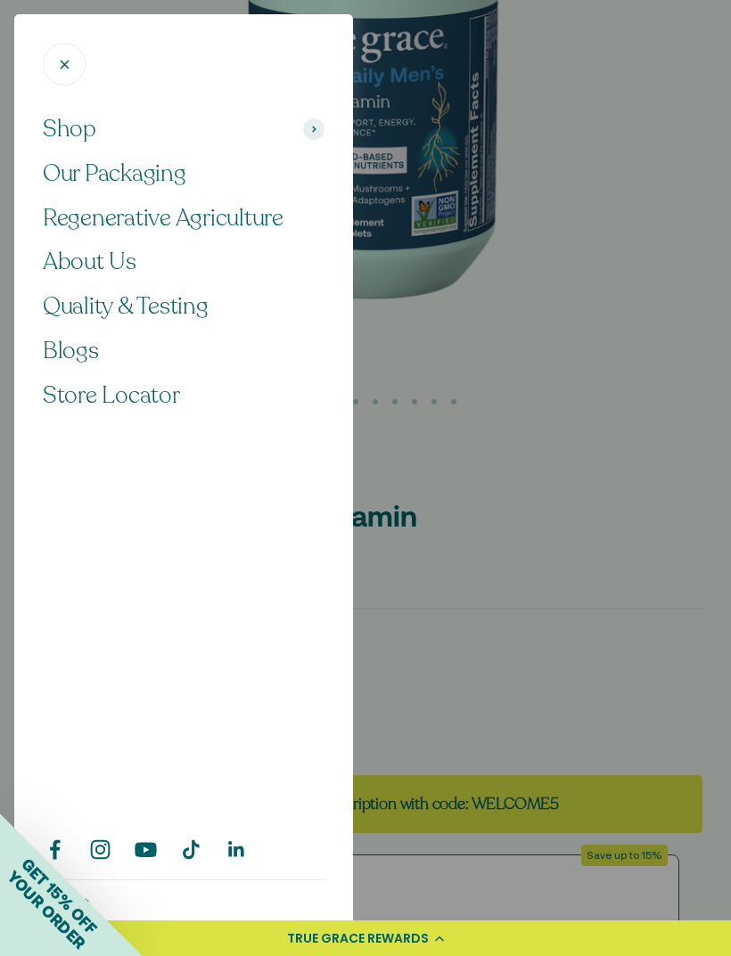
click at [310, 124] on span at bounding box center [313, 129] width 21 height 21
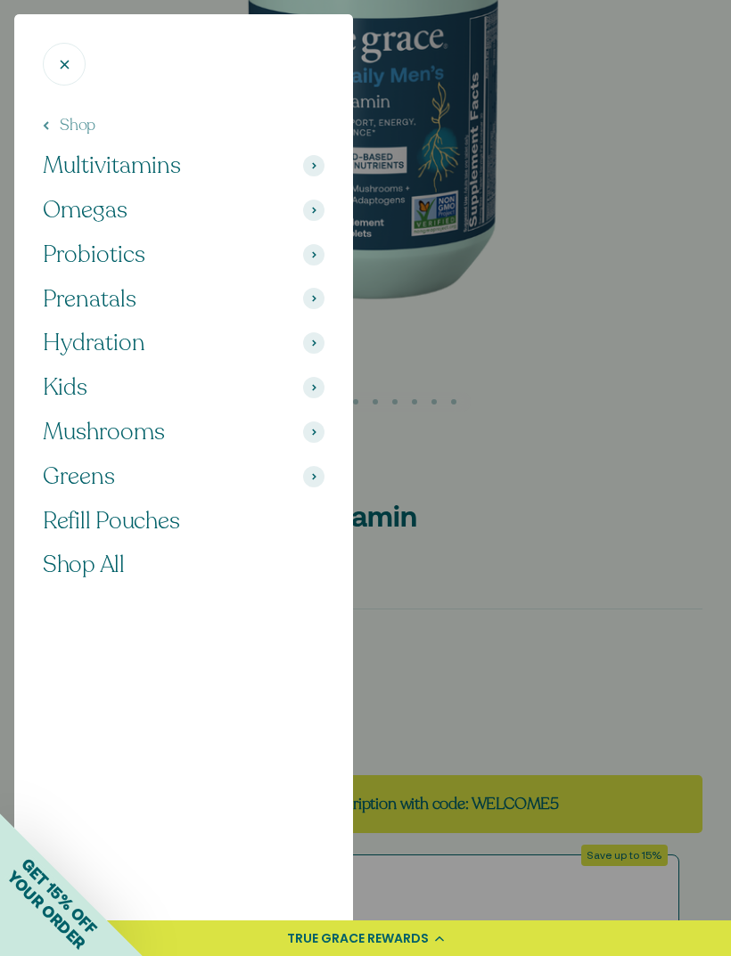
click at [310, 159] on span at bounding box center [313, 165] width 21 height 21
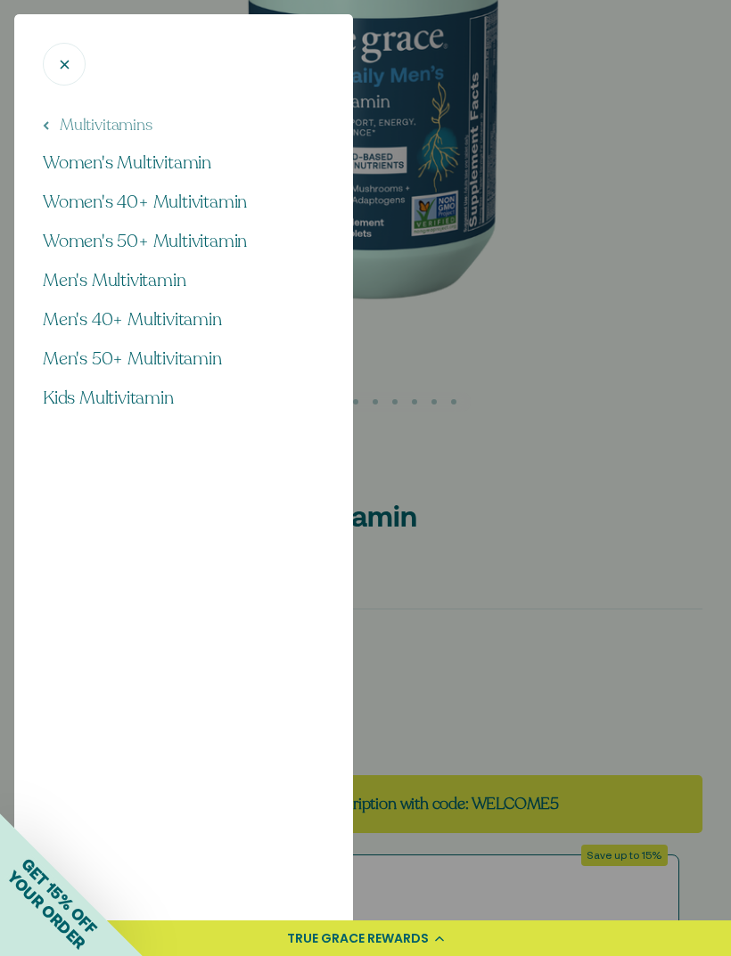
click at [225, 195] on span "Women's 40+ Multivitamin" at bounding box center [145, 202] width 204 height 24
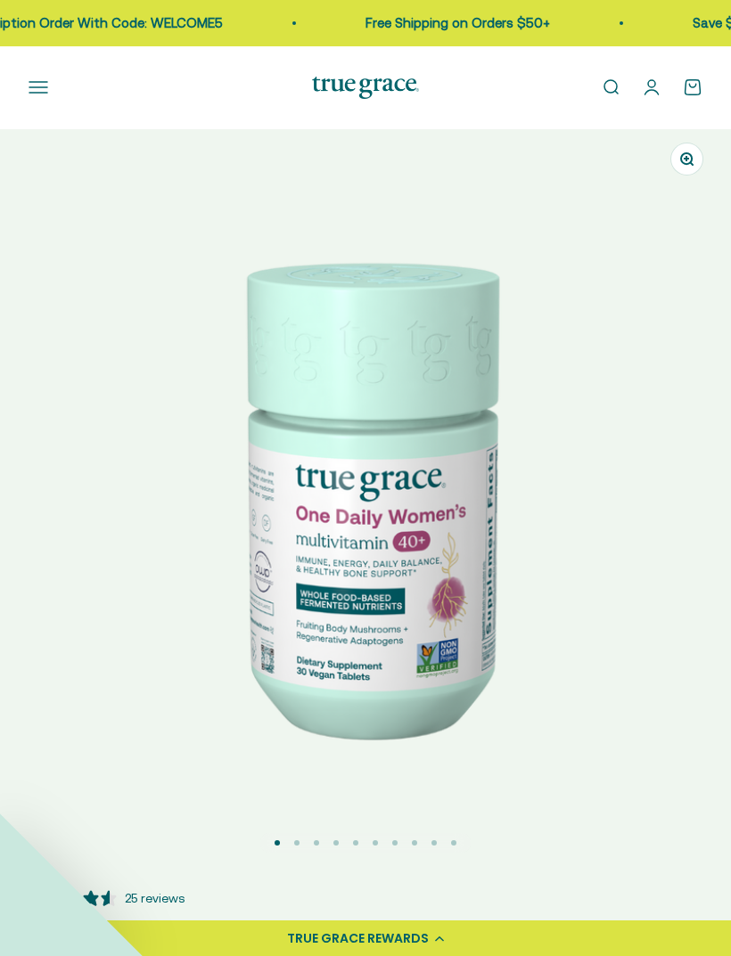
select select "3"
click at [35, 78] on button "Open navigation menu" at bounding box center [39, 88] width 20 height 20
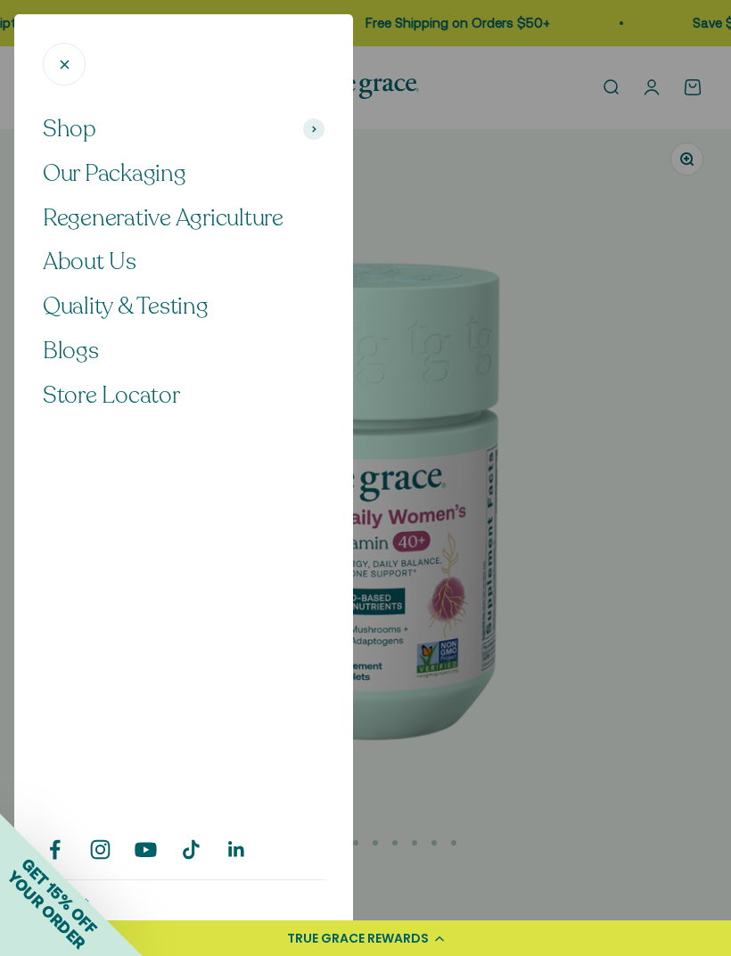
click at [312, 121] on span at bounding box center [313, 129] width 21 height 21
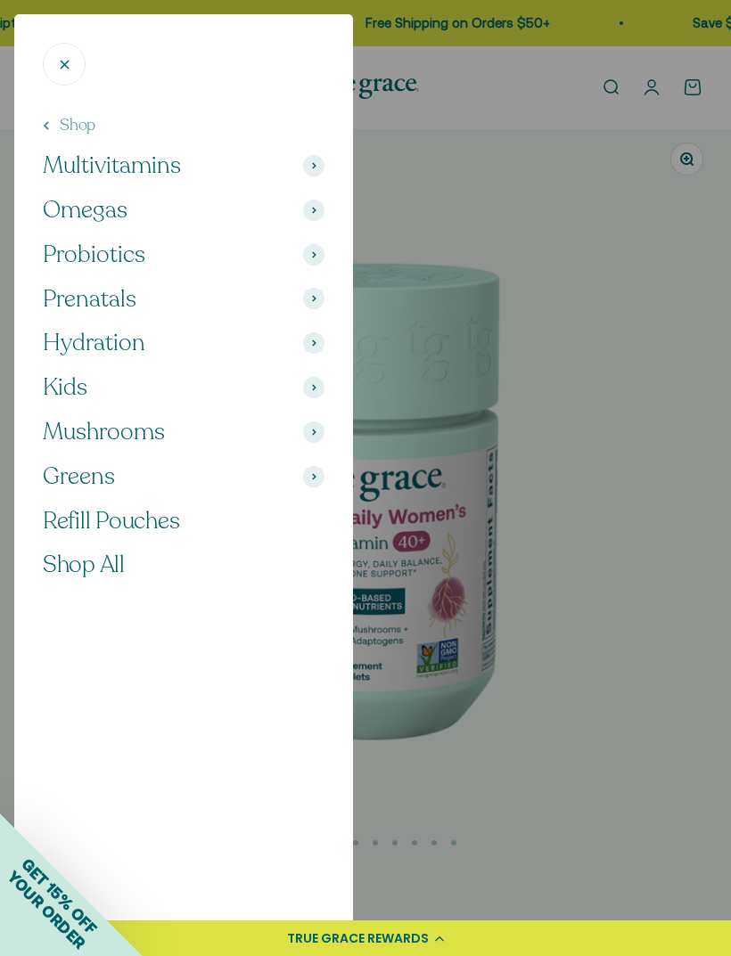
click at [306, 161] on span at bounding box center [313, 165] width 21 height 21
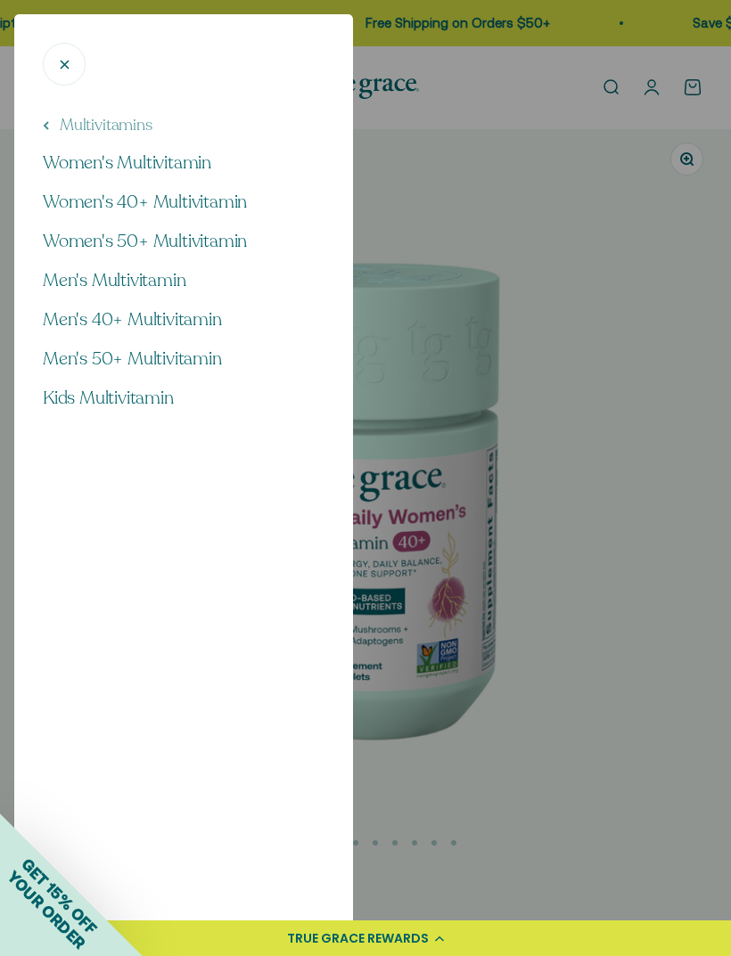
click at [209, 321] on span "Men's 40+ Multivitamin" at bounding box center [132, 319] width 179 height 24
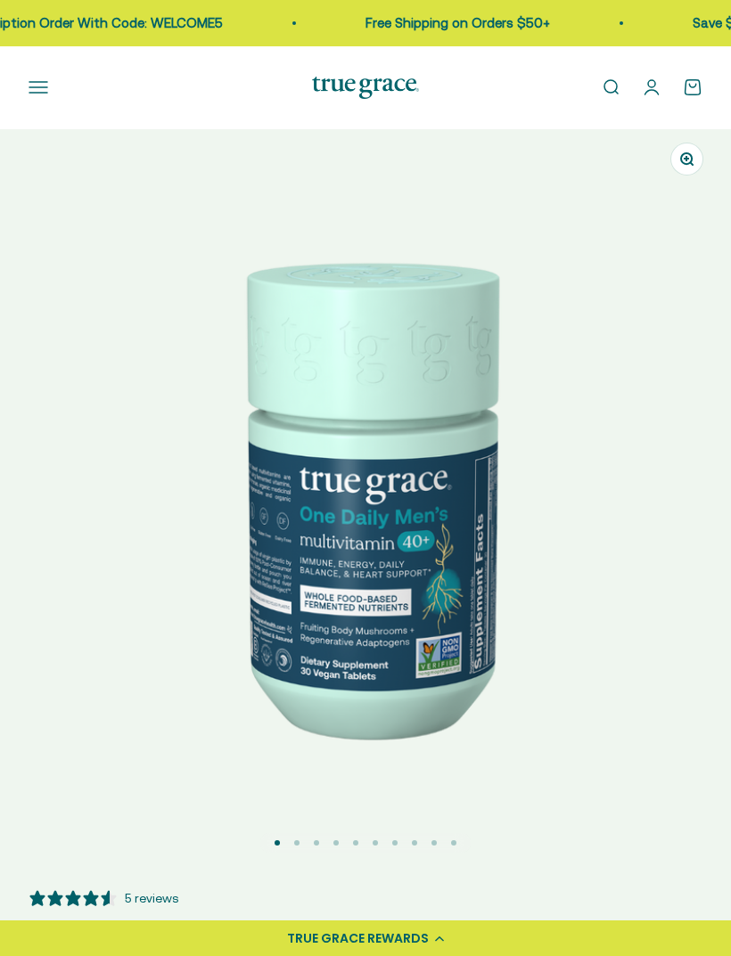
select select "3"
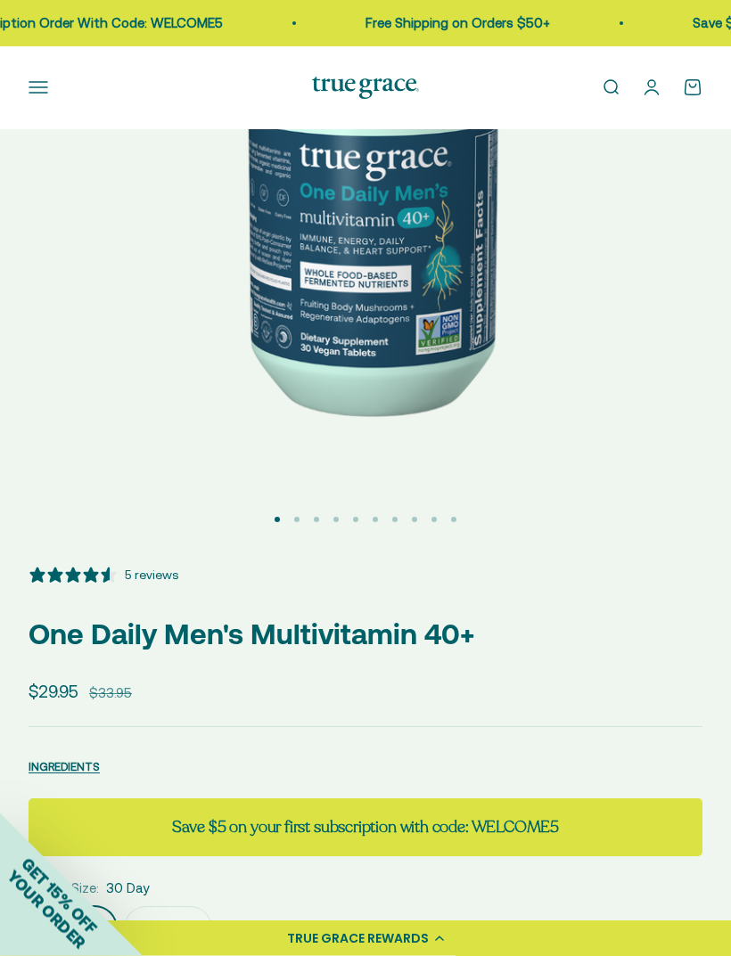
scroll to position [440, 0]
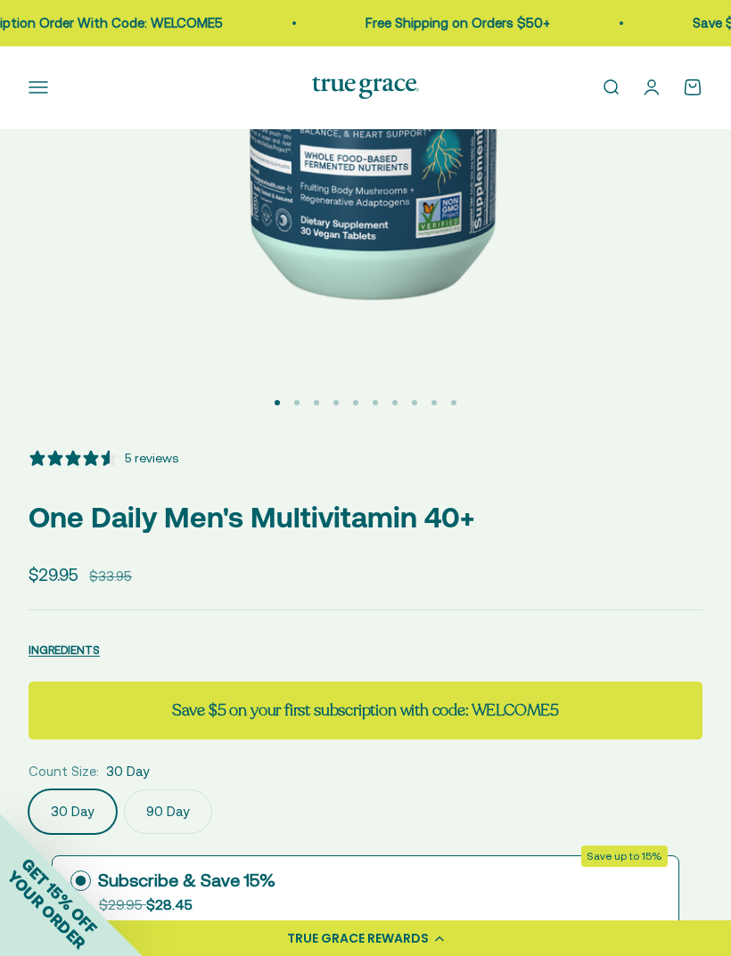
click at [69, 651] on span "INGREDIENTS" at bounding box center [64, 649] width 71 height 13
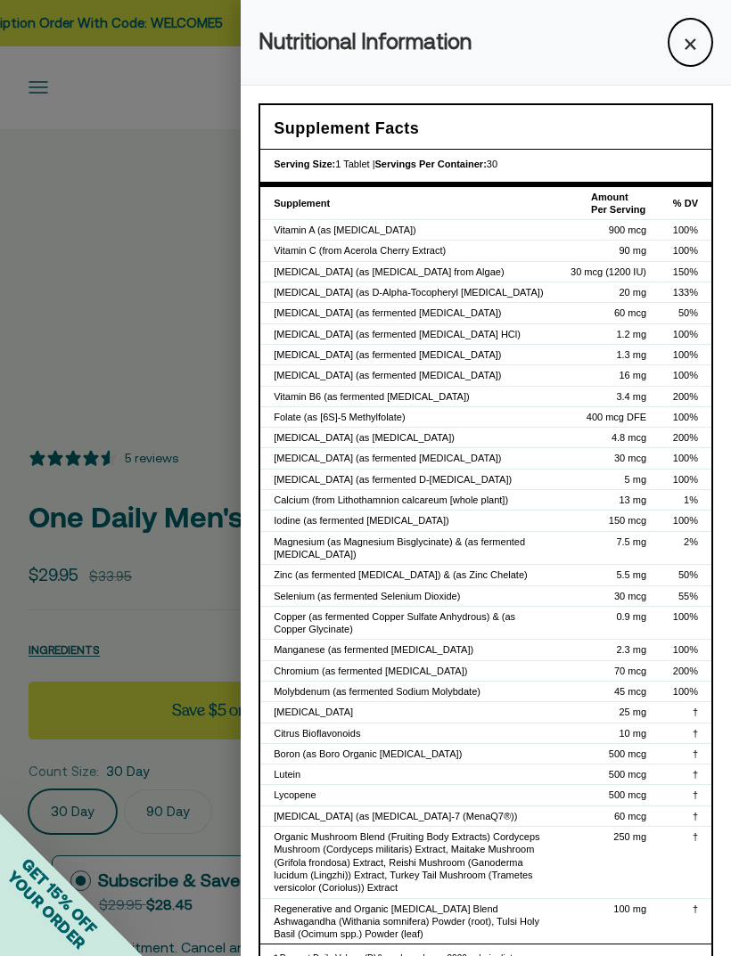
scroll to position [0, 0]
click at [691, 41] on button "×" at bounding box center [689, 42] width 45 height 49
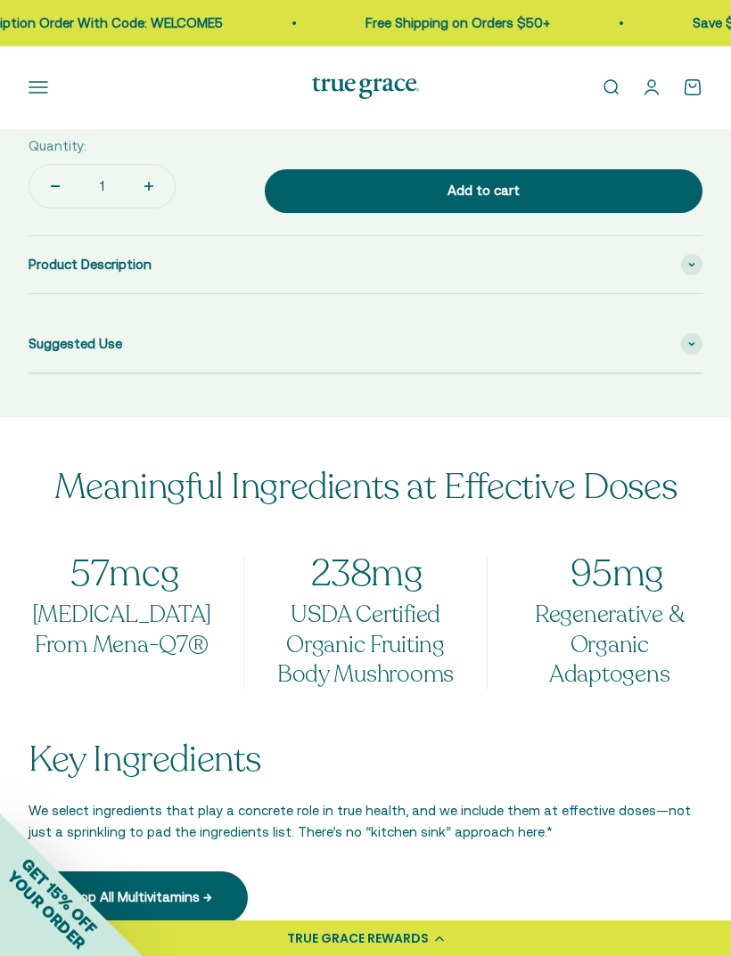
scroll to position [1464, 0]
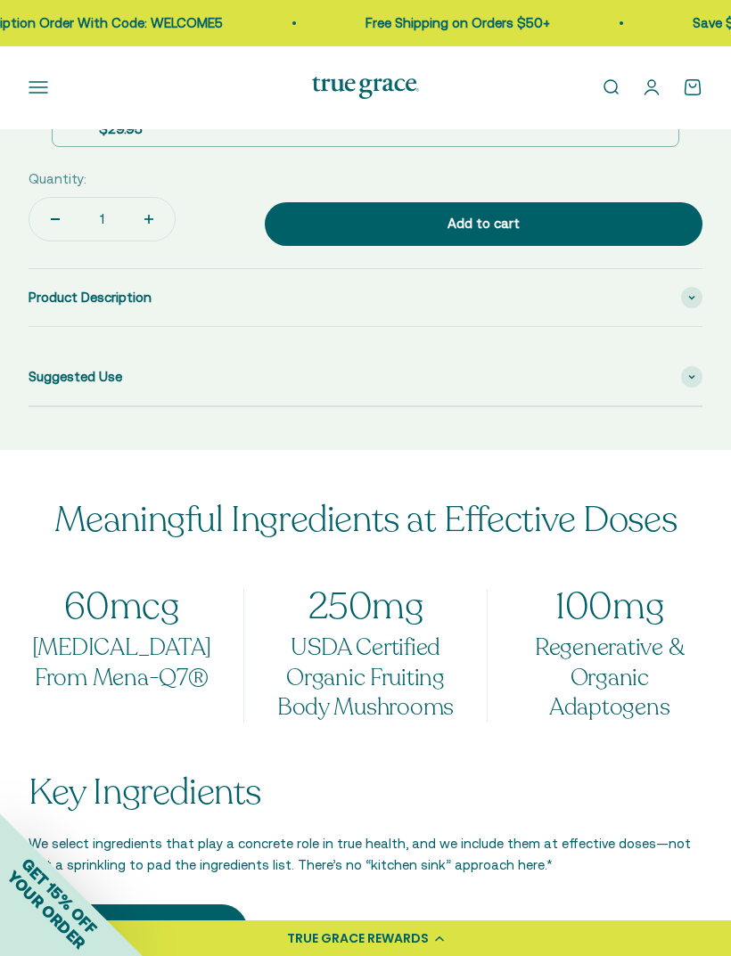
click at [699, 290] on span at bounding box center [691, 297] width 21 height 21
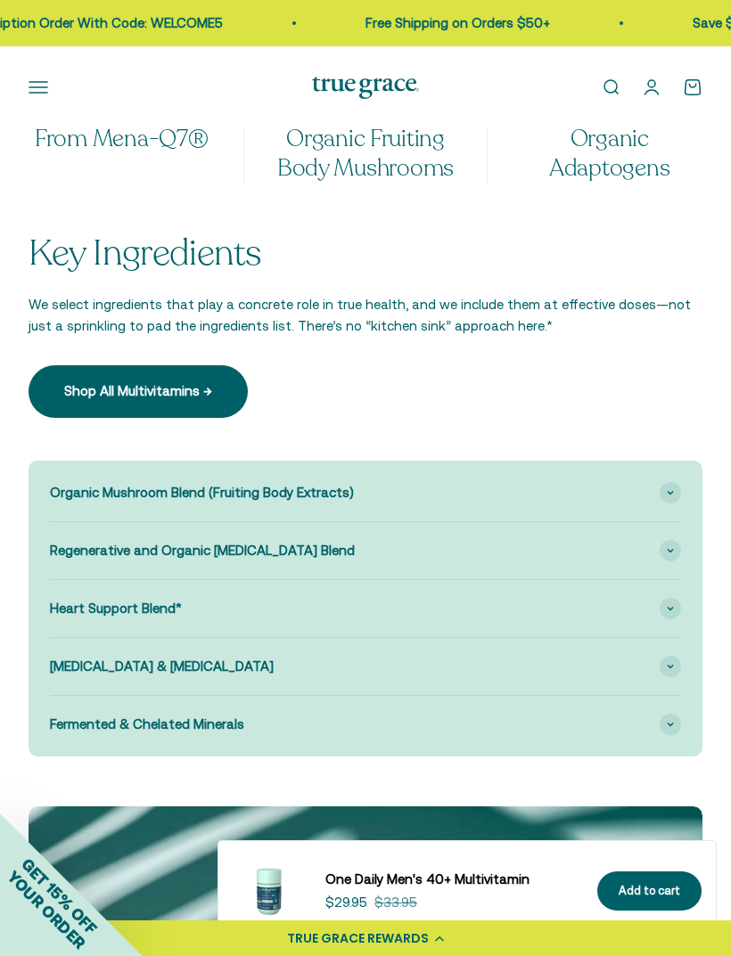
scroll to position [2285, 0]
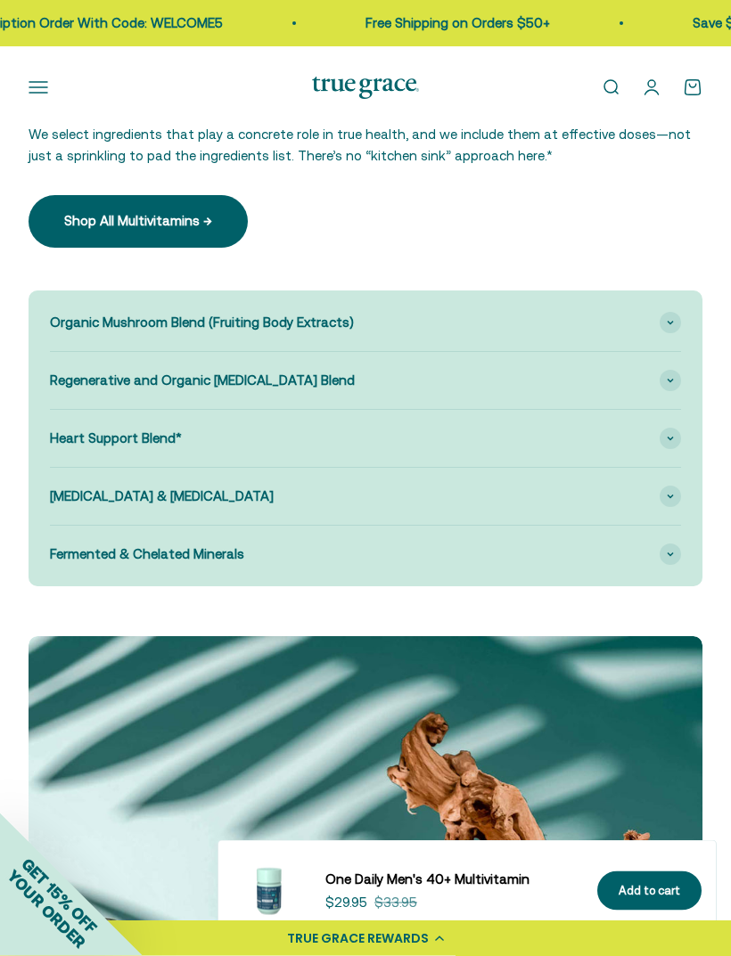
click at [674, 540] on div "Fermented & Chelated Minerals" at bounding box center [365, 555] width 631 height 57
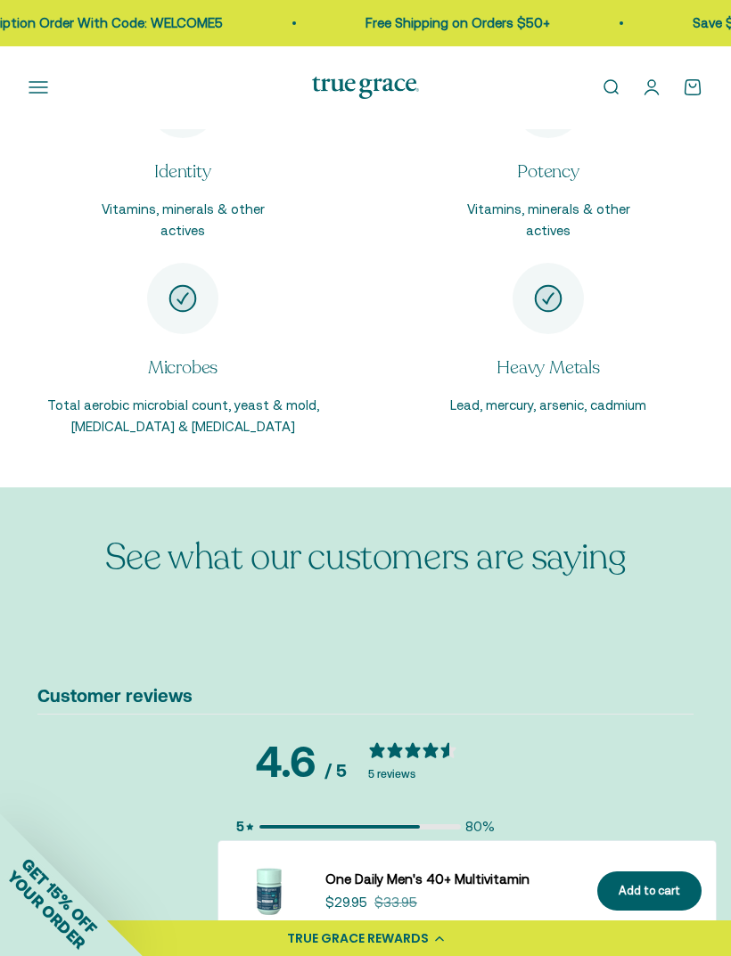
scroll to position [4461, 0]
click at [388, 768] on div "5 reviews" at bounding box center [421, 774] width 107 height 13
click at [413, 740] on div at bounding box center [421, 751] width 107 height 22
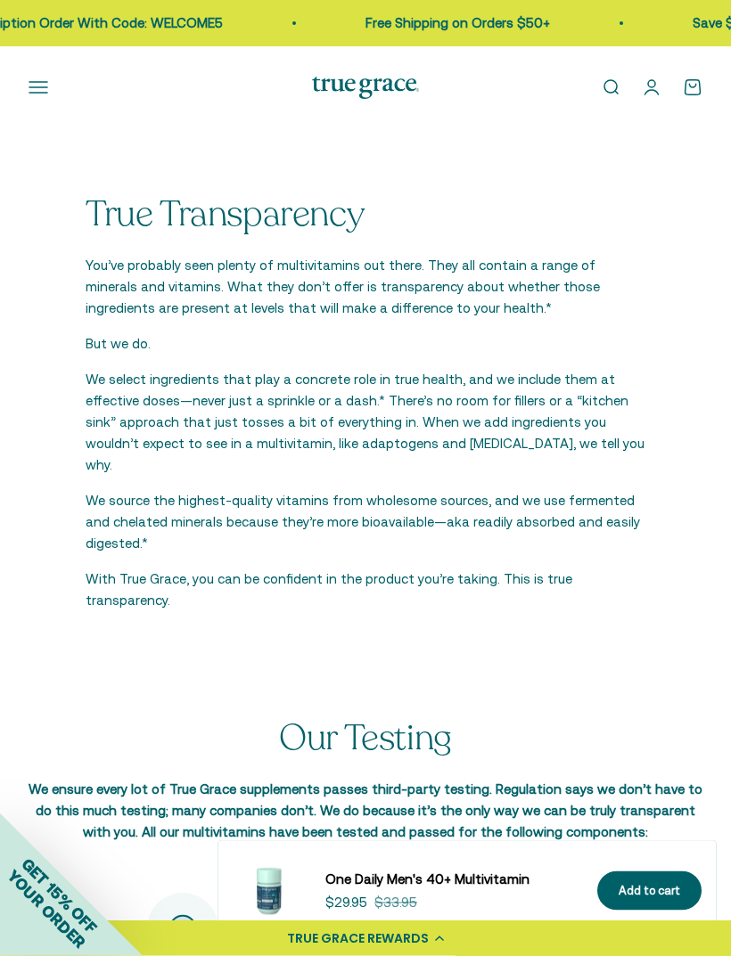
scroll to position [3586, 0]
